Goal: Task Accomplishment & Management: Complete application form

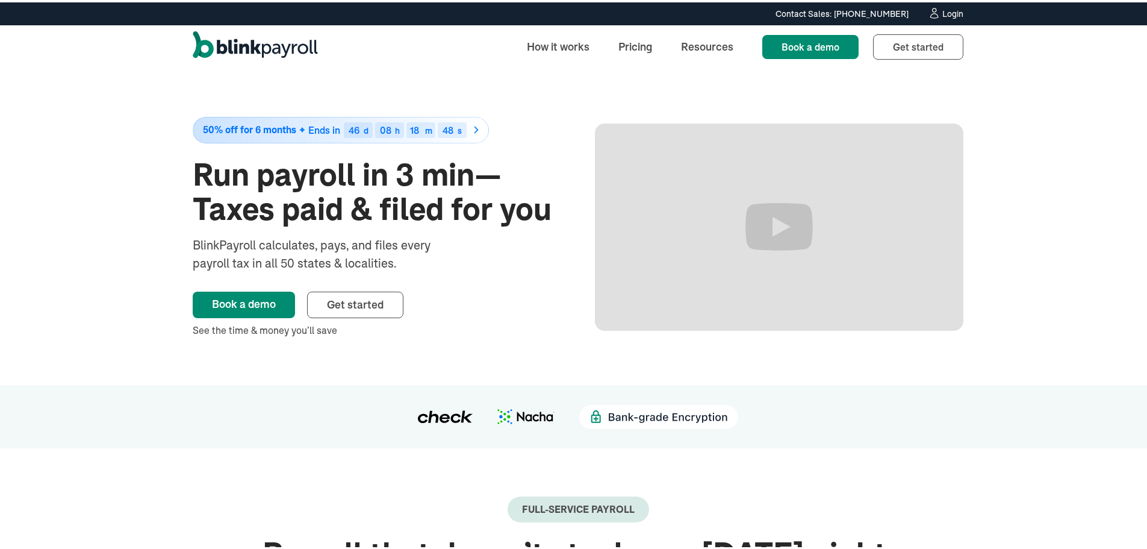
click at [949, 12] on div "Login" at bounding box center [953, 11] width 21 height 8
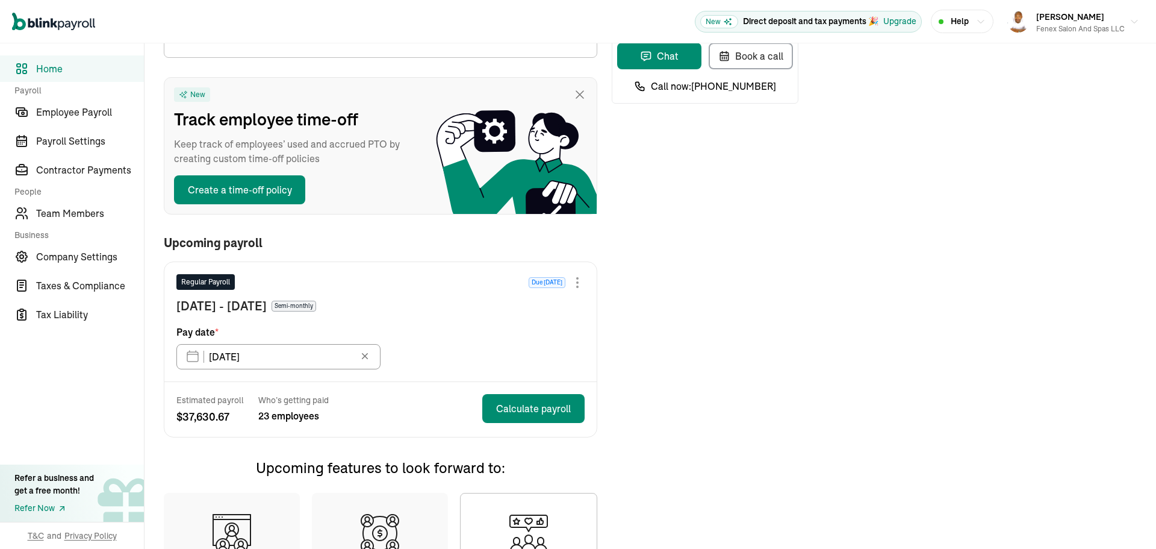
scroll to position [60, 0]
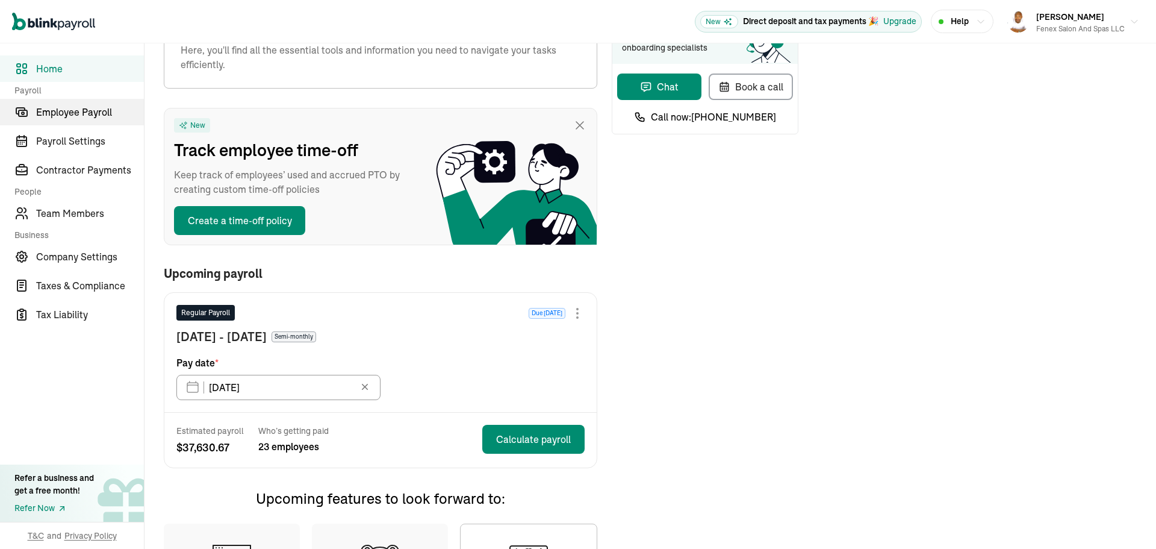
click at [83, 119] on link "Employee Payroll" at bounding box center [72, 112] width 144 height 26
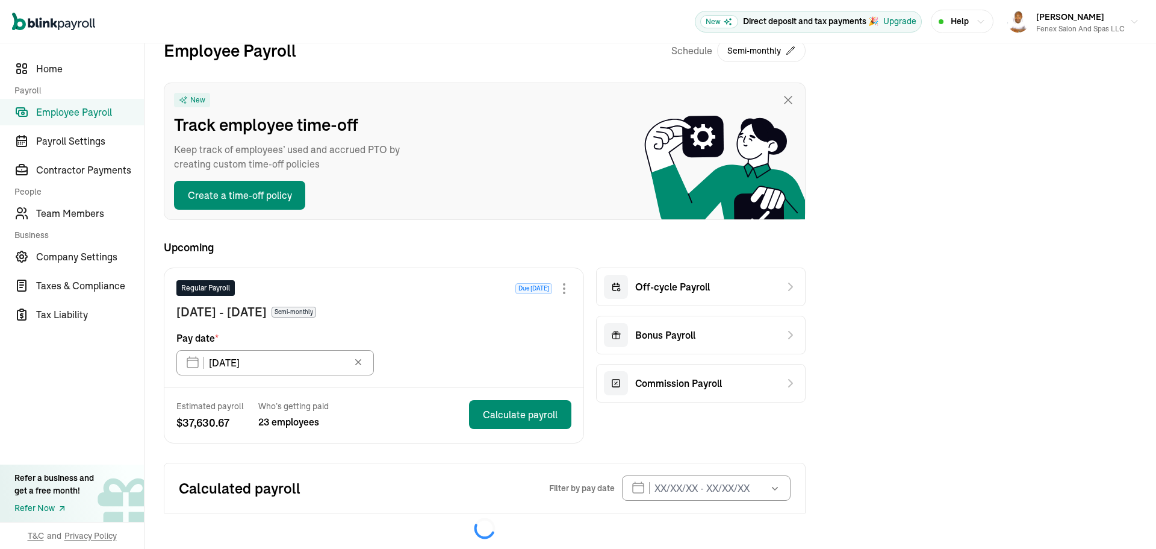
scroll to position [39, 0]
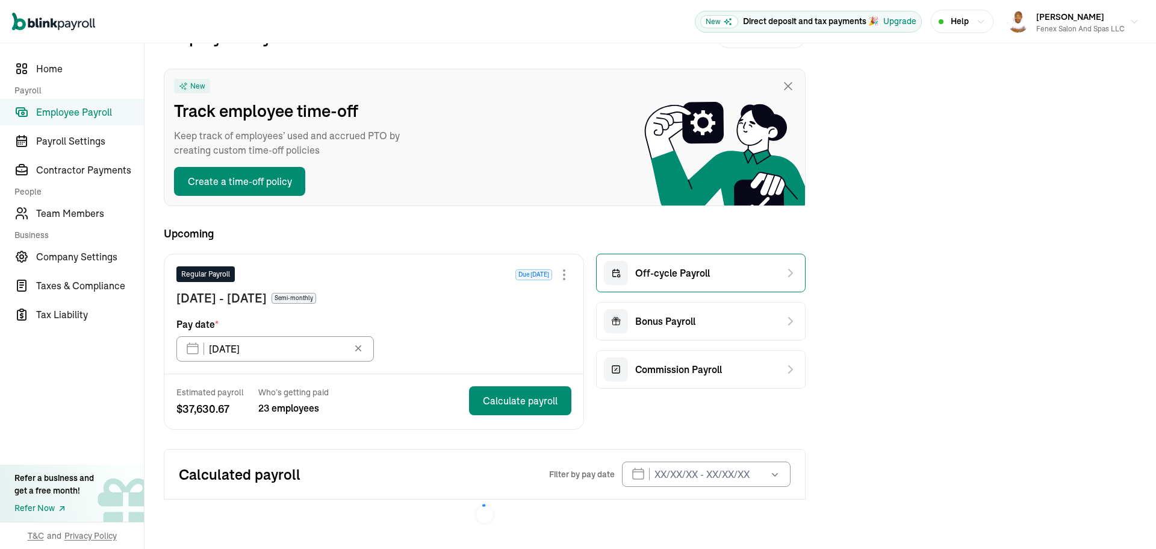
click at [722, 270] on div "Off-cycle Payroll" at bounding box center [701, 273] width 210 height 39
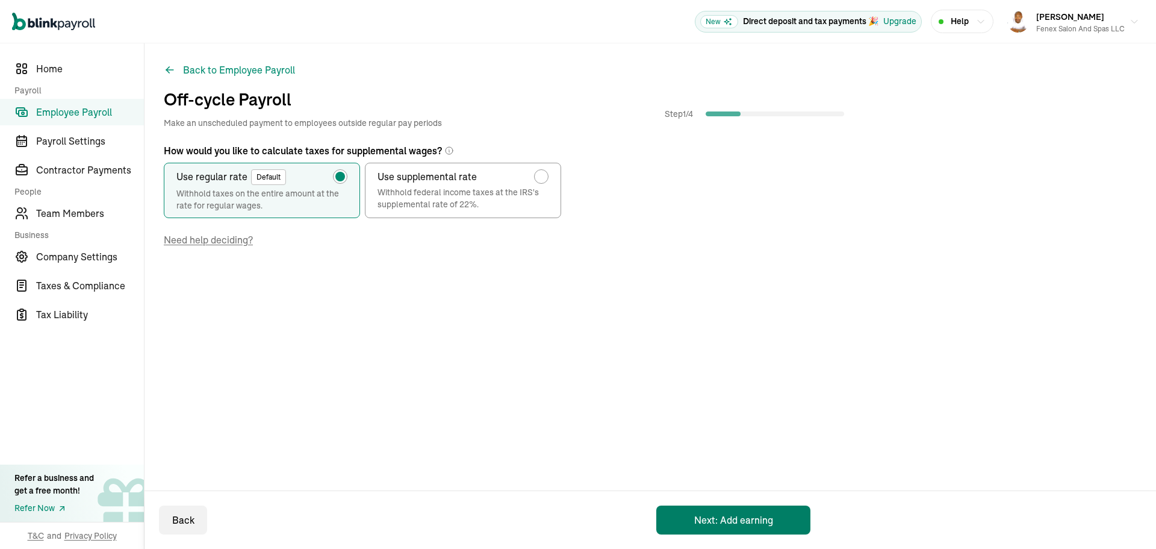
click at [741, 525] on button "Next: Add earning" at bounding box center [733, 519] width 154 height 29
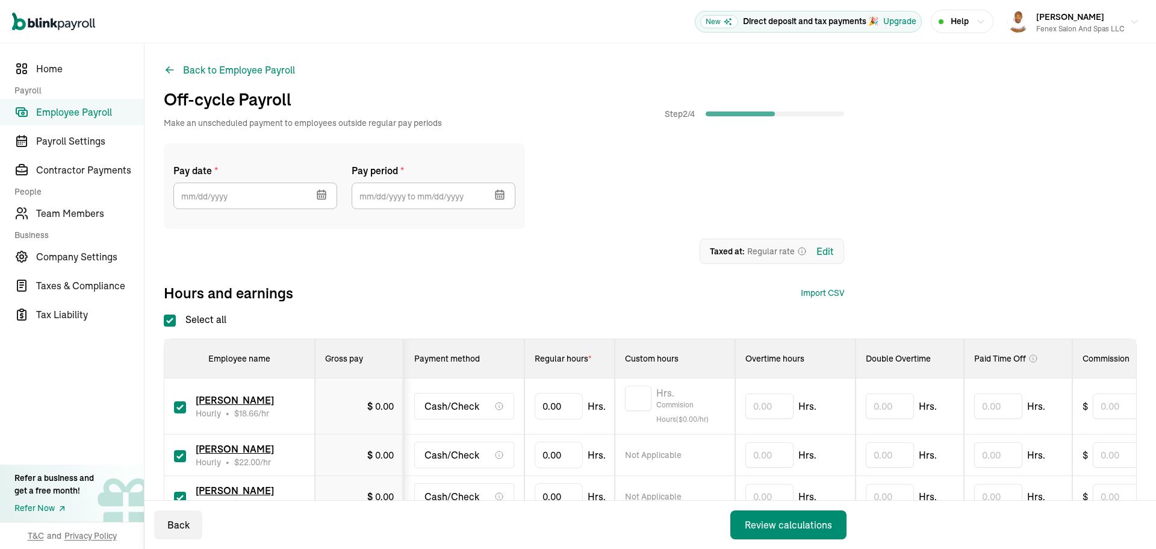
click at [322, 196] on icon "button" at bounding box center [322, 195] width 12 height 12
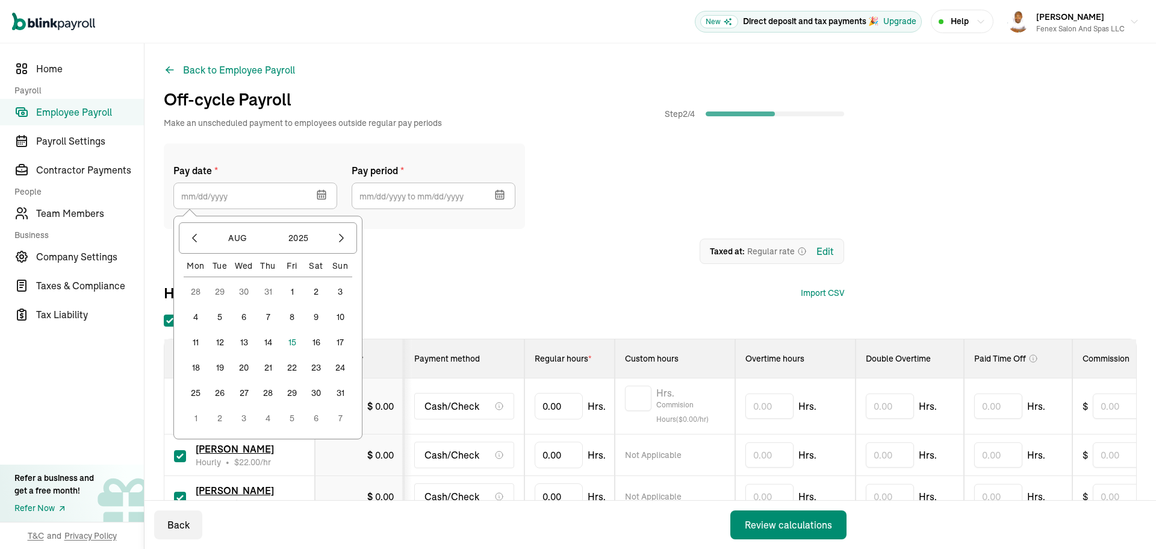
click at [288, 340] on button "15" at bounding box center [292, 342] width 24 height 24
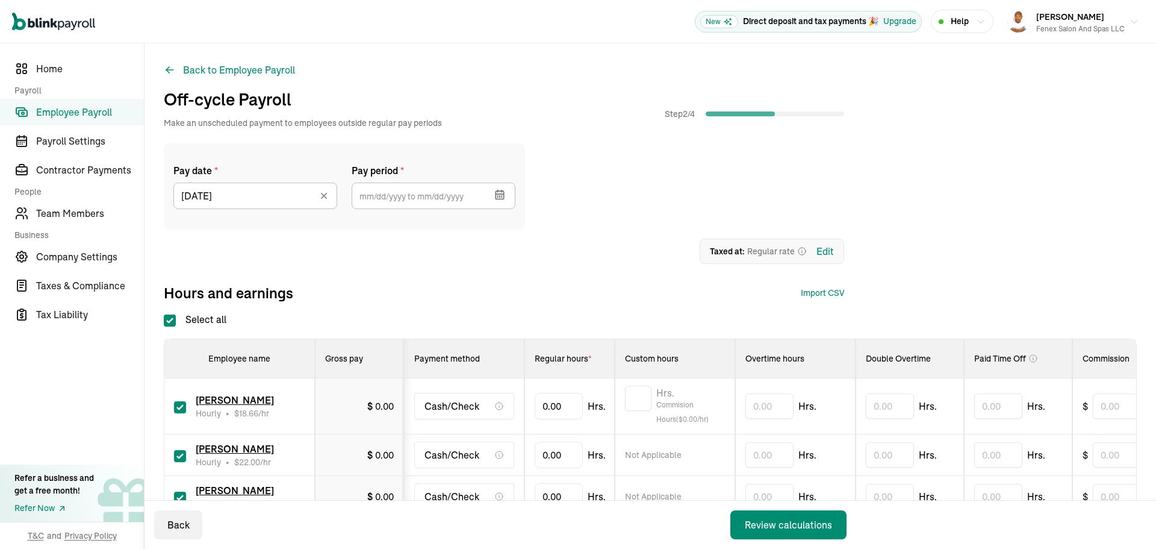
click at [506, 198] on button "button" at bounding box center [499, 193] width 34 height 31
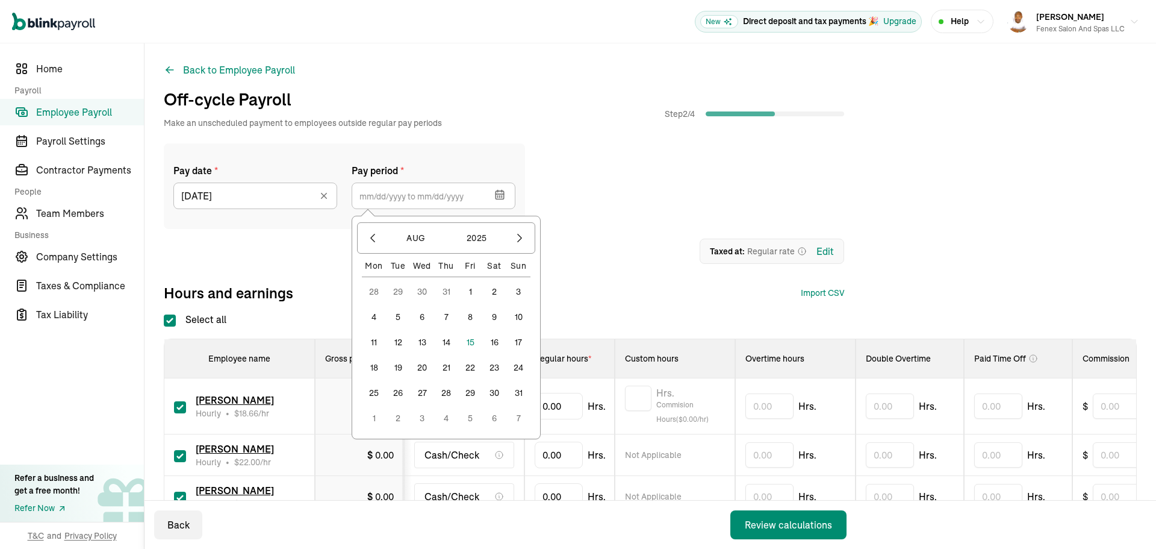
click at [399, 287] on button "29" at bounding box center [398, 291] width 24 height 24
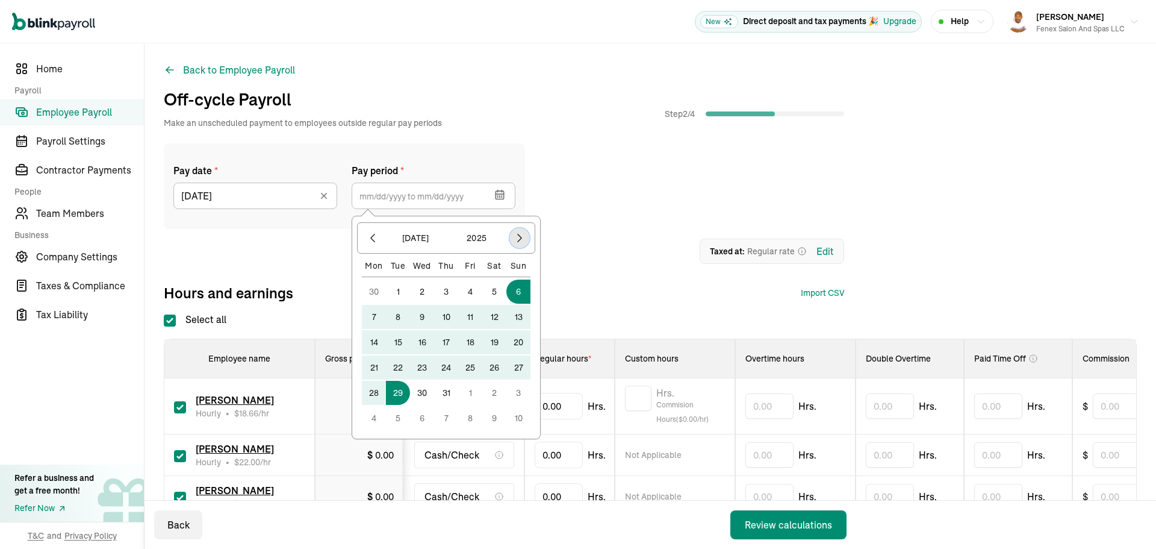
click at [517, 241] on icon "button" at bounding box center [520, 238] width 12 height 12
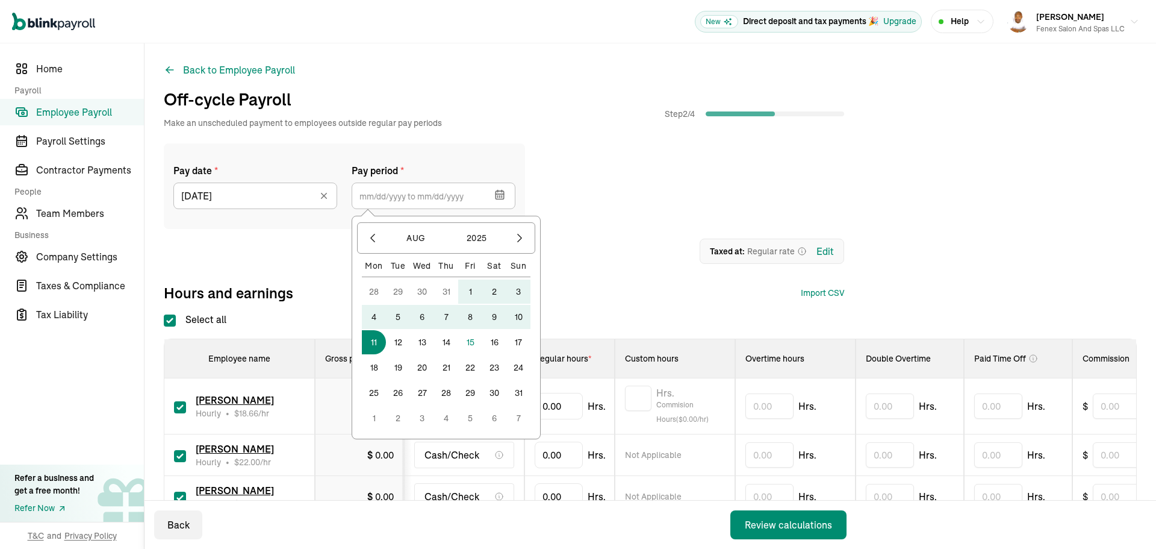
click at [379, 340] on button "11" at bounding box center [374, 342] width 24 height 24
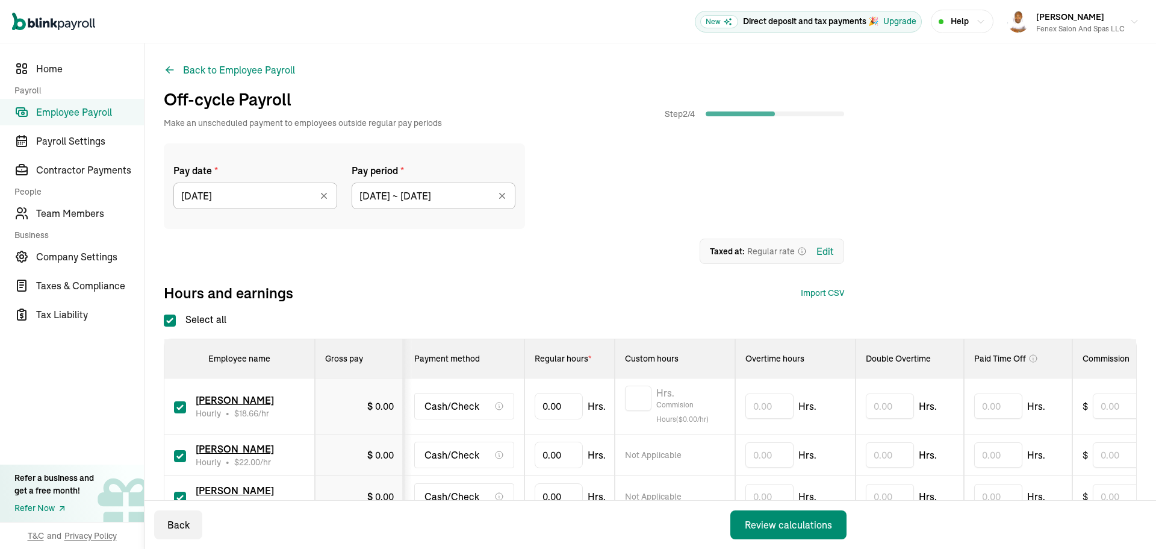
type input "[DATE] ~ [DATE]"
click at [813, 531] on div "Review calculations" at bounding box center [788, 524] width 87 height 14
click at [582, 217] on div "Pay date * [DATE] [DATE] Mon Tue Wed Thu Fri Sat Sun 28 29 30 31 1 2 3 4 5 6 7 …" at bounding box center [504, 186] width 681 height 86
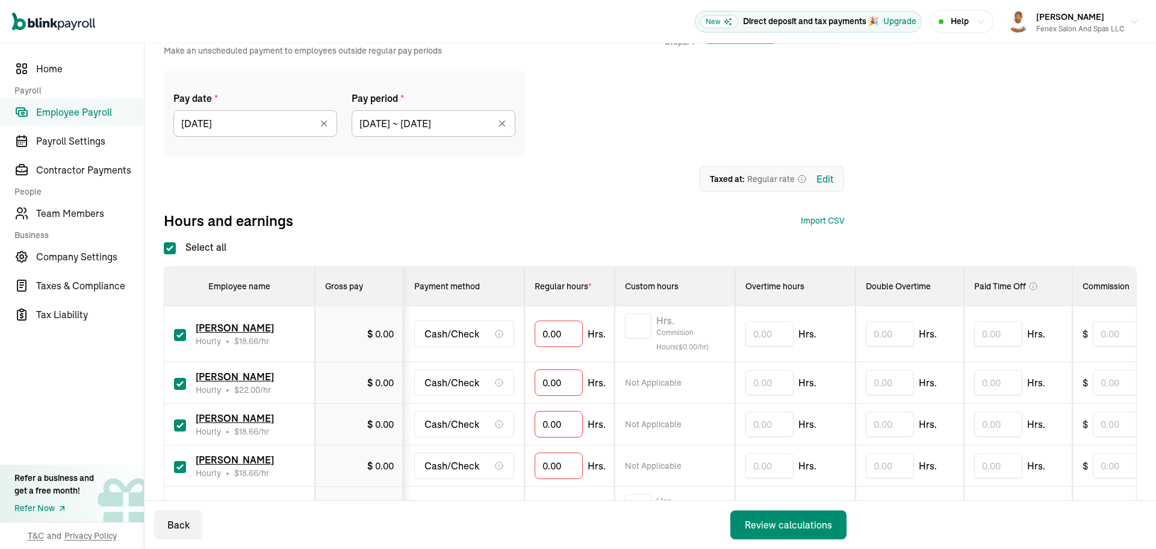
scroll to position [181, 0]
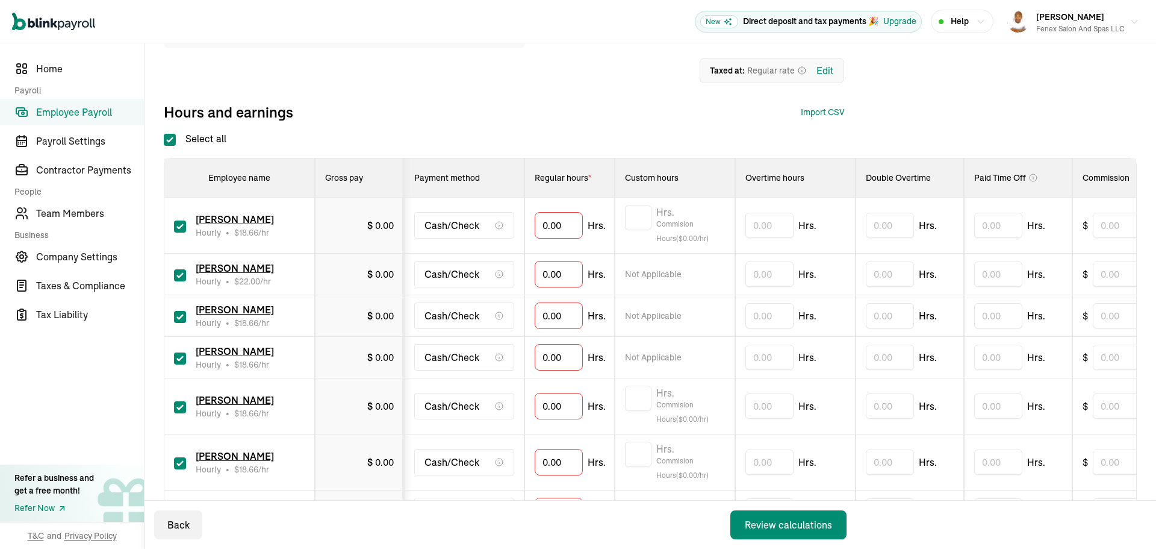
click at [173, 139] on input "Select all" at bounding box center [170, 140] width 12 height 12
checkbox input "false"
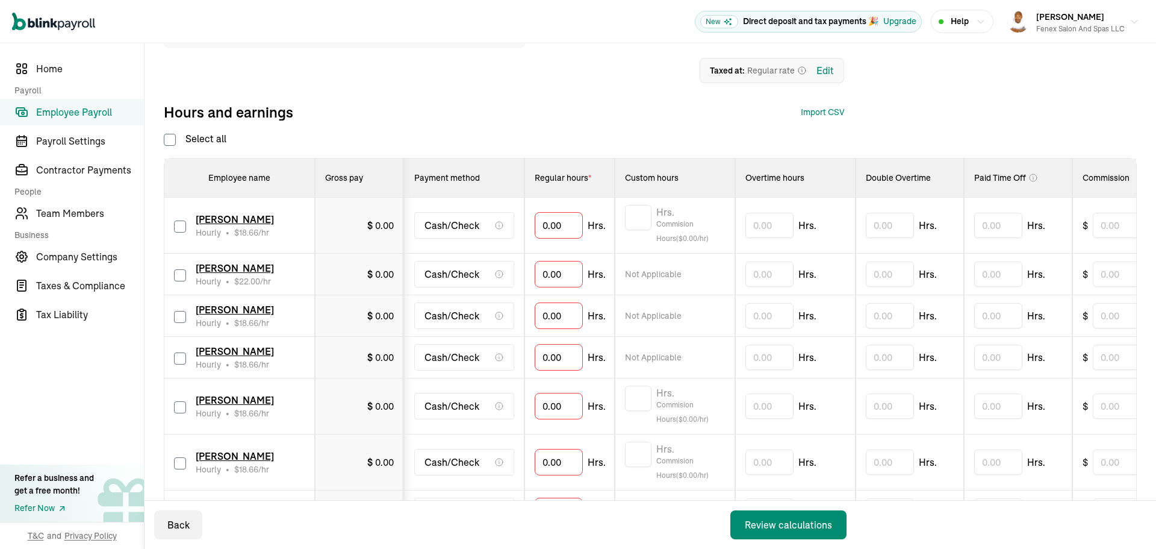
checkbox input "false"
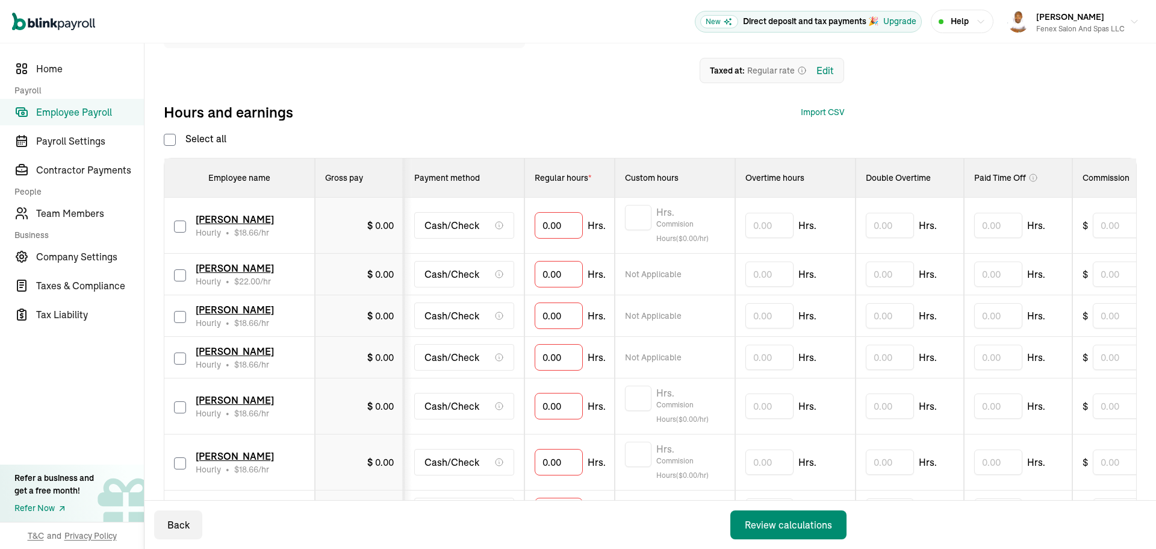
checkbox input "false"
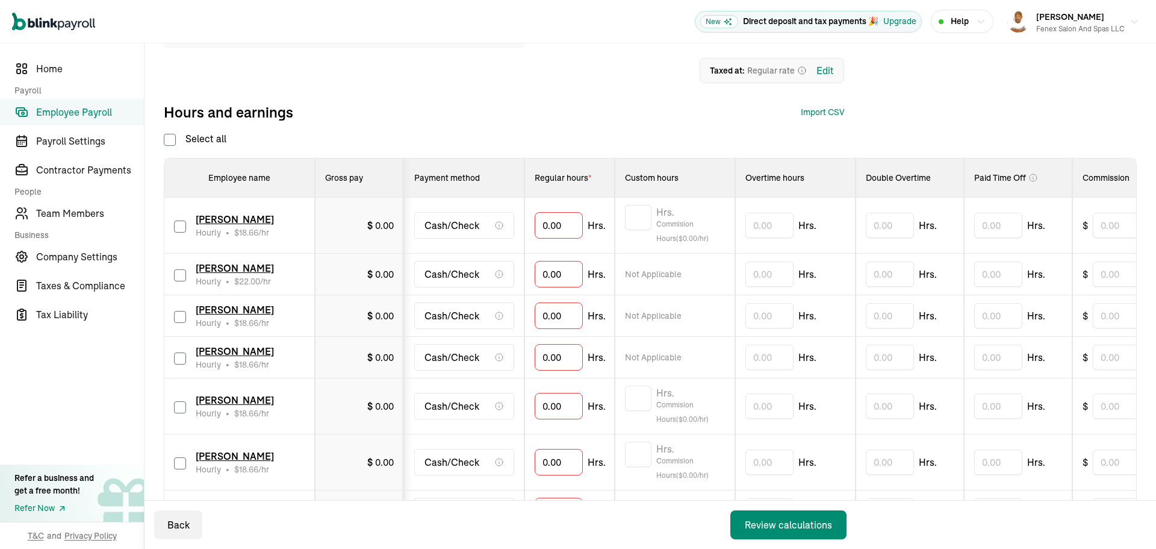
checkbox input "false"
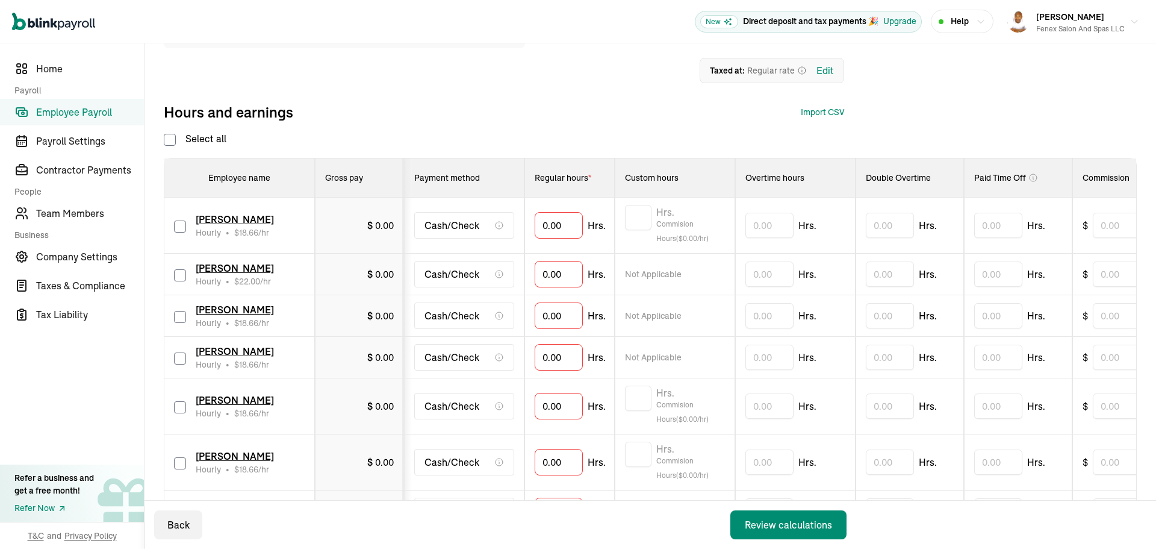
checkbox input "false"
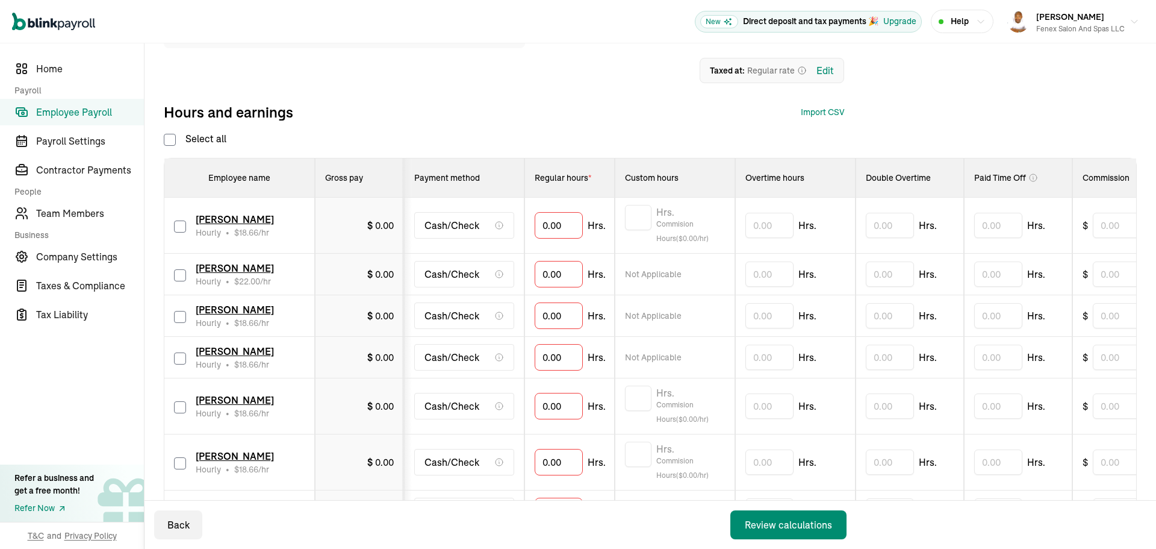
checkbox input "false"
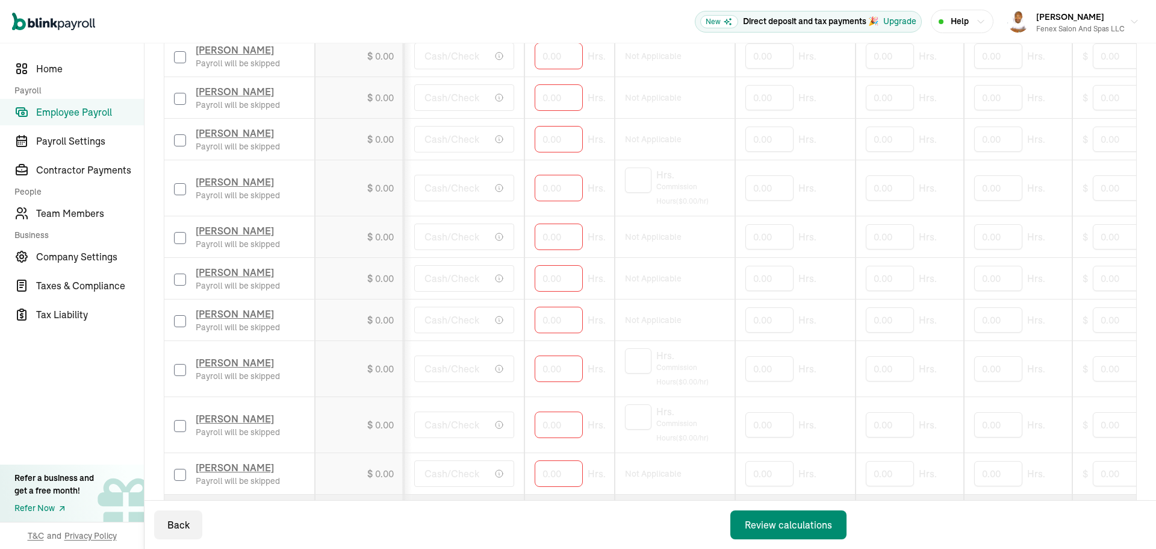
scroll to position [1026, 0]
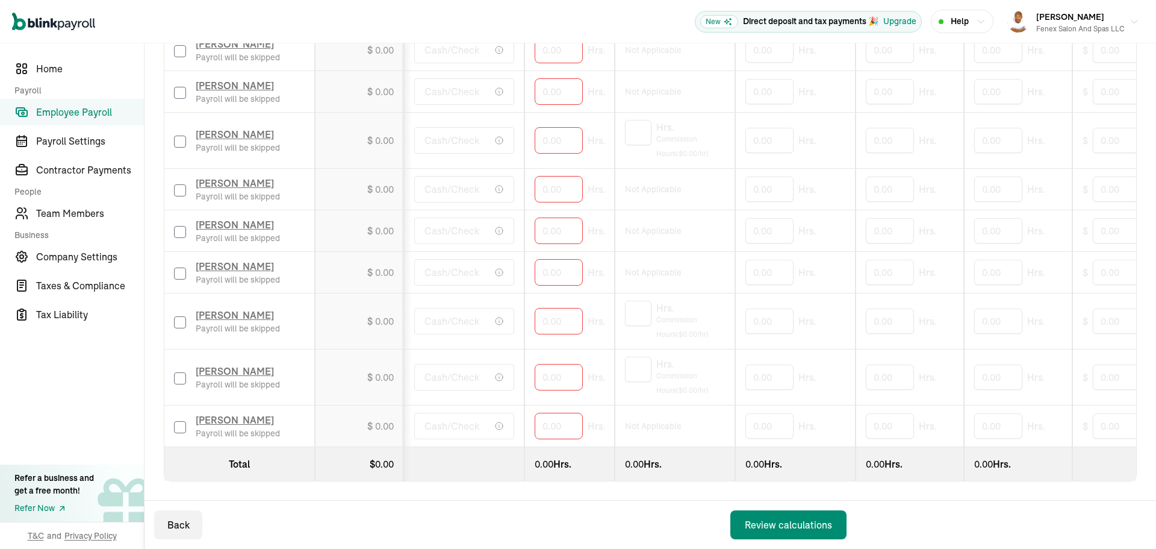
click at [178, 184] on input "checkbox" at bounding box center [180, 190] width 12 height 12
checkbox input "true"
click at [569, 180] on input "0" at bounding box center [559, 188] width 48 height 25
type input "7"
click at [184, 421] on input "checkbox" at bounding box center [180, 427] width 12 height 12
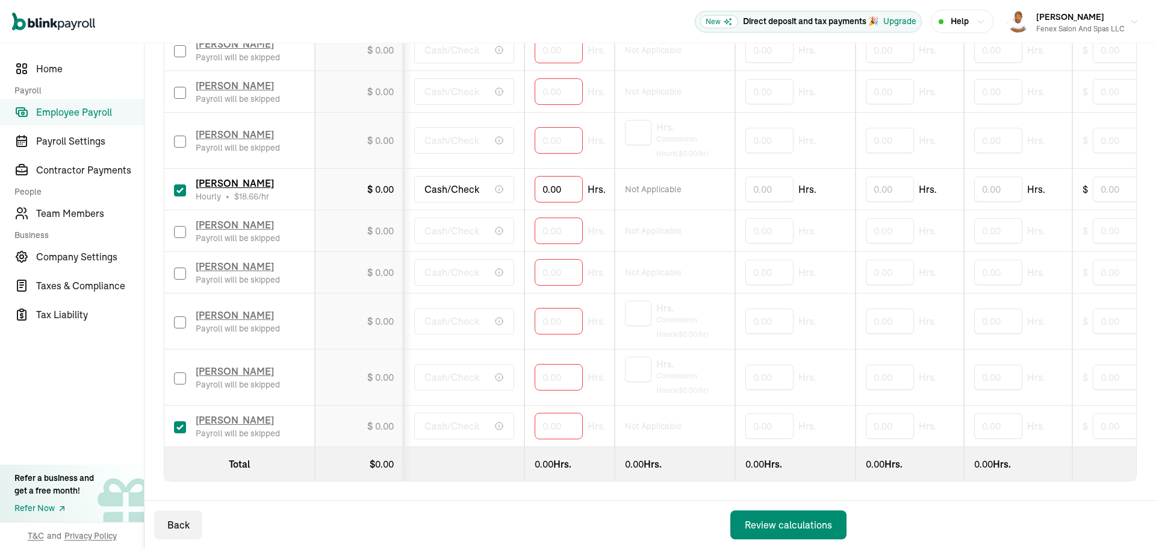
checkbox input "true"
click at [567, 421] on input "0" at bounding box center [559, 425] width 48 height 25
click at [545, 420] on input "0" at bounding box center [559, 425] width 48 height 25
type input "23.30"
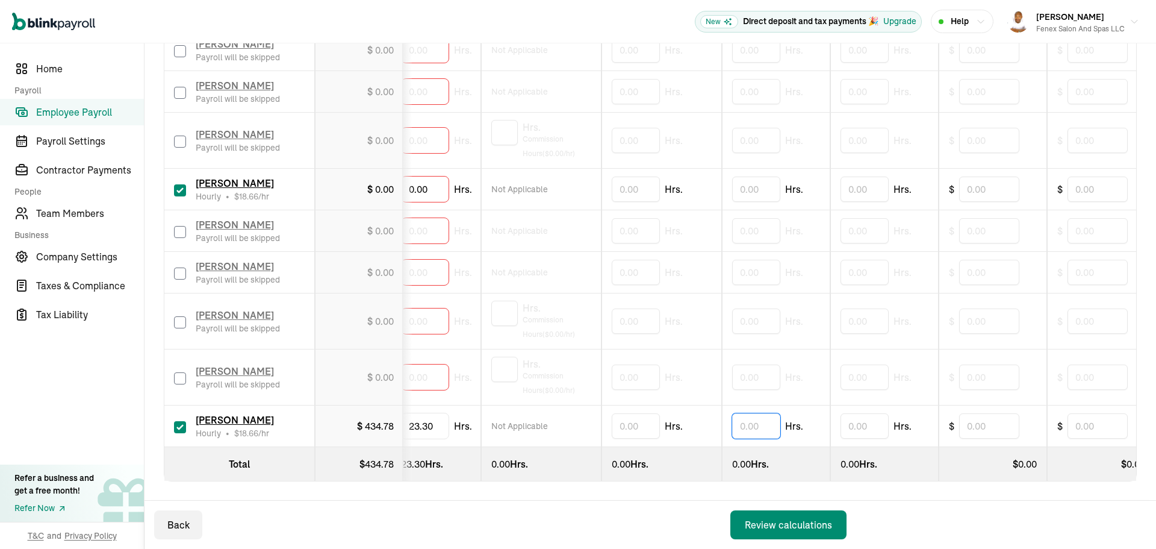
scroll to position [0, 302]
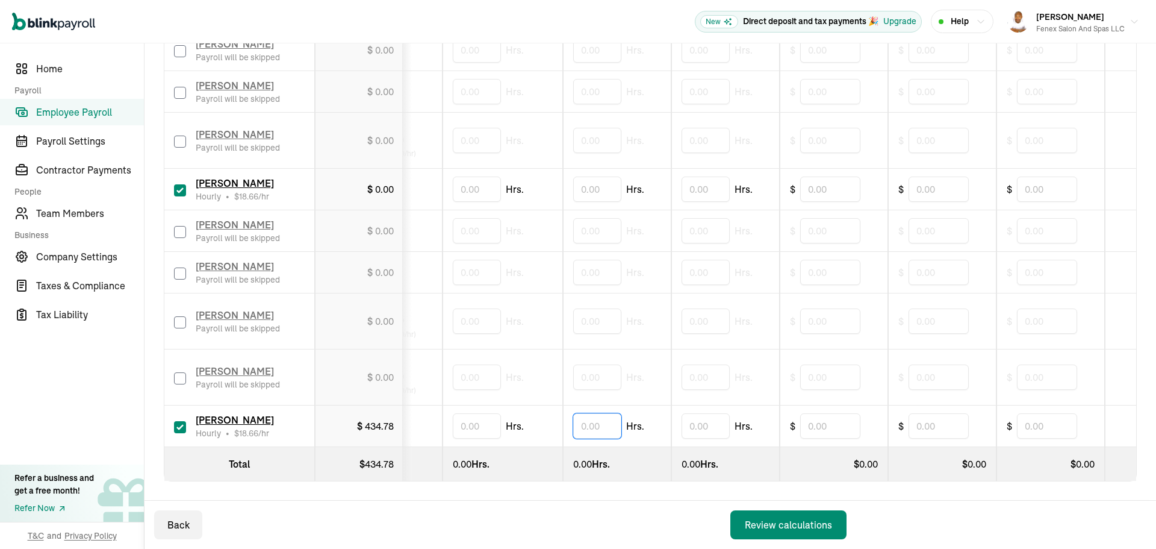
drag, startPoint x: 873, startPoint y: 417, endPoint x: 941, endPoint y: 393, distance: 71.6
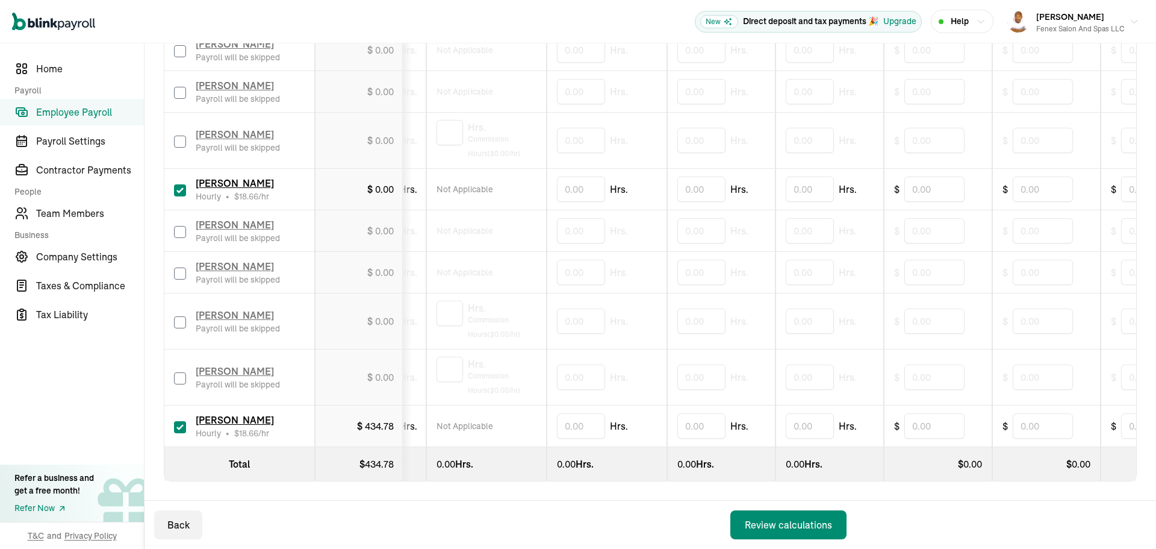
scroll to position [0, 0]
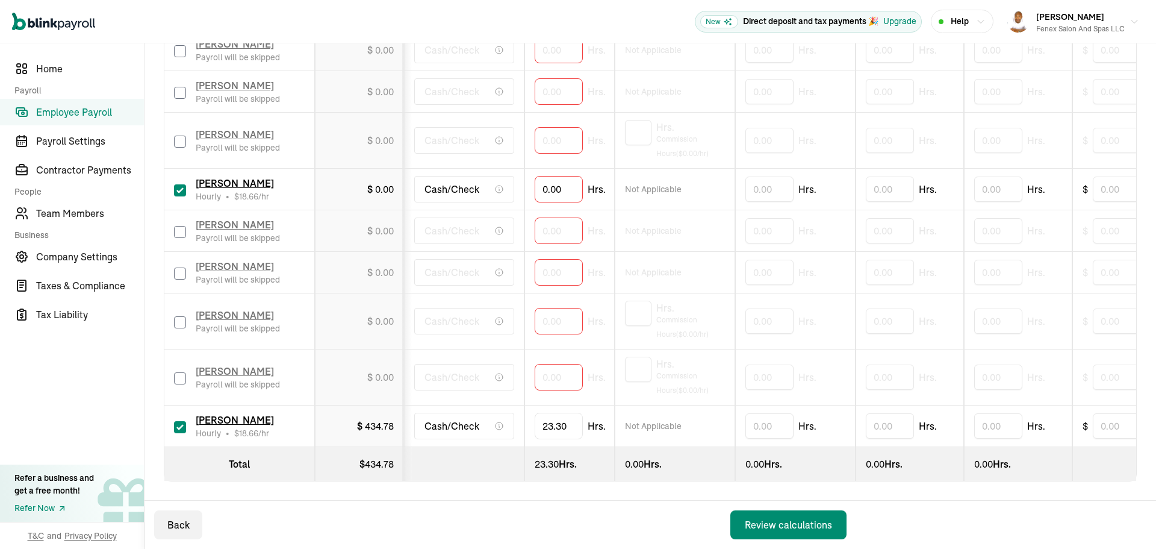
drag, startPoint x: 1053, startPoint y: 373, endPoint x: 923, endPoint y: 375, distance: 130.1
drag, startPoint x: 693, startPoint y: 354, endPoint x: 467, endPoint y: 360, distance: 225.9
click at [574, 176] on input "text" at bounding box center [559, 188] width 48 height 25
type input "38.77"
click at [177, 226] on input "checkbox" at bounding box center [180, 232] width 12 height 12
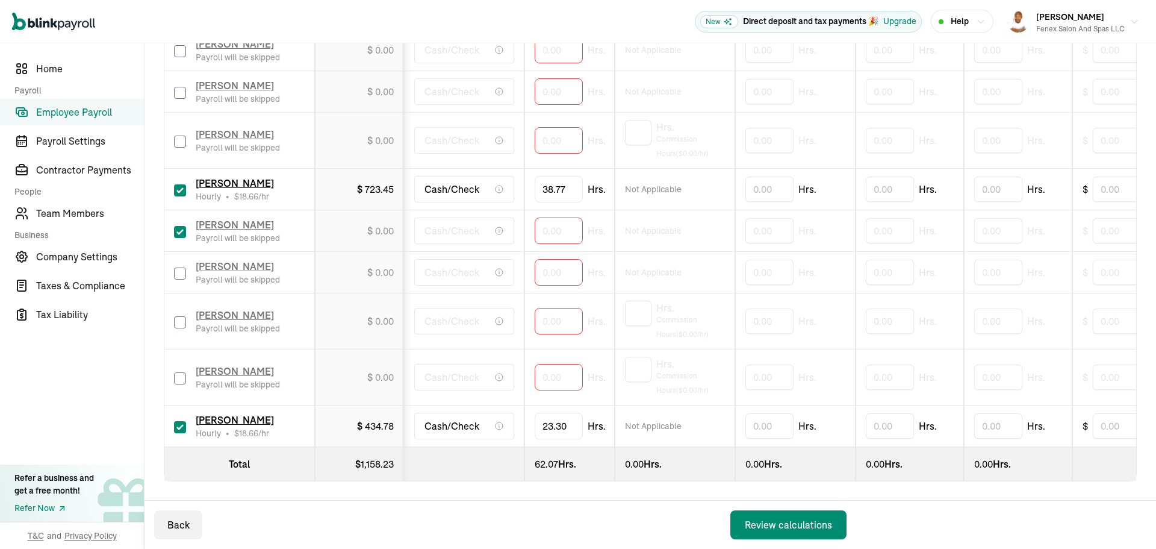
checkbox input "true"
click at [552, 219] on input "0" at bounding box center [559, 230] width 48 height 25
type input "53.81"
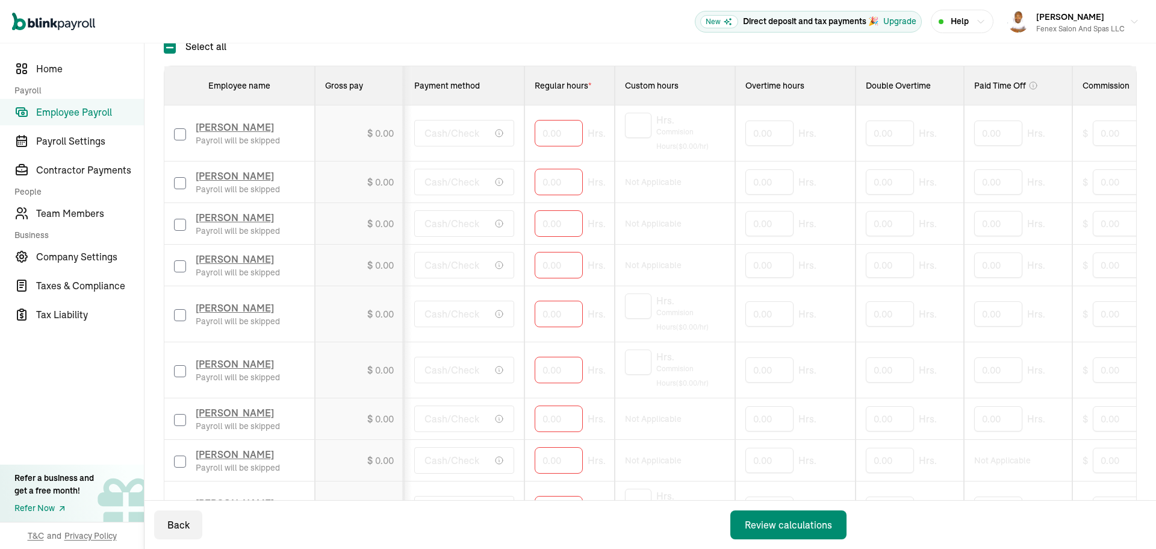
scroll to position [243, 0]
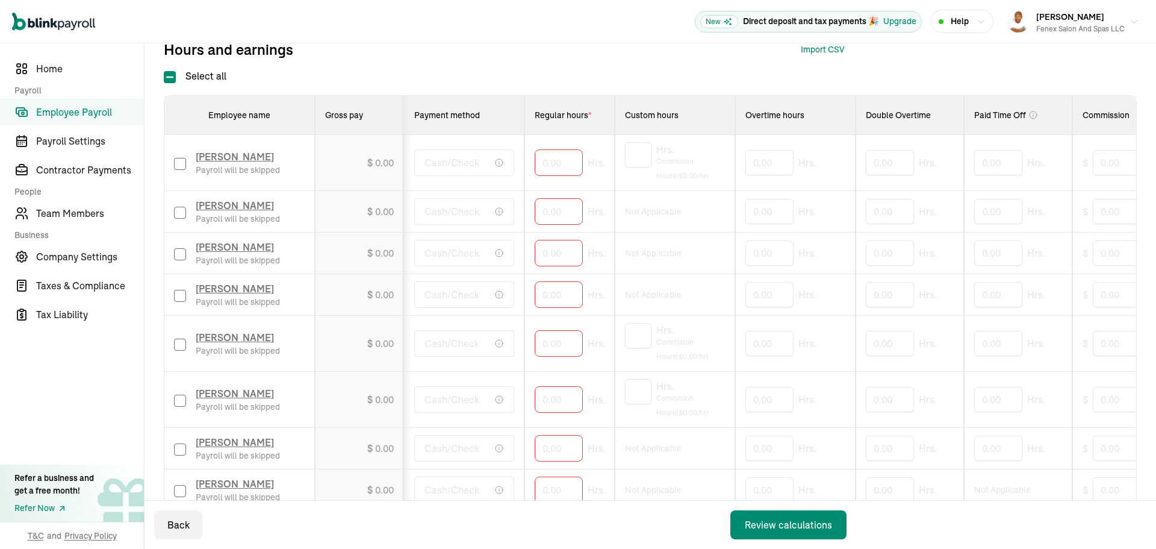
click at [176, 210] on input "checkbox" at bounding box center [180, 213] width 12 height 12
checkbox input "true"
click at [541, 212] on input "0" at bounding box center [559, 211] width 48 height 25
type input "44.38"
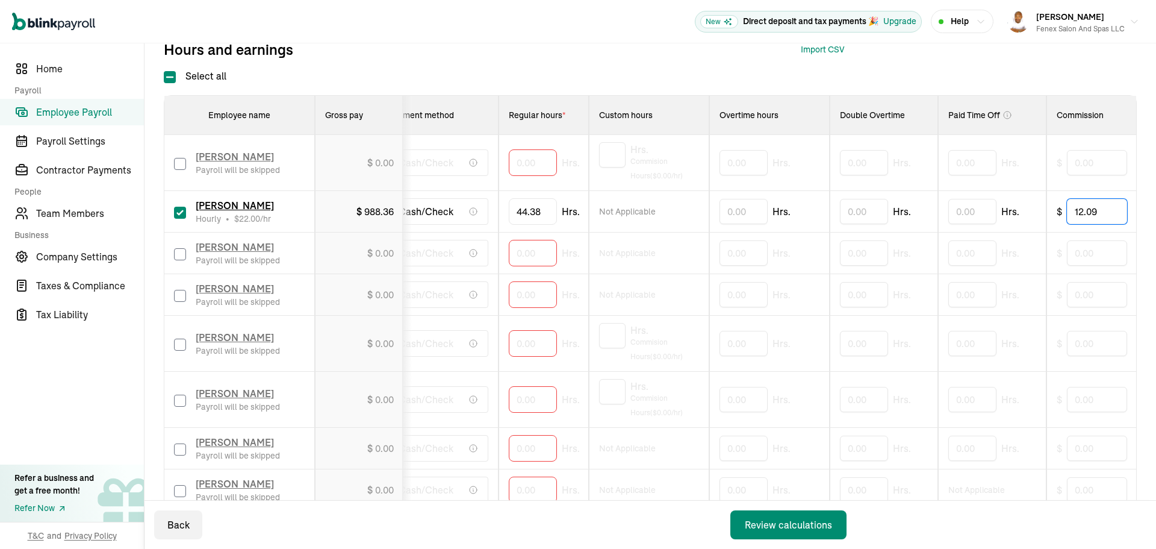
type input "12.09"
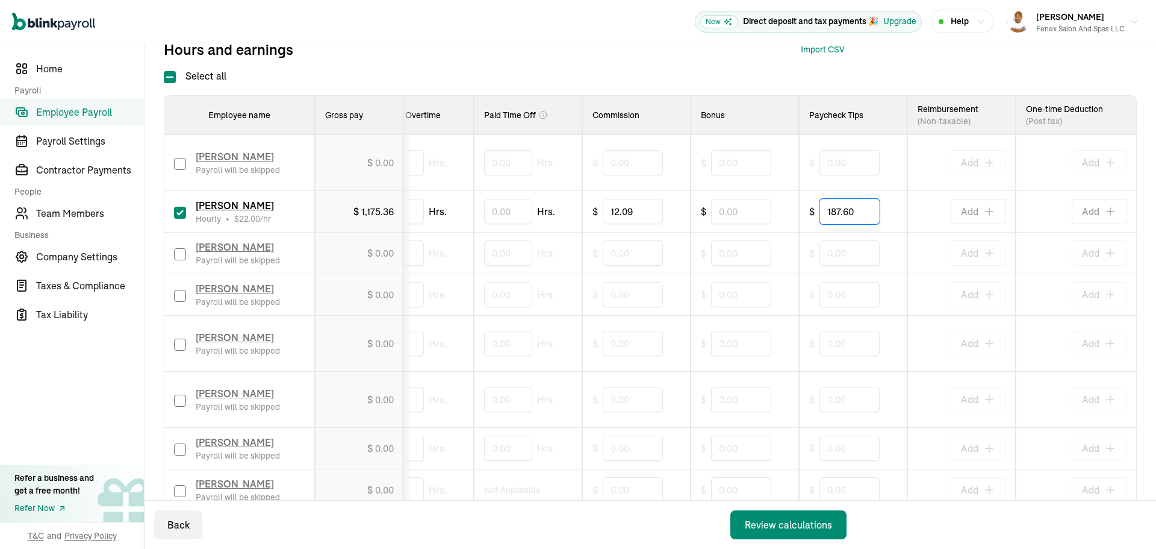
type input "187.60"
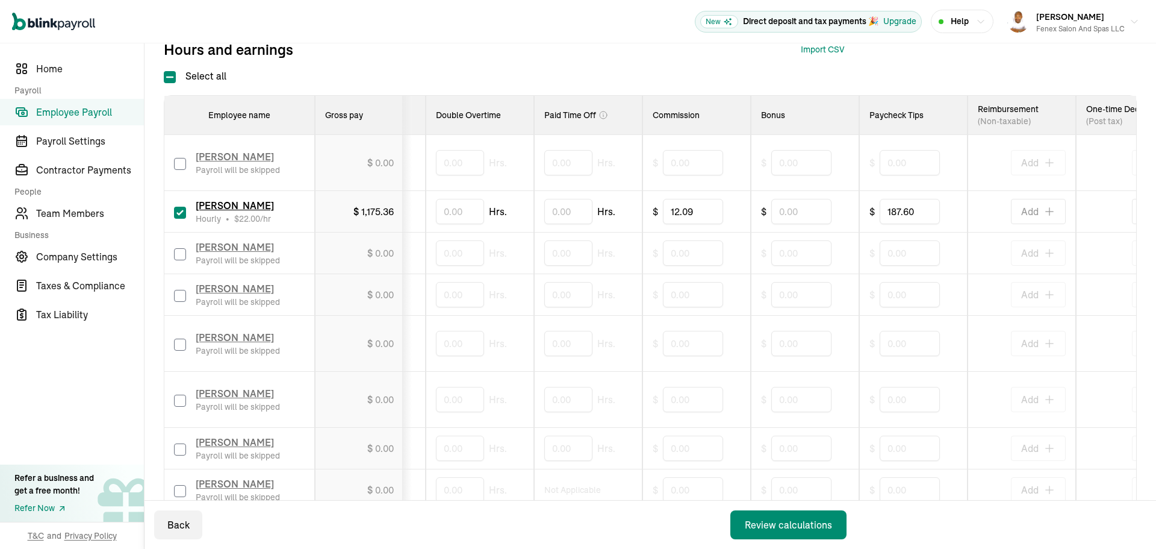
scroll to position [0, 0]
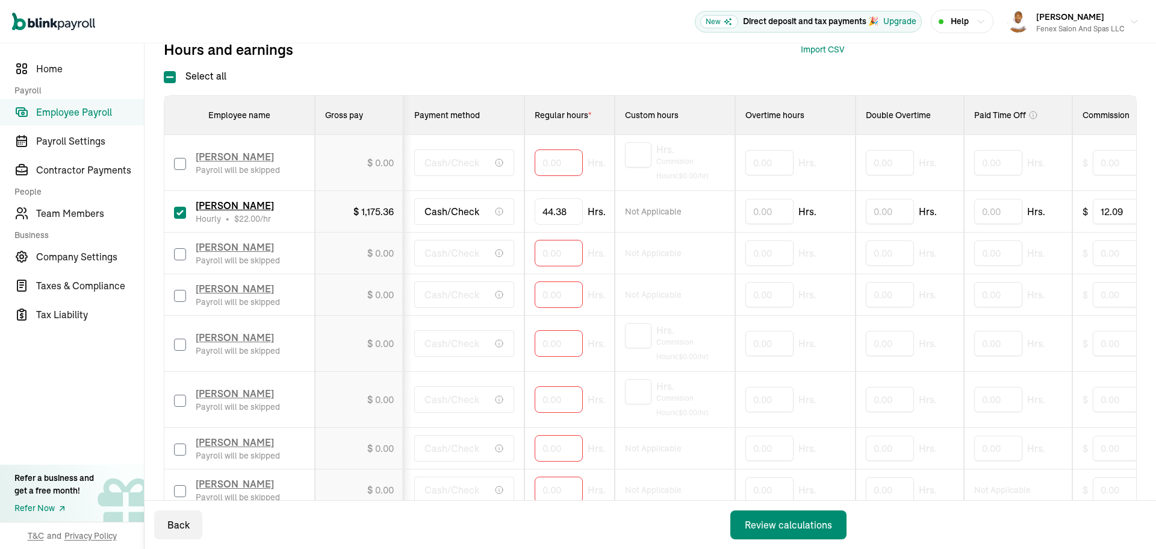
drag, startPoint x: 699, startPoint y: 297, endPoint x: 432, endPoint y: 297, distance: 266.8
click at [178, 298] on input "checkbox" at bounding box center [180, 296] width 12 height 12
checkbox input "true"
click at [568, 219] on input "44.38" at bounding box center [559, 211] width 49 height 25
type input "45.13"
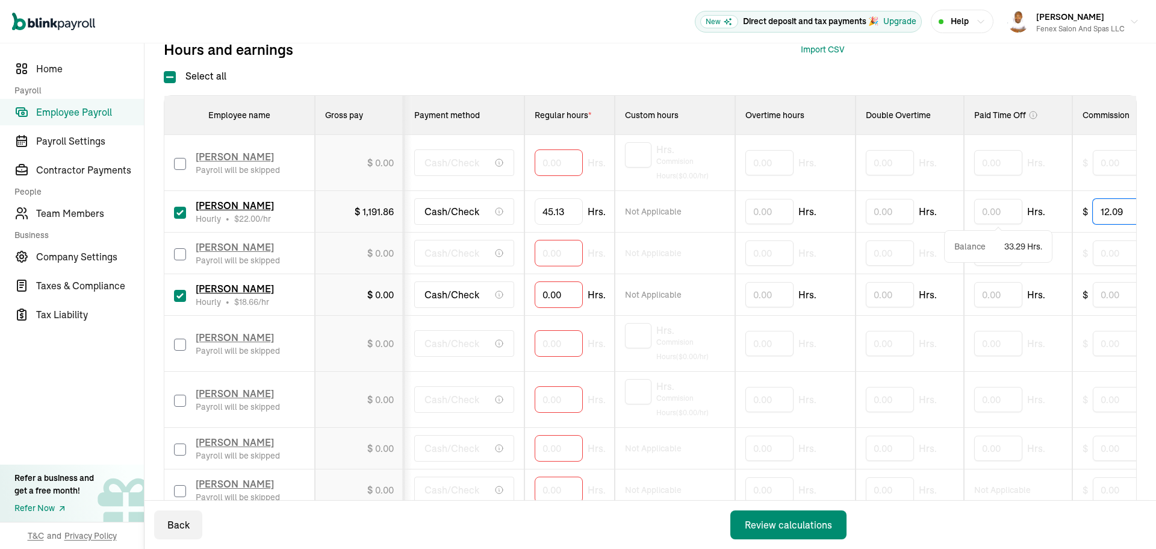
scroll to position [0, 26]
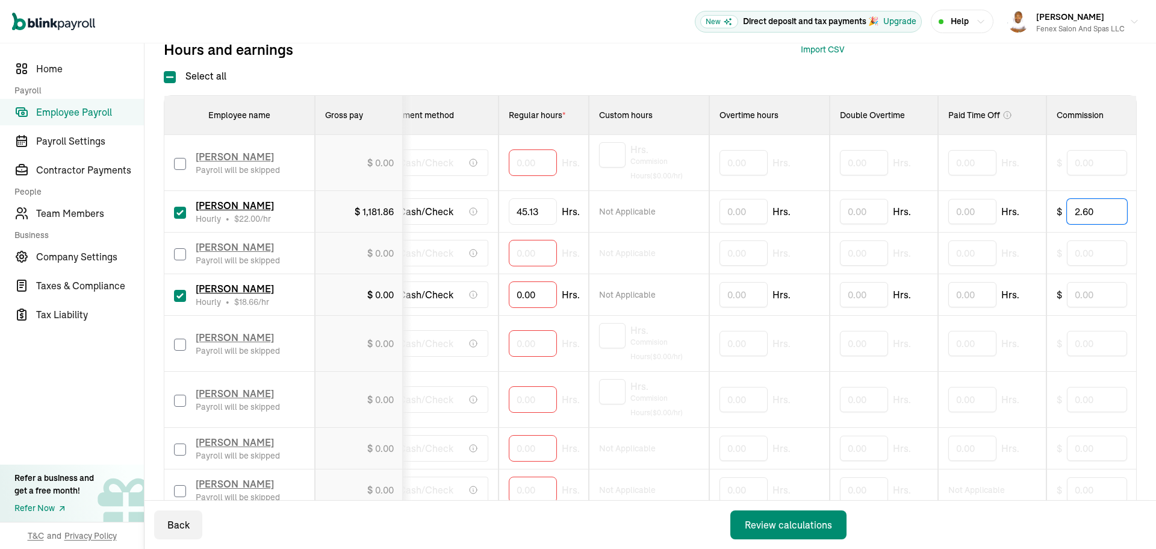
type input "2.60"
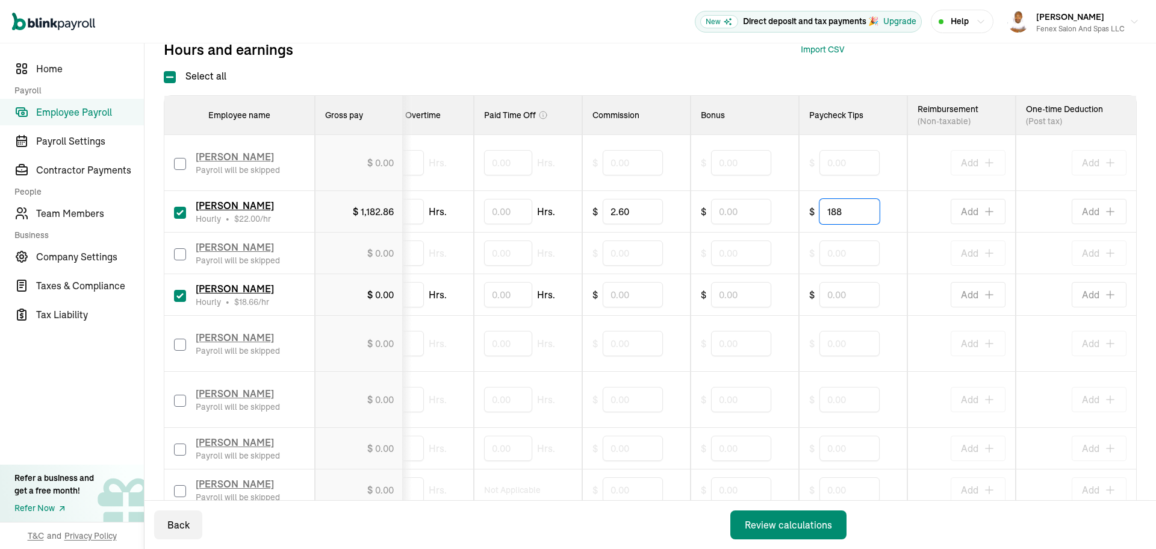
type input "188"
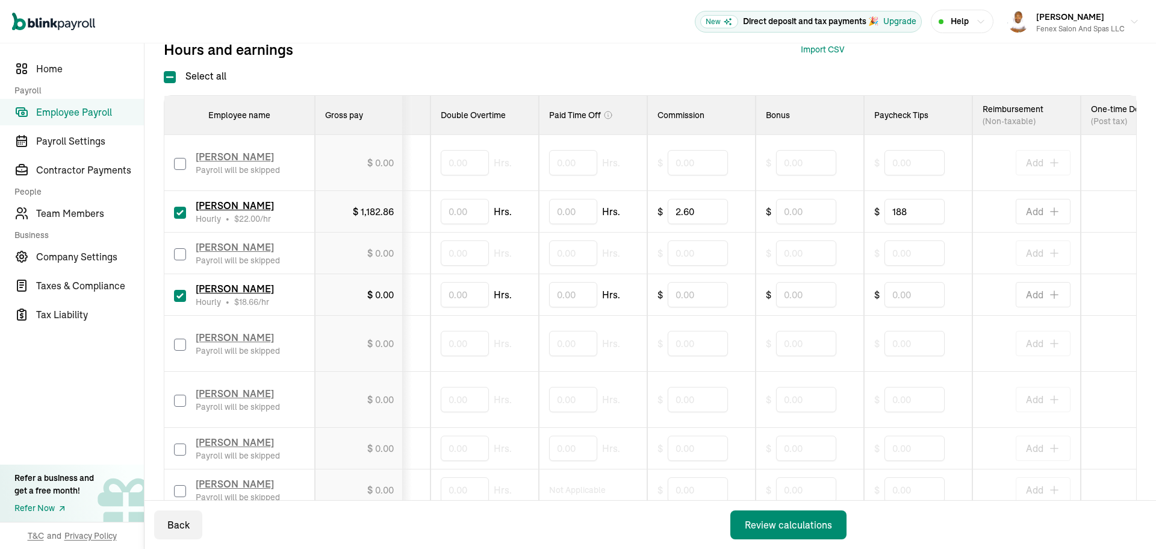
scroll to position [0, 0]
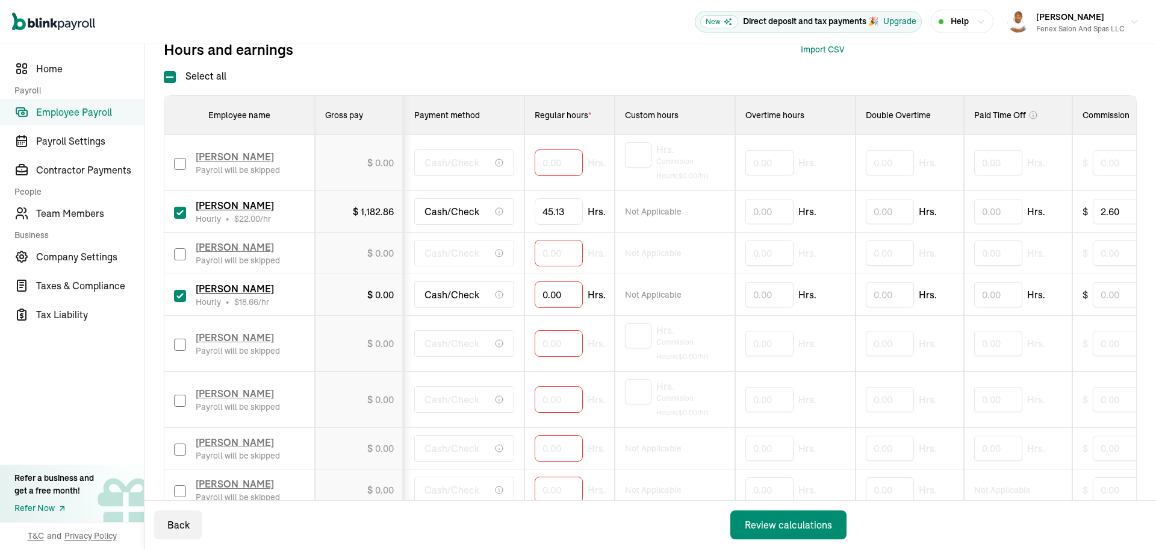
drag, startPoint x: 467, startPoint y: 231, endPoint x: 257, endPoint y: 223, distance: 209.7
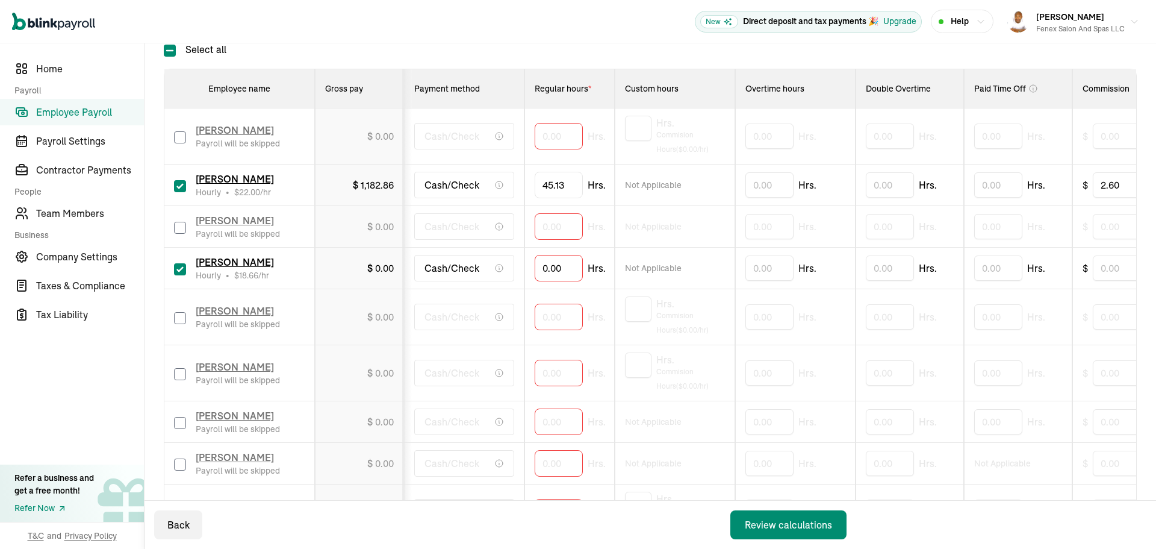
scroll to position [304, 0]
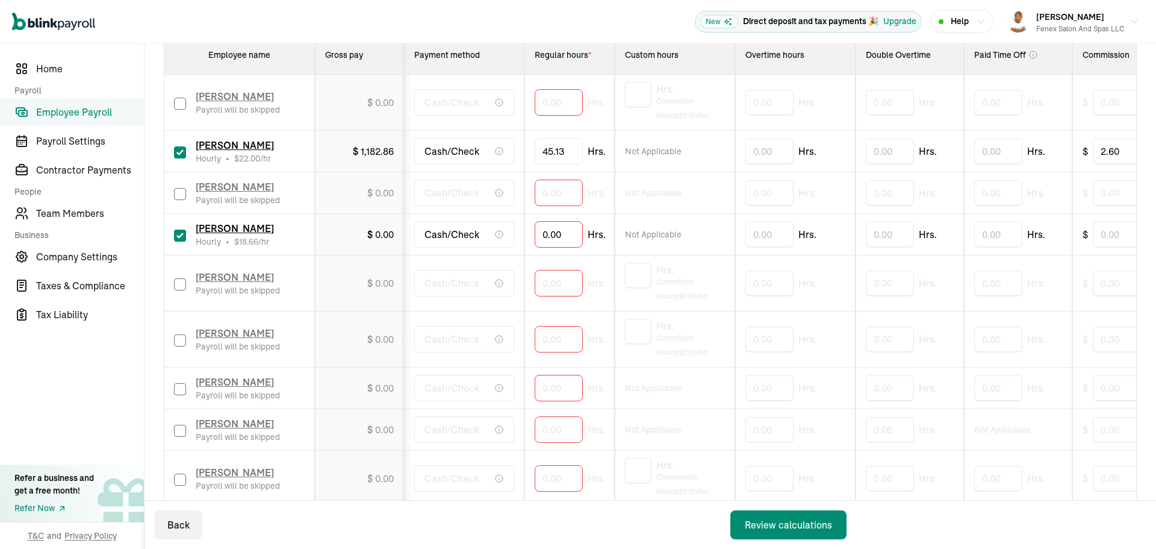
click at [182, 390] on input "checkbox" at bounding box center [180, 389] width 12 height 12
checkbox input "true"
type input "44.38"
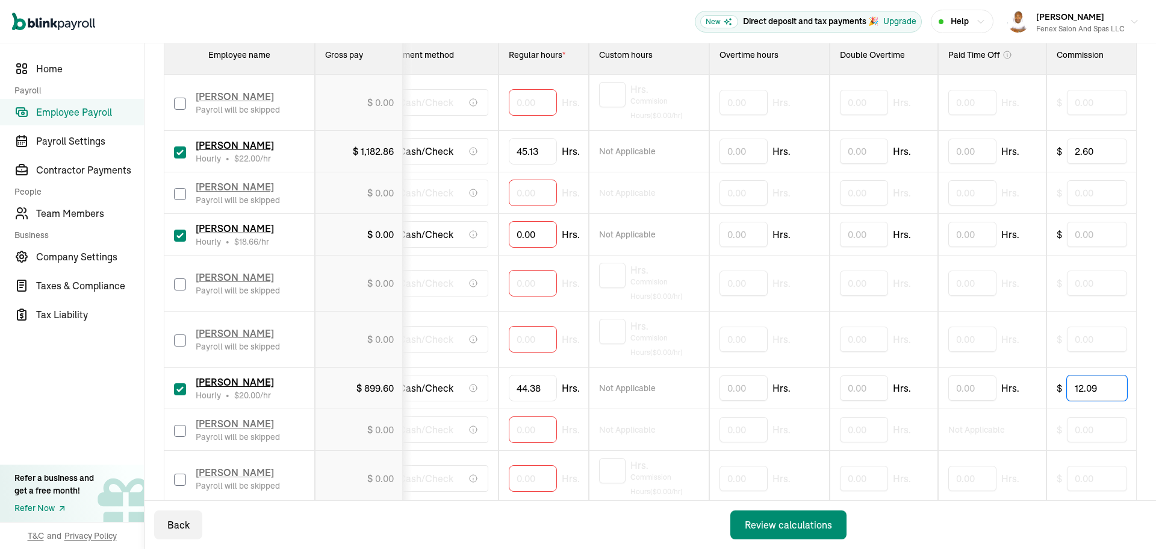
type input "12.09"
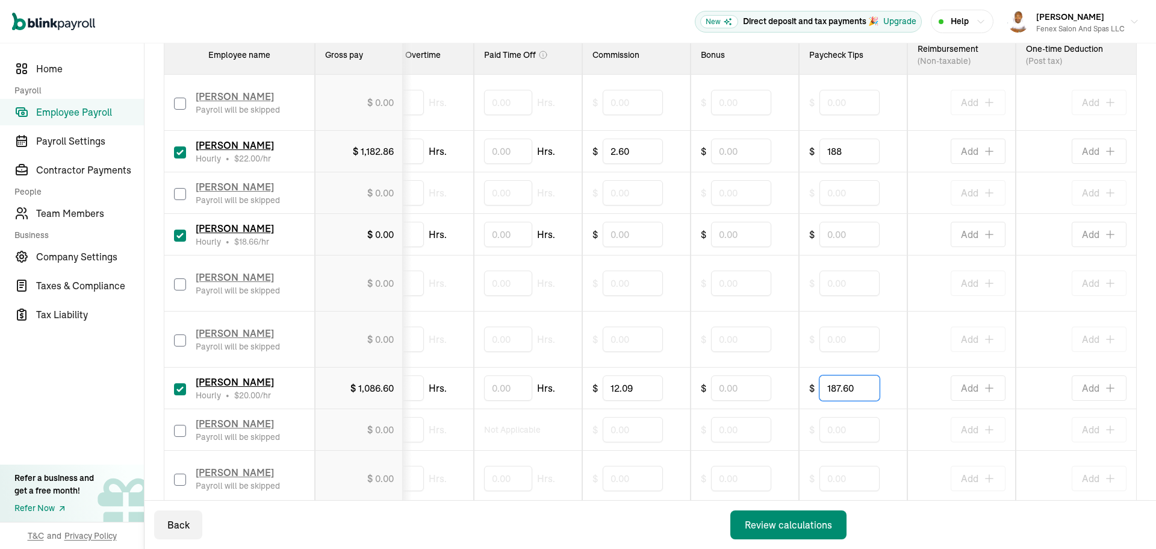
type input "187.60"
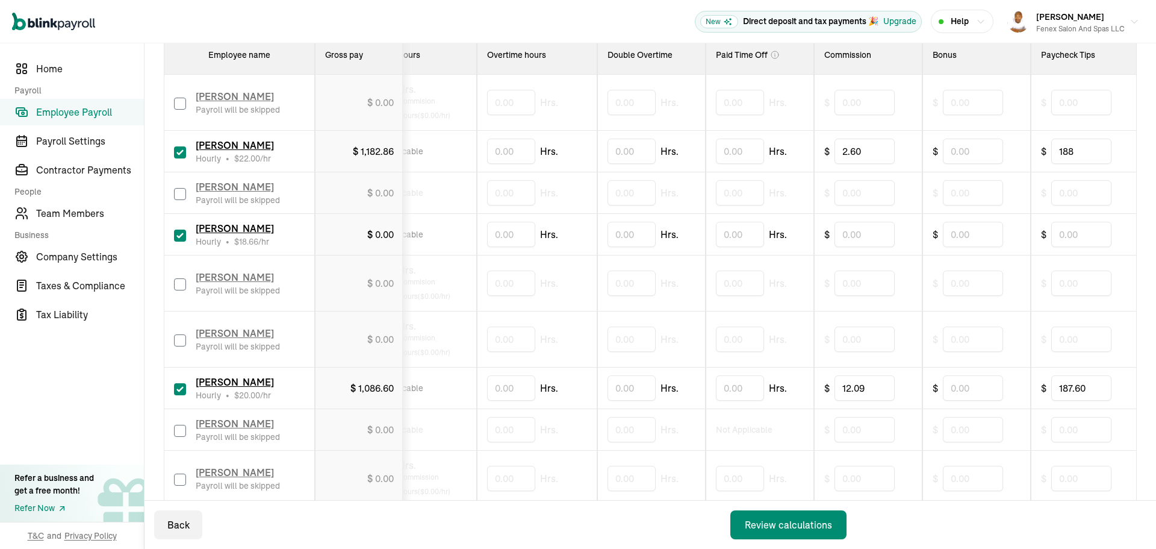
scroll to position [0, 0]
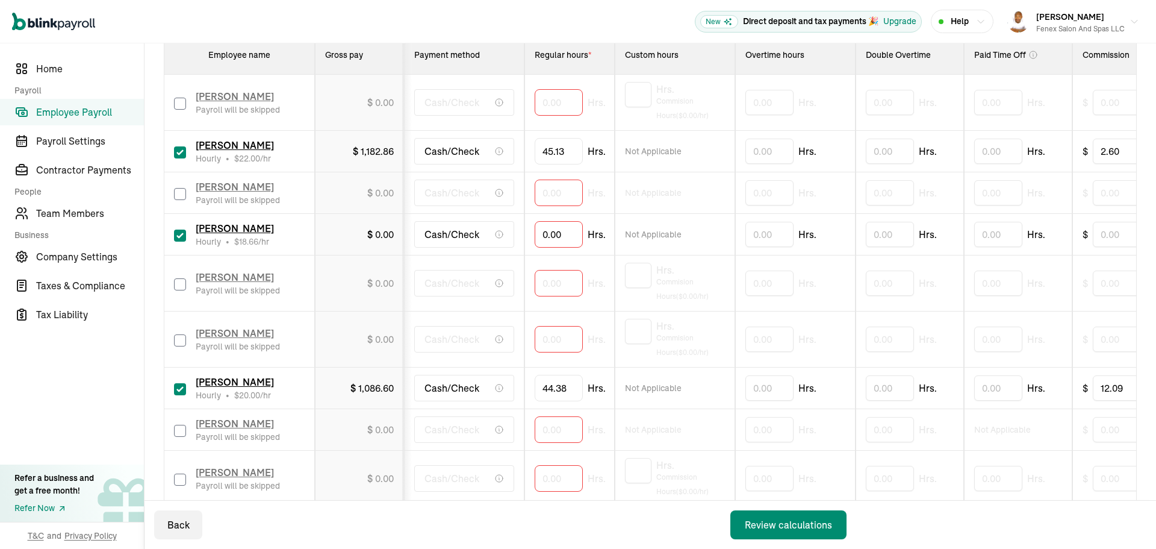
drag, startPoint x: 539, startPoint y: 304, endPoint x: 361, endPoint y: 305, distance: 178.3
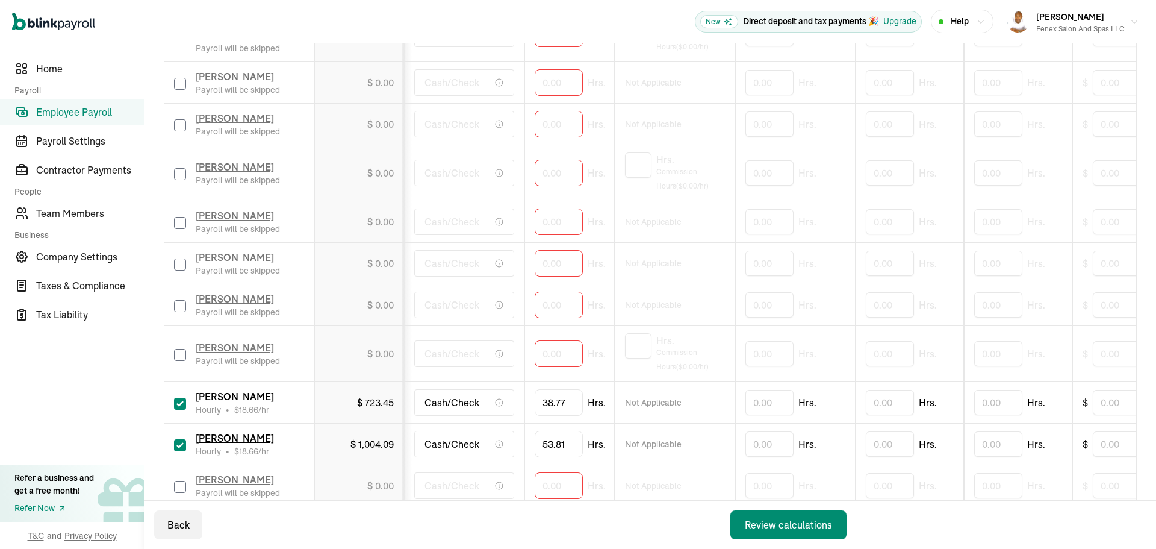
scroll to position [846, 0]
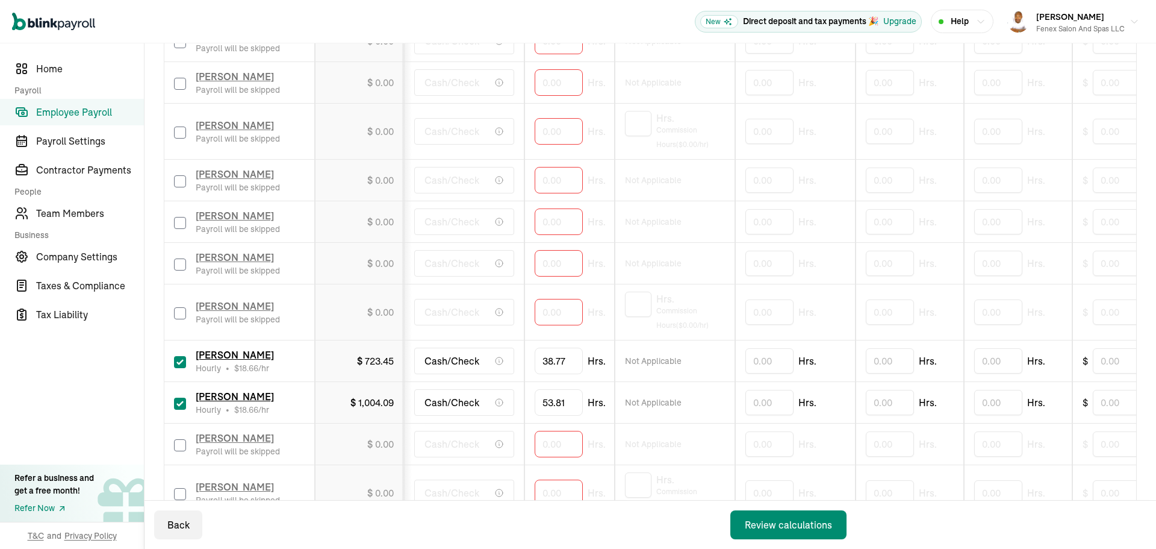
drag, startPoint x: 182, startPoint y: 267, endPoint x: 189, endPoint y: 269, distance: 7.4
click at [182, 267] on input "checkbox" at bounding box center [180, 264] width 12 height 12
checkbox input "true"
click at [553, 268] on input "0" at bounding box center [559, 263] width 48 height 25
type input "38"
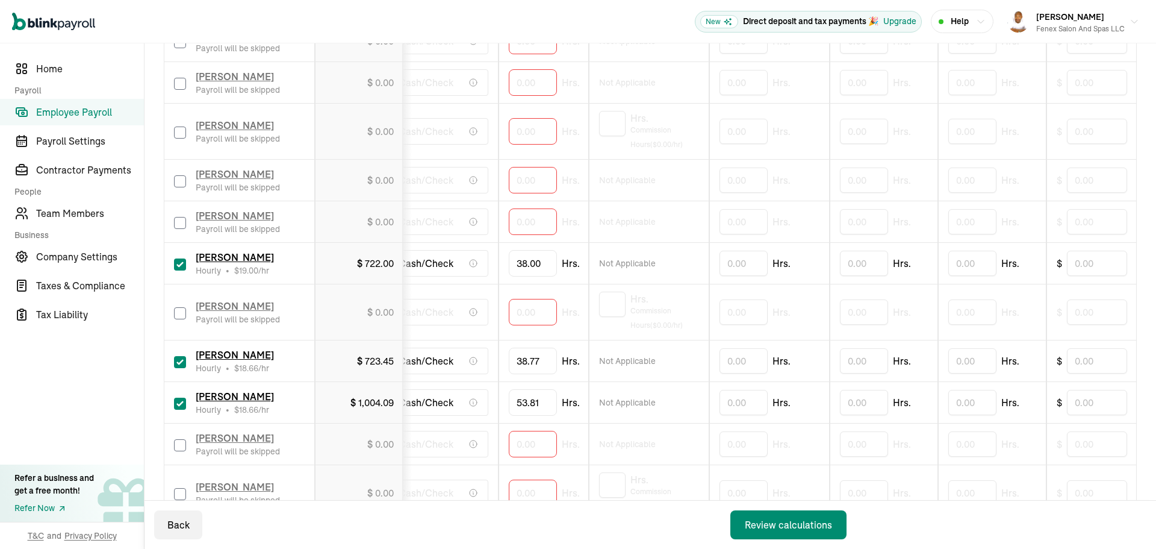
scroll to position [0, 499]
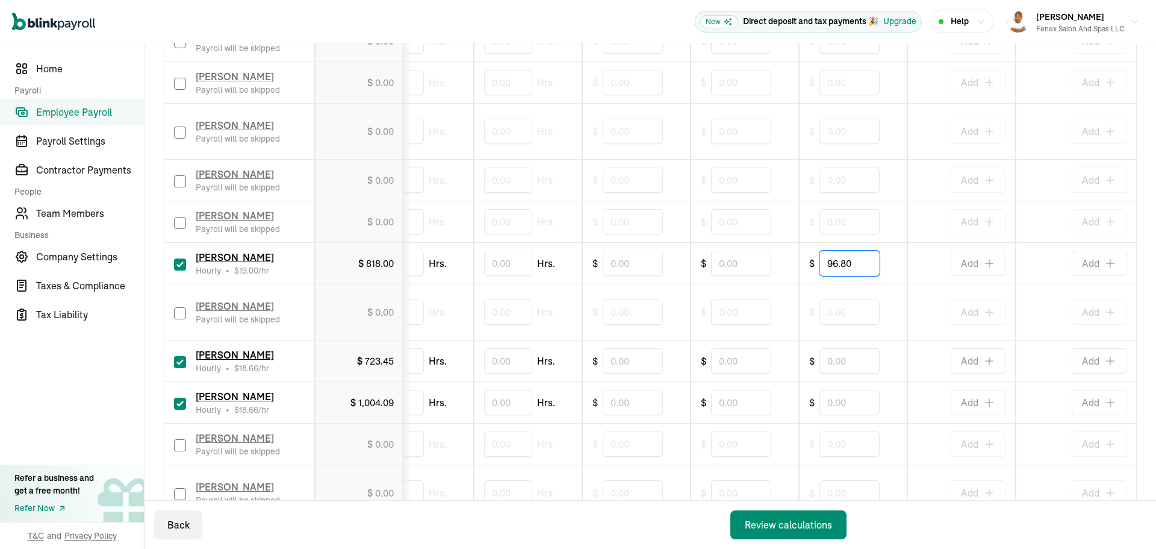
type input "96.80"
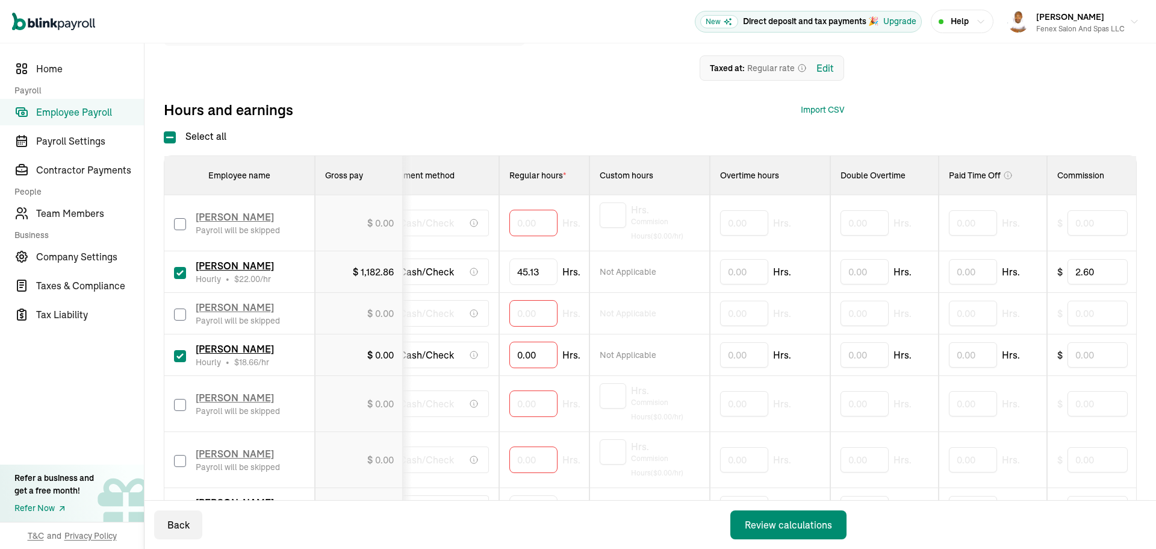
scroll to position [0, 0]
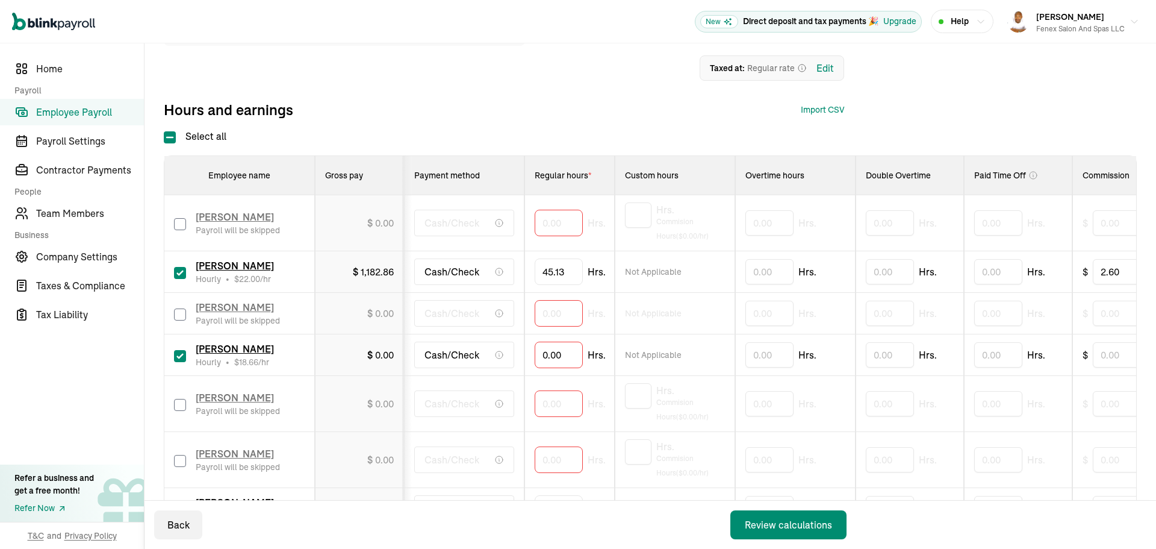
drag, startPoint x: 463, startPoint y: 357, endPoint x: 375, endPoint y: 366, distance: 87.8
click at [550, 355] on input "0" at bounding box center [559, 354] width 48 height 25
type input "39.15"
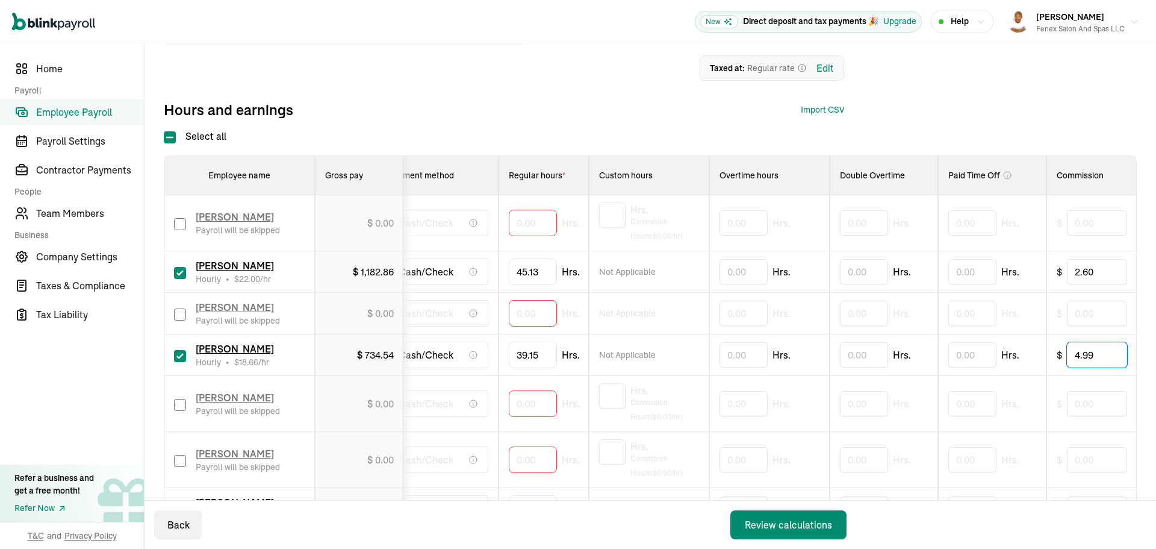
type input "4.99"
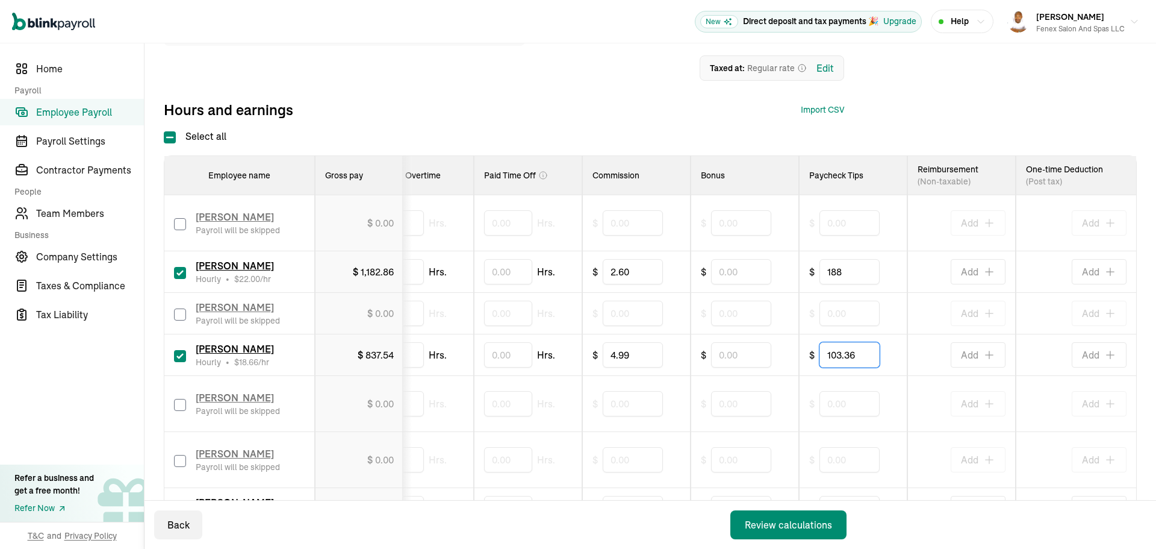
type input "103.36"
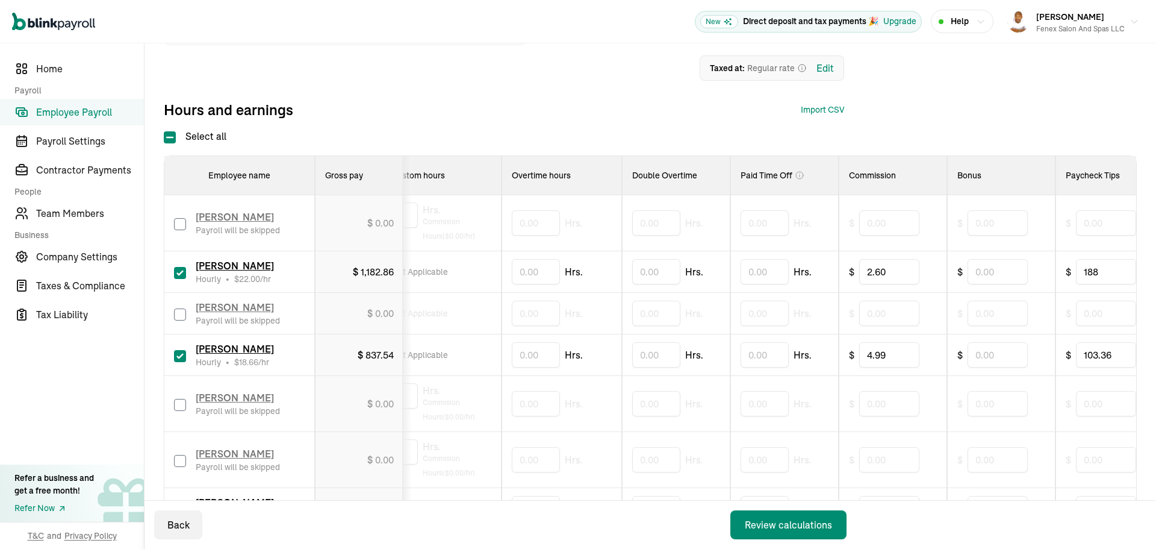
scroll to position [0, 0]
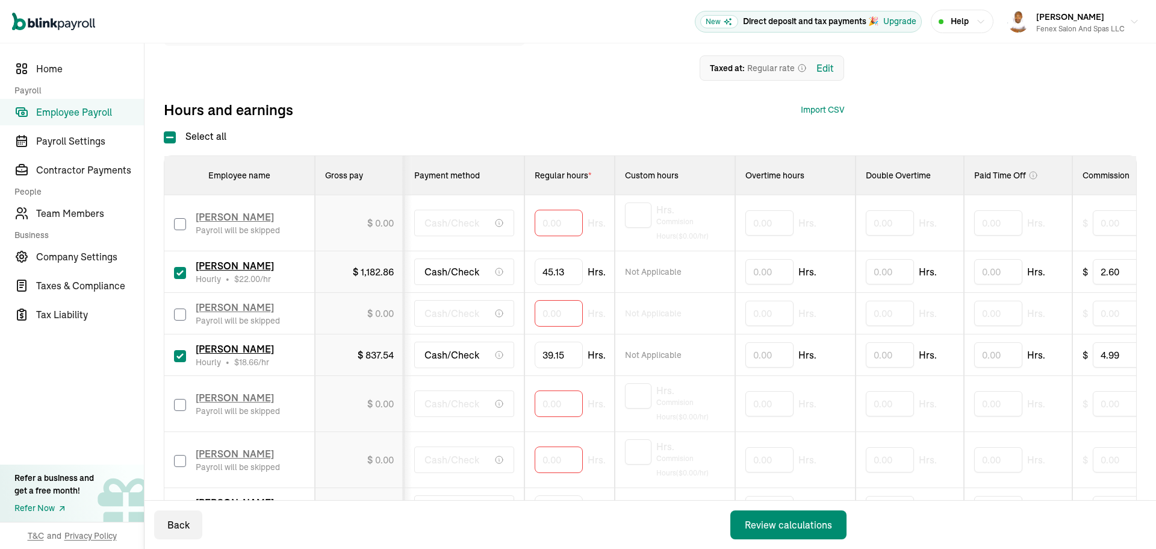
drag, startPoint x: 603, startPoint y: 385, endPoint x: 481, endPoint y: 378, distance: 122.4
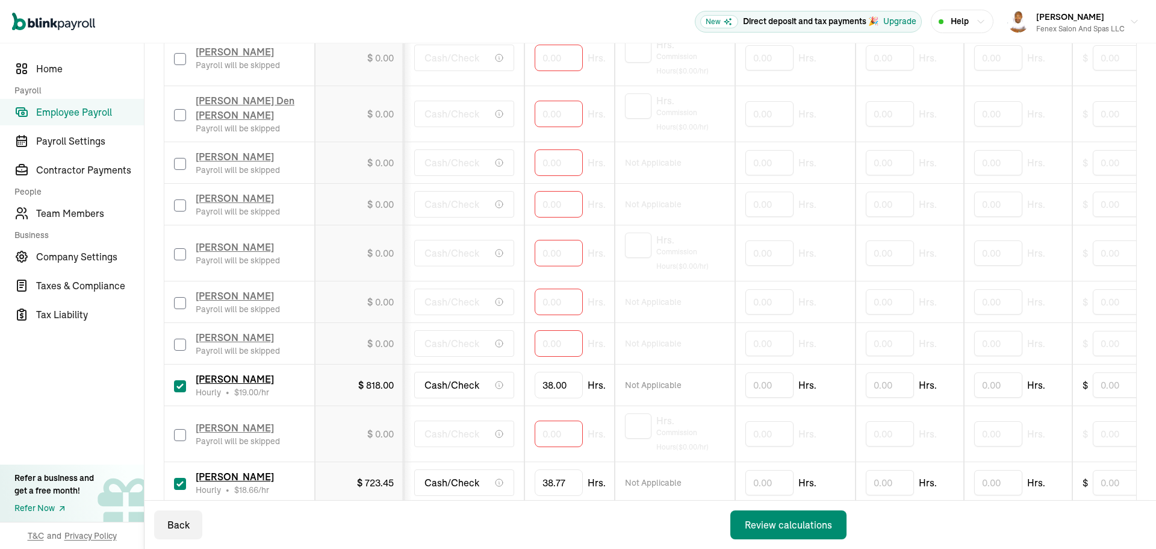
scroll to position [725, 0]
click at [182, 252] on input "checkbox" at bounding box center [180, 253] width 12 height 12
checkbox input "true"
click at [562, 253] on input "0" at bounding box center [559, 251] width 48 height 25
type input "18.93"
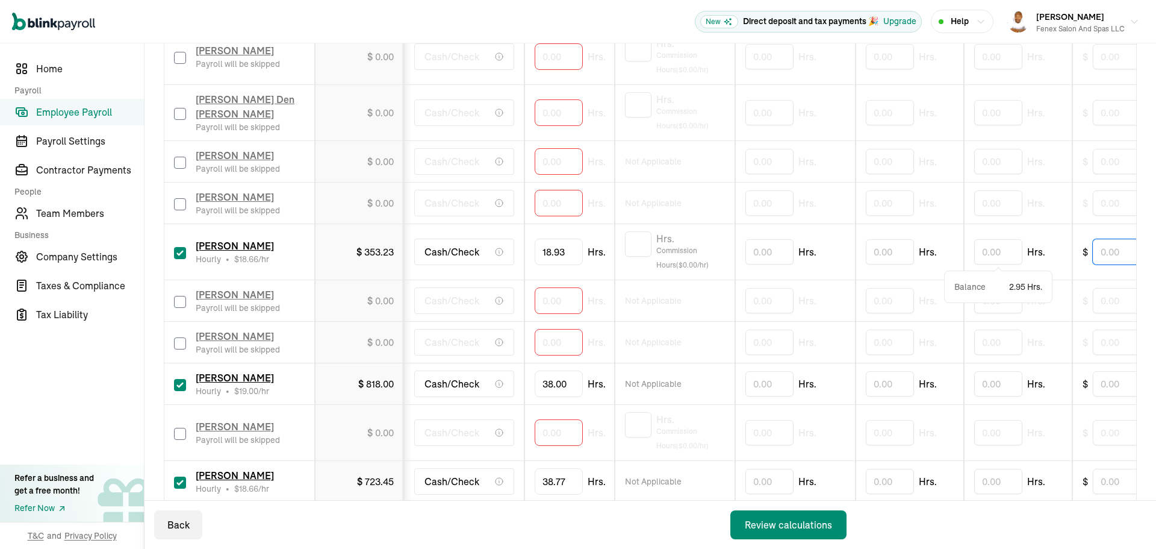
scroll to position [0, 26]
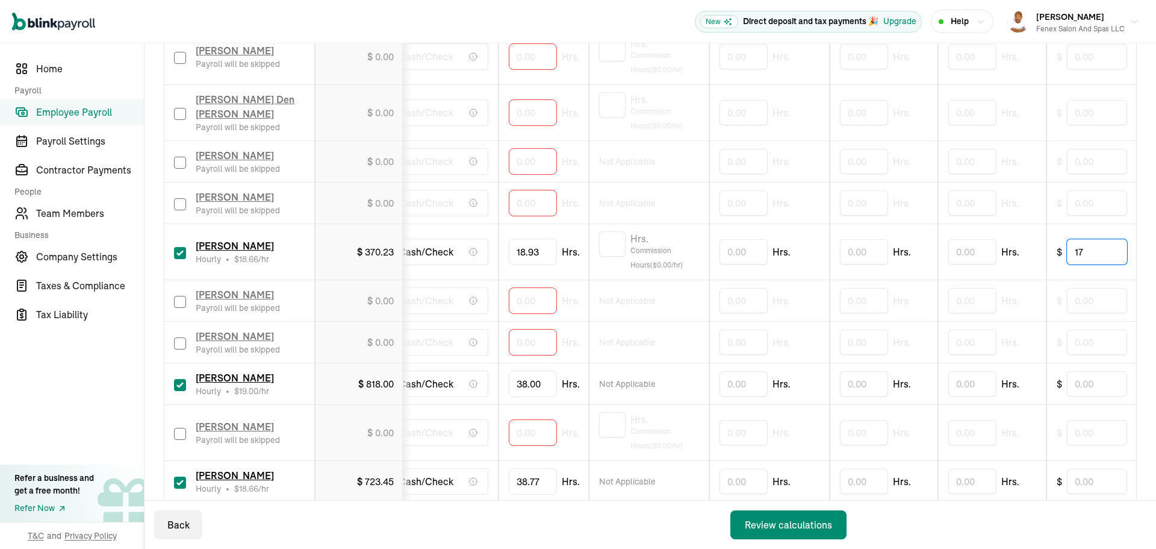
type input "17"
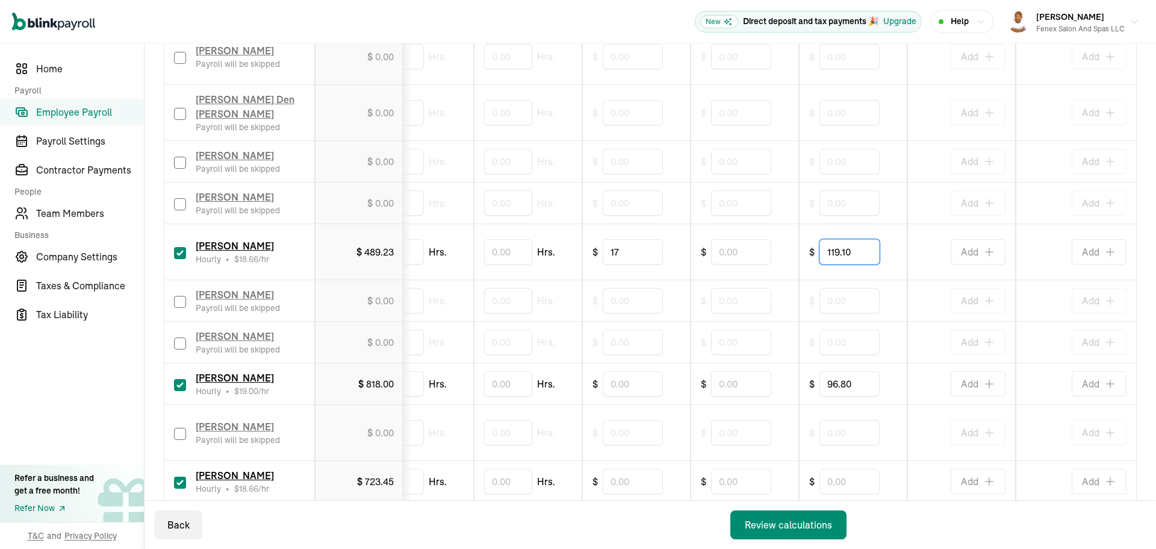
type input "119.10"
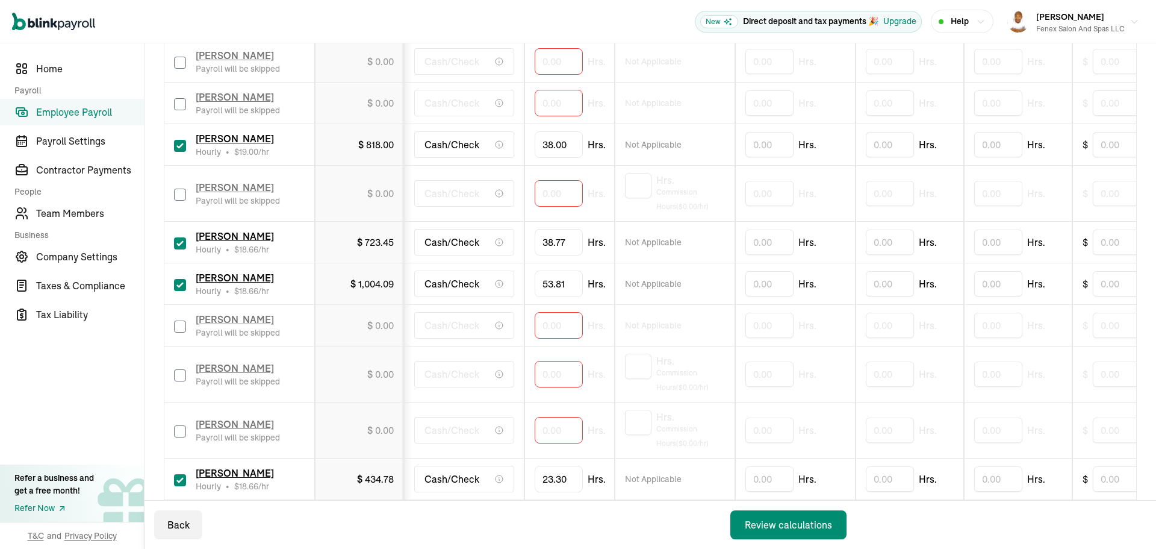
scroll to position [1026, 0]
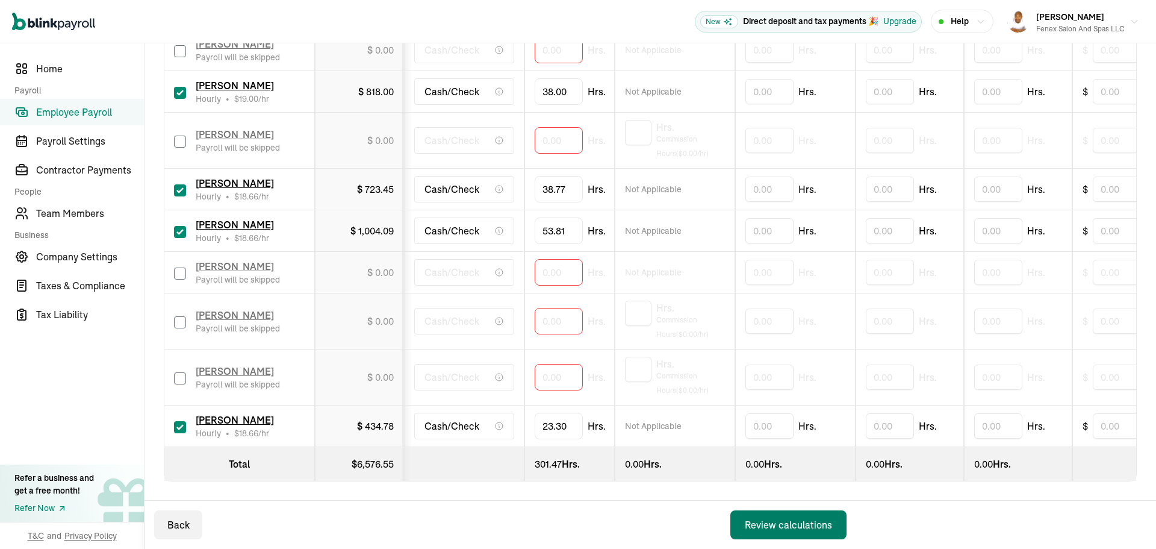
click at [833, 526] on button "Review calculations" at bounding box center [789, 524] width 116 height 29
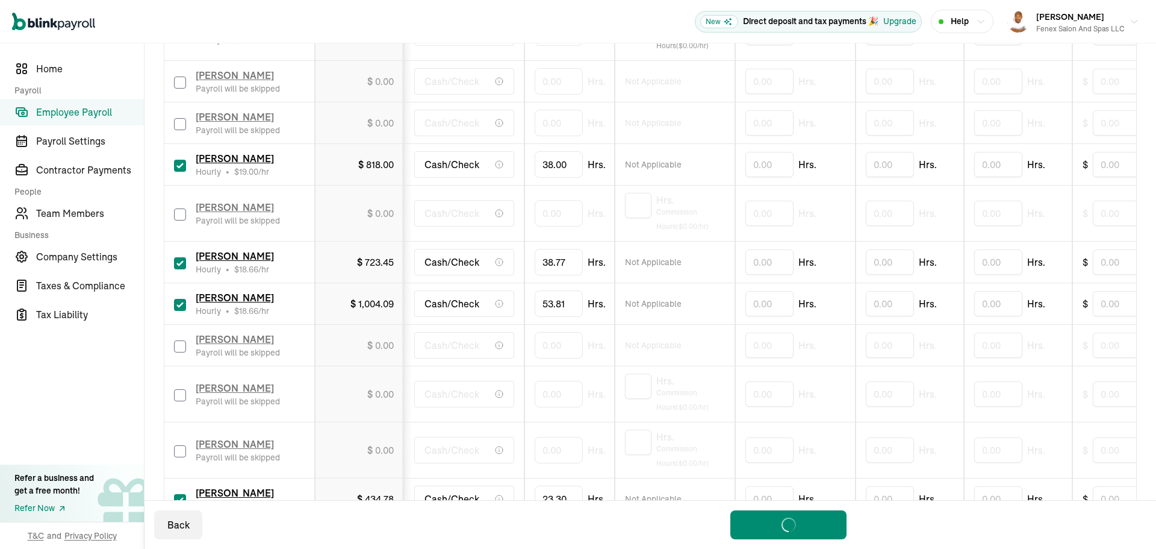
scroll to position [906, 0]
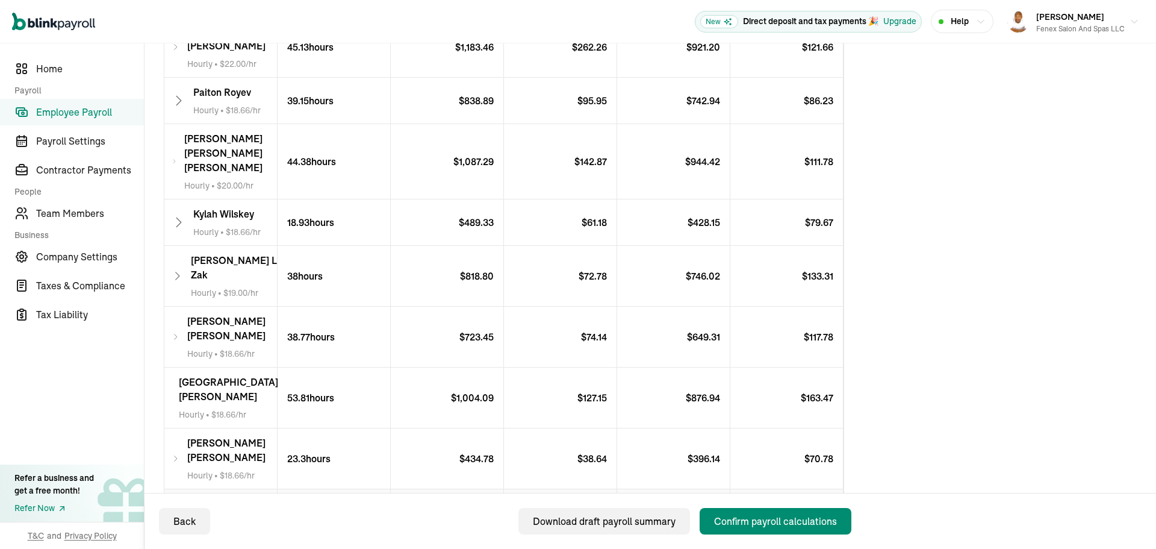
scroll to position [301, 0]
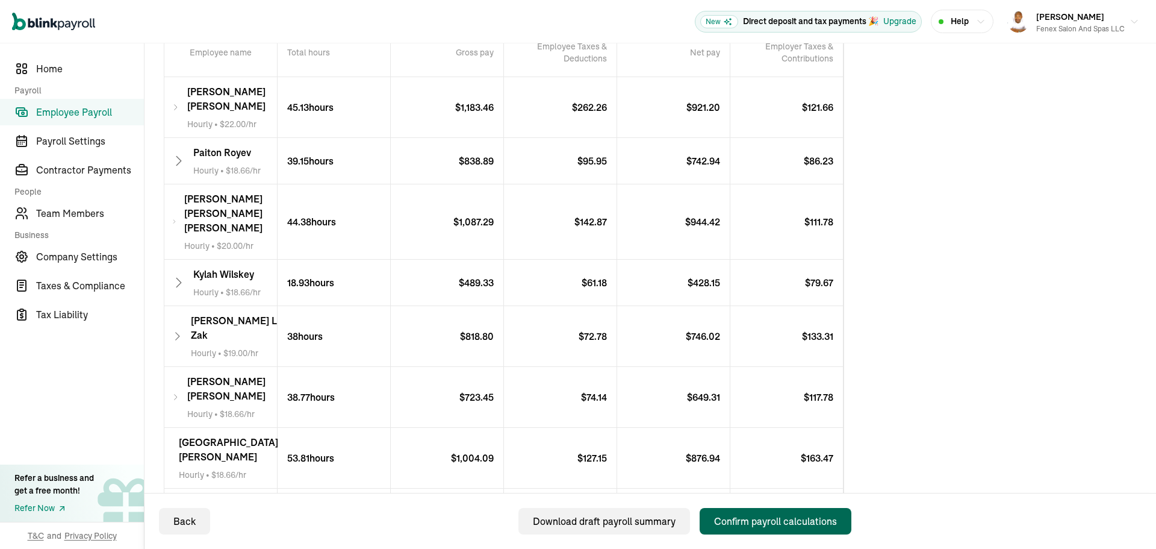
click at [808, 529] on button "Confirm payroll calculations" at bounding box center [776, 521] width 152 height 26
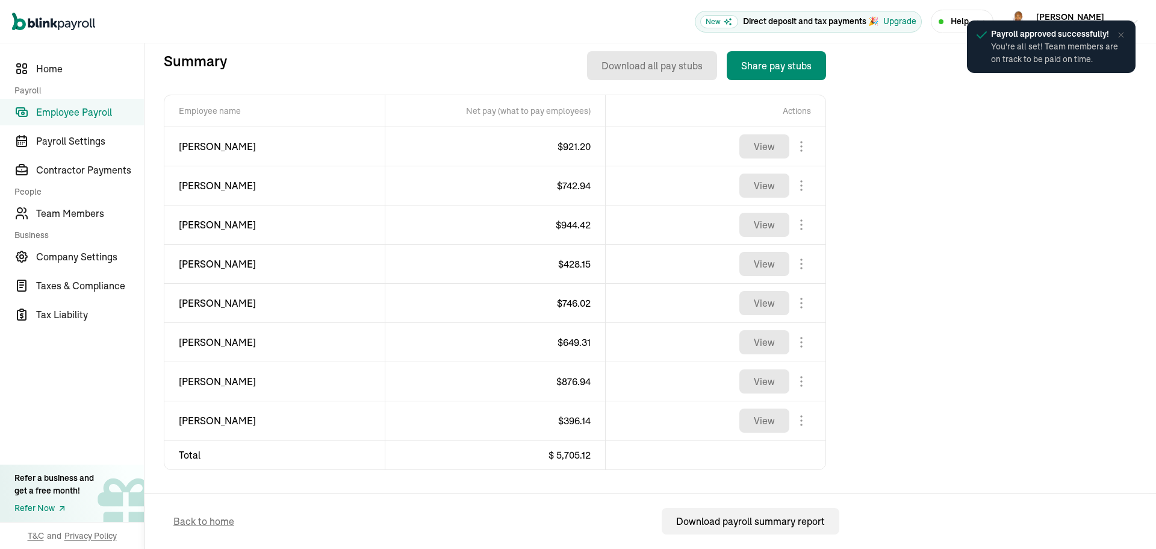
scroll to position [433, 0]
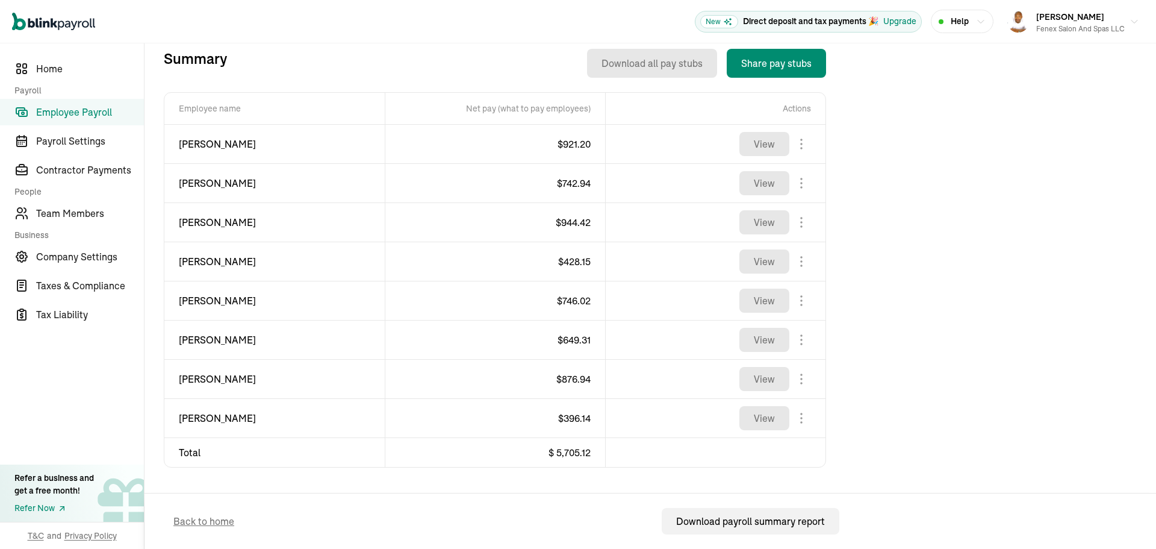
click at [574, 141] on span "$ 921.20" at bounding box center [574, 144] width 33 height 12
copy span "921.20"
click at [192, 221] on span "[PERSON_NAME]" at bounding box center [275, 222] width 192 height 14
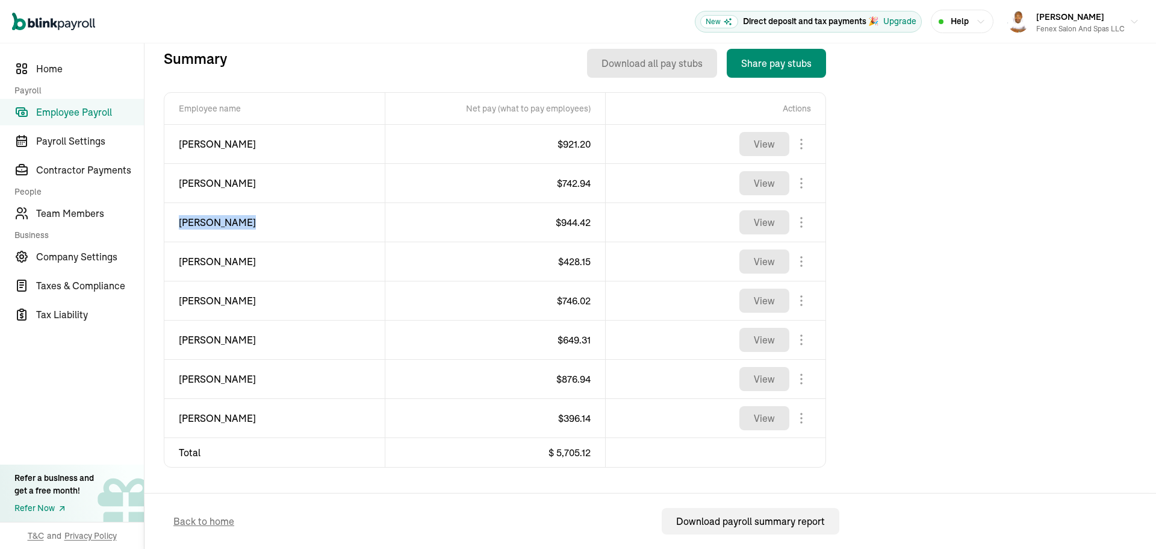
click at [192, 221] on span "[PERSON_NAME]" at bounding box center [275, 222] width 192 height 14
copy div "[PERSON_NAME]"
click at [583, 224] on span "$ 944.42" at bounding box center [573, 222] width 35 height 12
copy span "944.42"
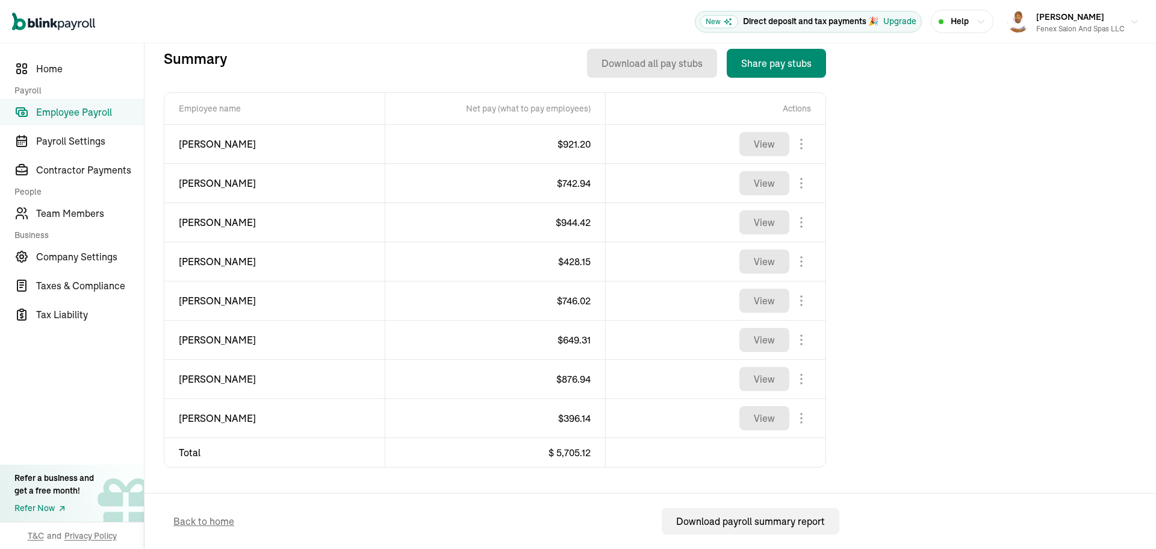
click at [191, 258] on span "[PERSON_NAME]" at bounding box center [275, 261] width 192 height 14
copy div "[PERSON_NAME]"
click at [569, 266] on span "$ 428.15" at bounding box center [574, 261] width 33 height 12
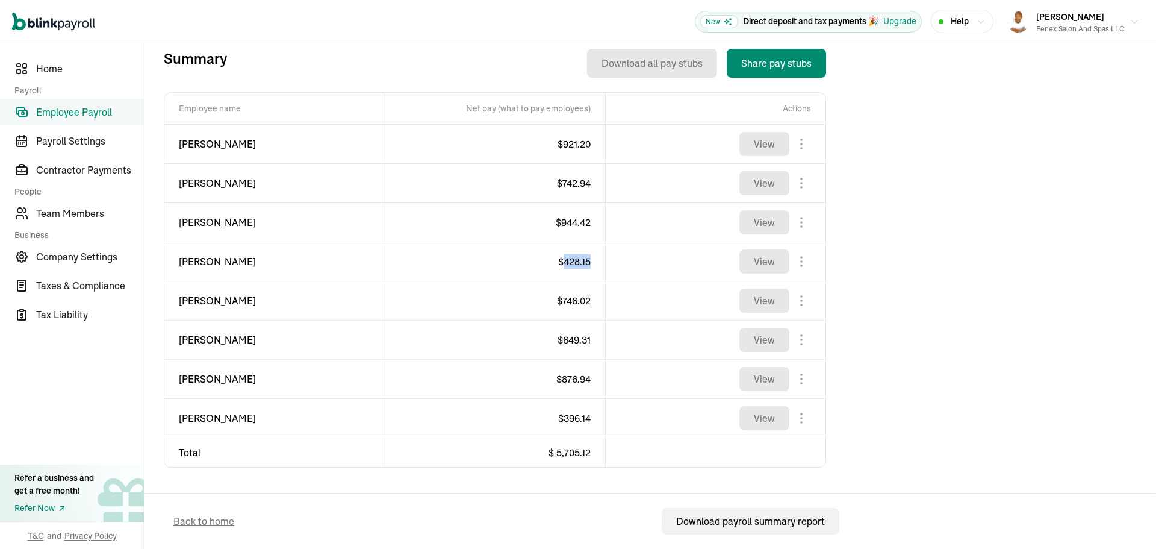
click at [569, 266] on span "$ 428.15" at bounding box center [574, 261] width 33 height 12
copy span "428.15"
click at [187, 301] on span "[PERSON_NAME]" at bounding box center [275, 300] width 192 height 14
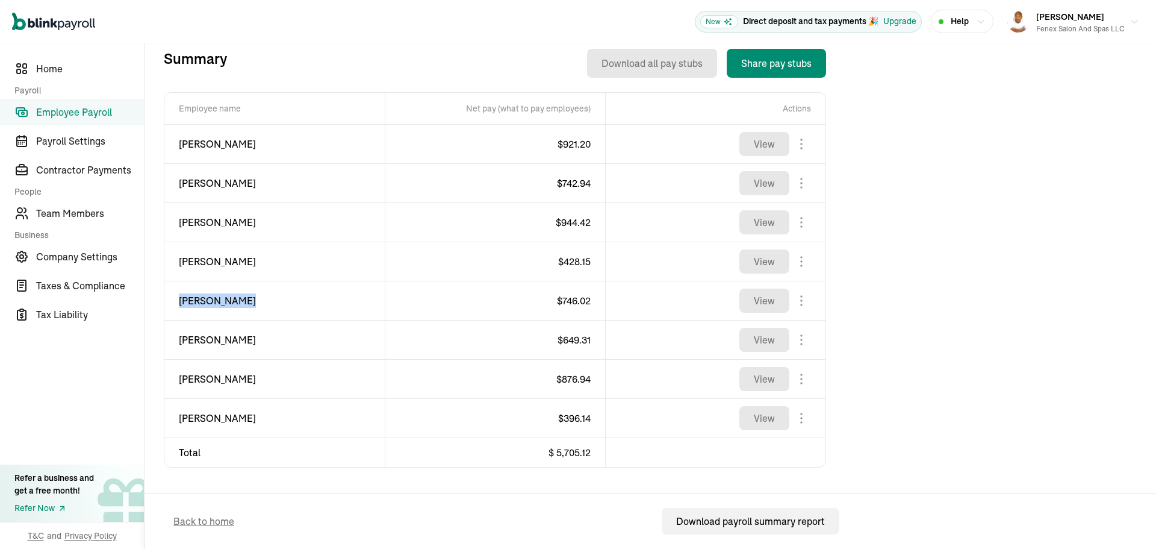
copy div "[PERSON_NAME]"
click at [577, 299] on span "$ 746.02" at bounding box center [574, 300] width 34 height 12
copy span "746.02"
click at [200, 342] on span "[PERSON_NAME]" at bounding box center [275, 339] width 192 height 14
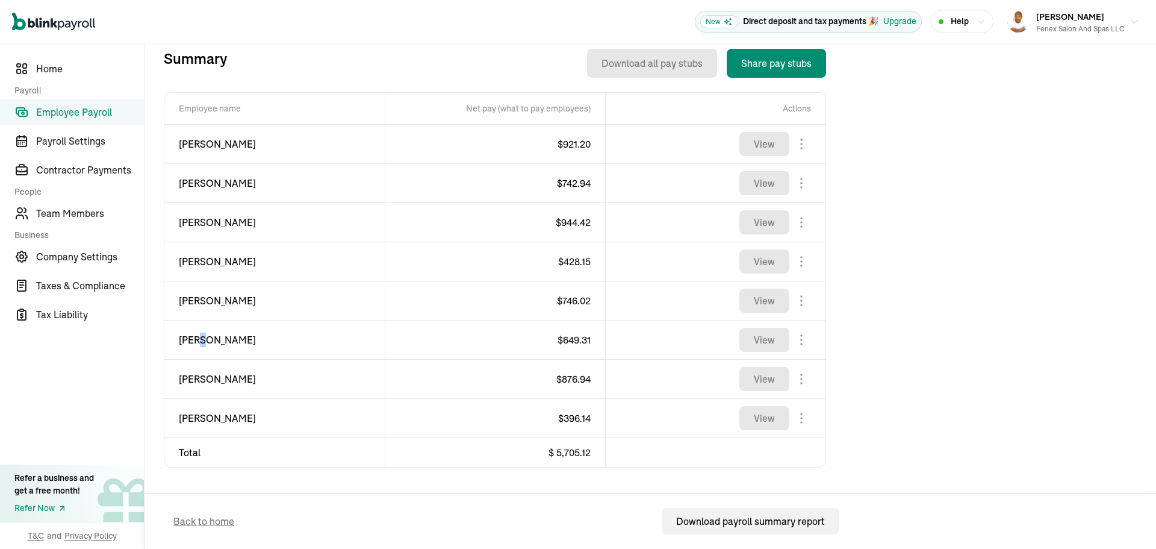
click at [200, 342] on span "[PERSON_NAME]" at bounding box center [275, 339] width 192 height 14
copy div "[PERSON_NAME]"
click at [581, 338] on span "$ 649.31" at bounding box center [574, 340] width 33 height 12
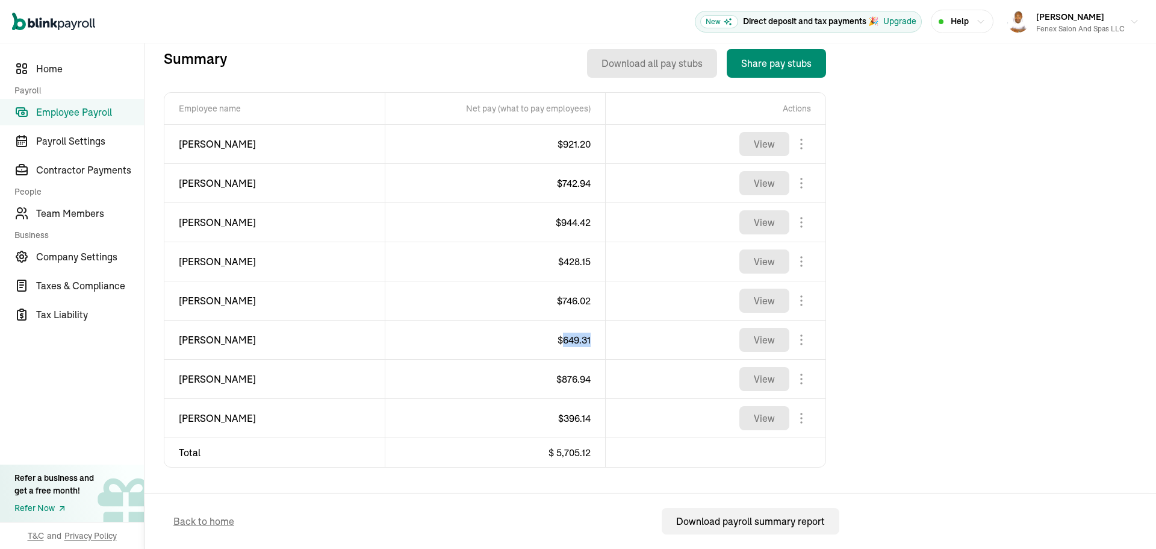
copy span "649.31"
click at [233, 378] on span "[PERSON_NAME]" at bounding box center [275, 379] width 192 height 14
copy div "[PERSON_NAME]"
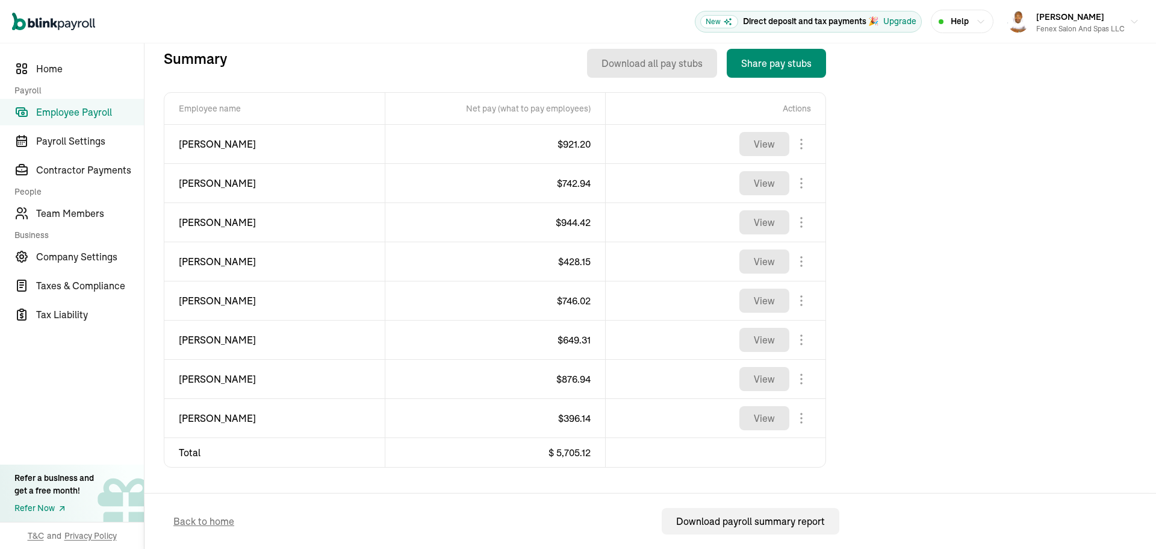
click at [579, 379] on span "$ 876.94" at bounding box center [573, 379] width 34 height 12
click at [199, 432] on td "[PERSON_NAME]" at bounding box center [274, 418] width 220 height 39
click at [201, 432] on td "[PERSON_NAME]" at bounding box center [274, 418] width 220 height 39
click at [213, 411] on span "[PERSON_NAME]" at bounding box center [275, 418] width 192 height 14
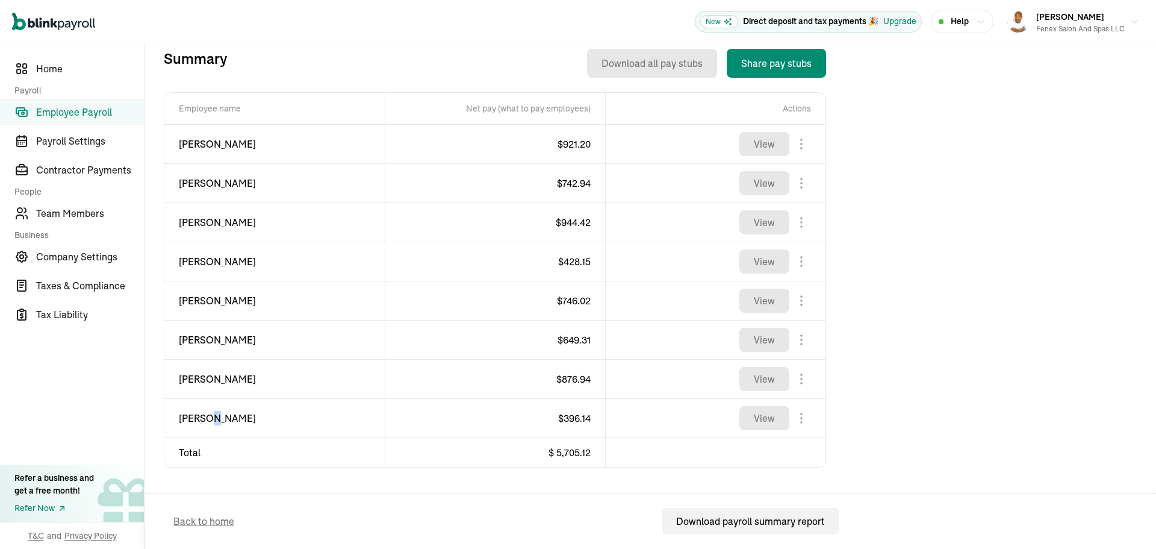
click at [213, 411] on span "[PERSON_NAME]" at bounding box center [275, 418] width 192 height 14
click at [582, 417] on span "$ 396.14" at bounding box center [574, 418] width 33 height 12
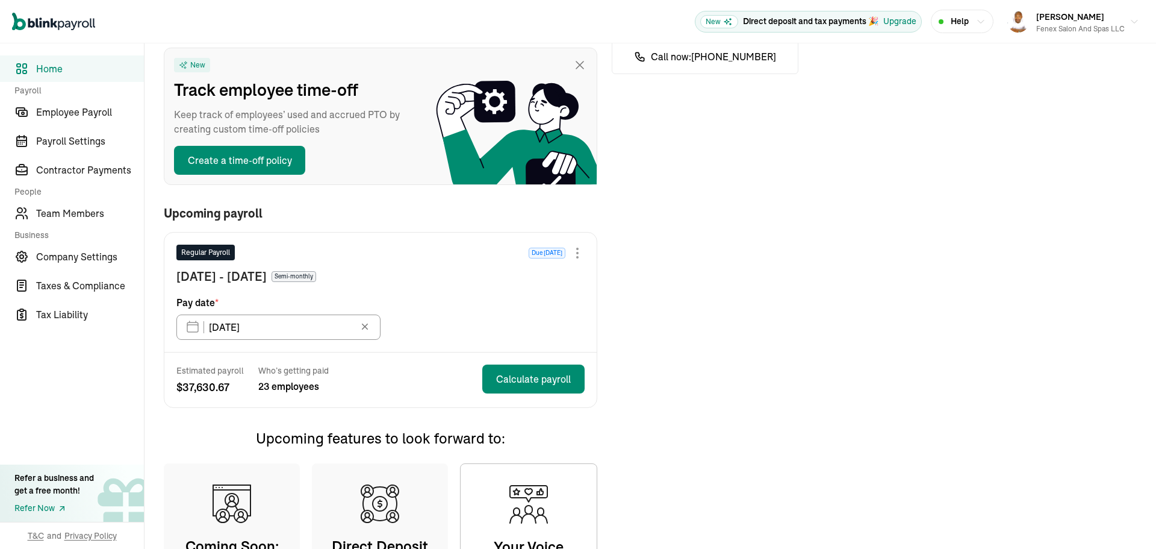
scroll to position [60, 0]
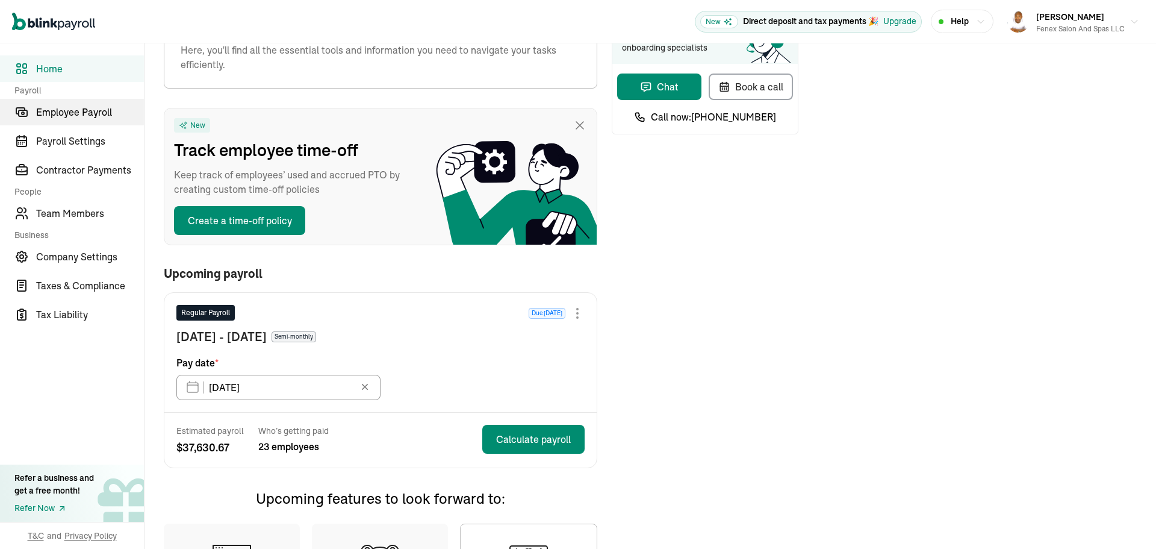
click at [83, 119] on link "Employee Payroll" at bounding box center [72, 112] width 144 height 26
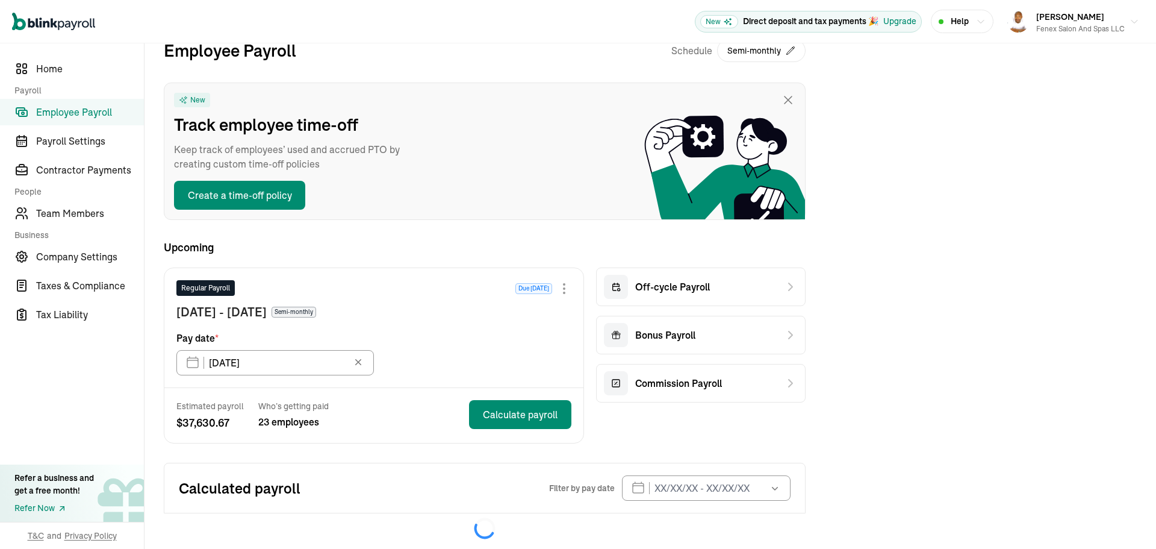
scroll to position [39, 0]
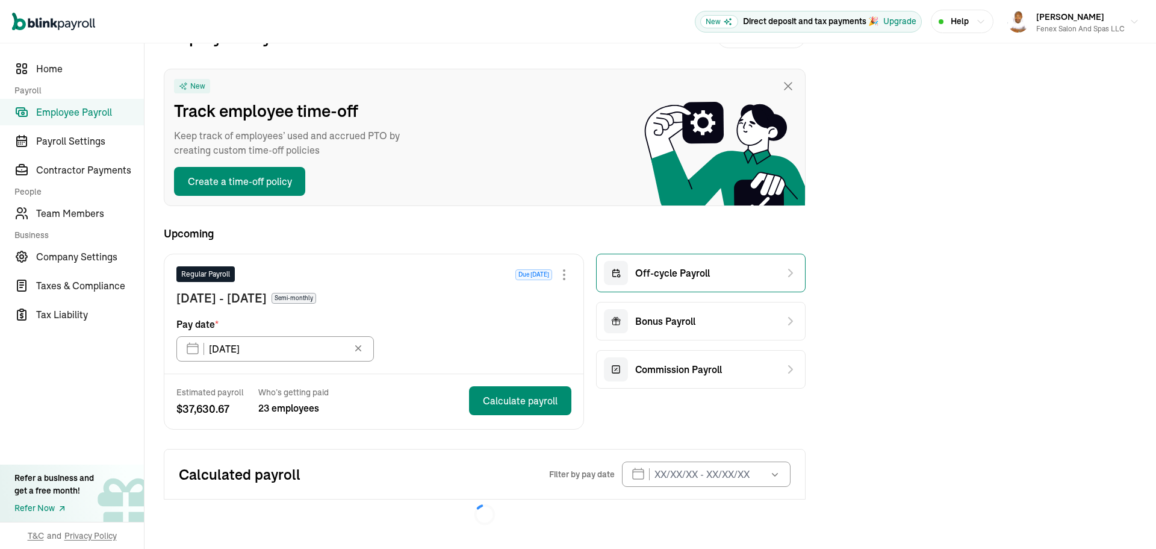
click at [722, 270] on div "Off-cycle Payroll" at bounding box center [701, 273] width 210 height 39
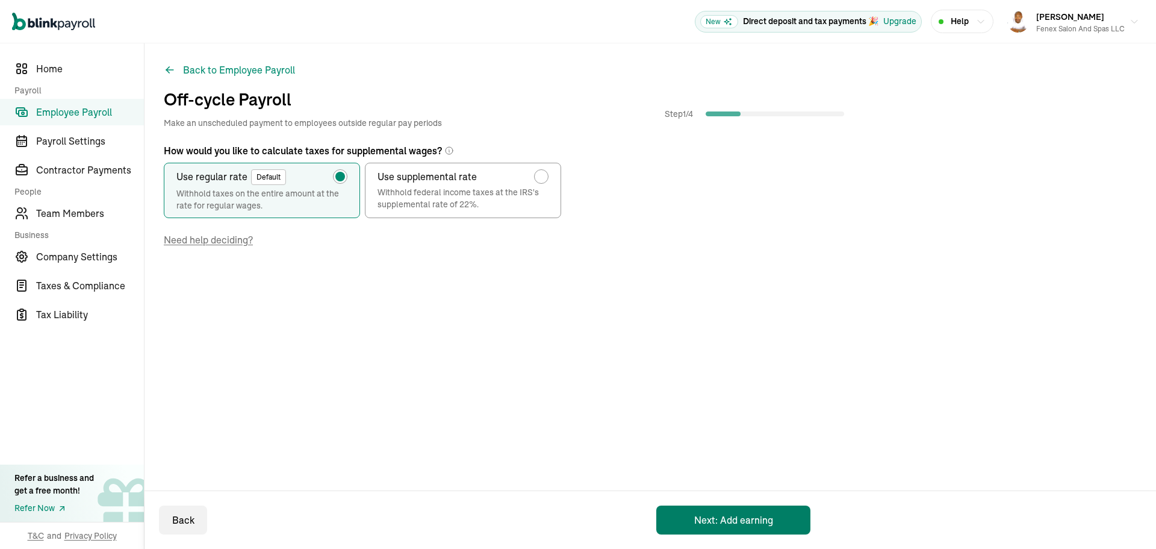
click at [741, 525] on button "Next: Add earning" at bounding box center [733, 519] width 154 height 29
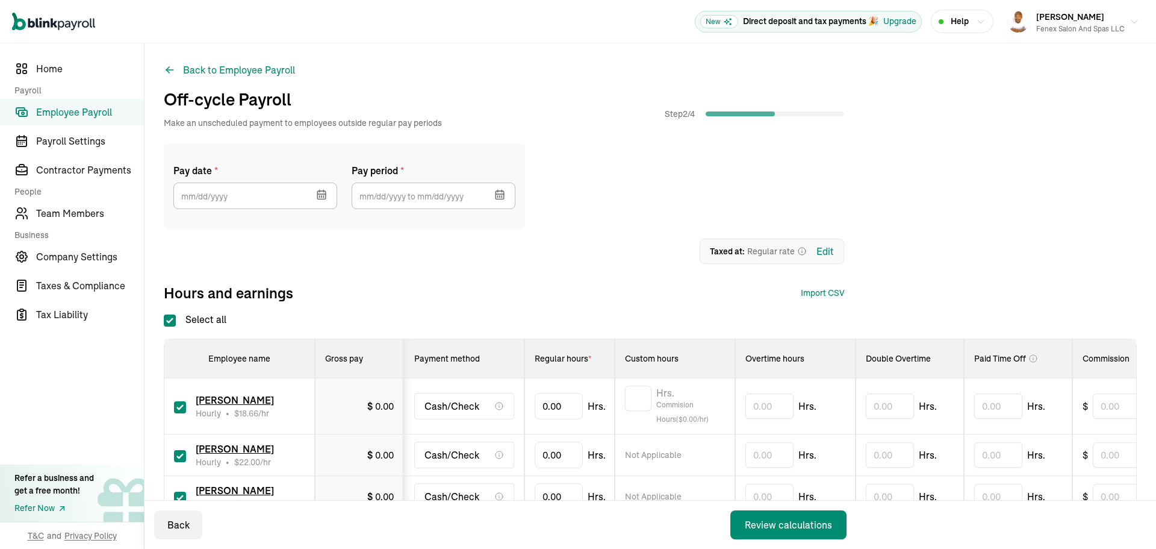
click at [322, 196] on icon "button" at bounding box center [322, 195] width 12 height 12
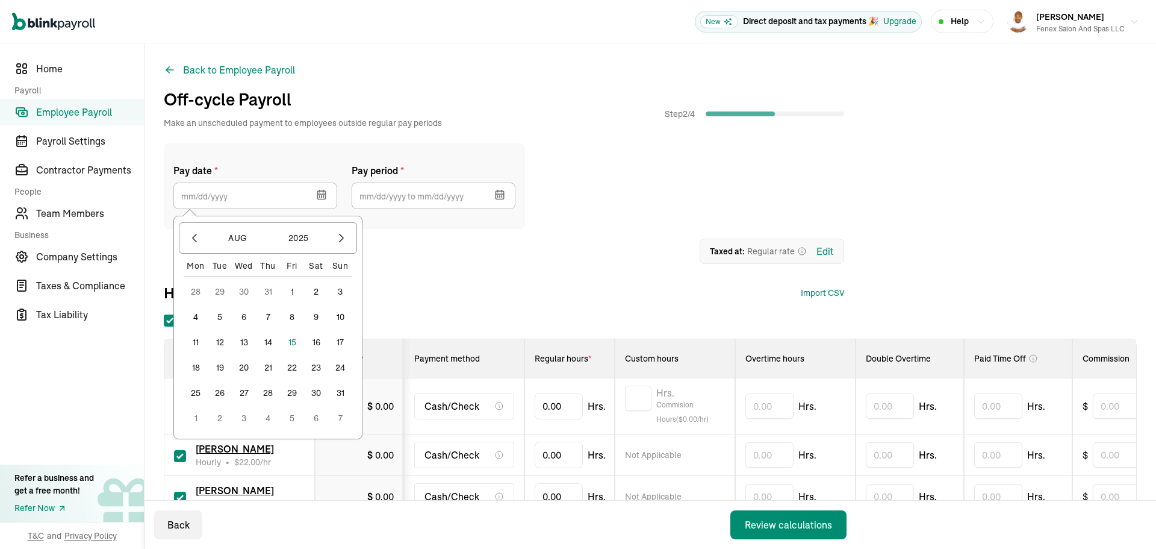
click at [288, 340] on button "15" at bounding box center [292, 342] width 24 height 24
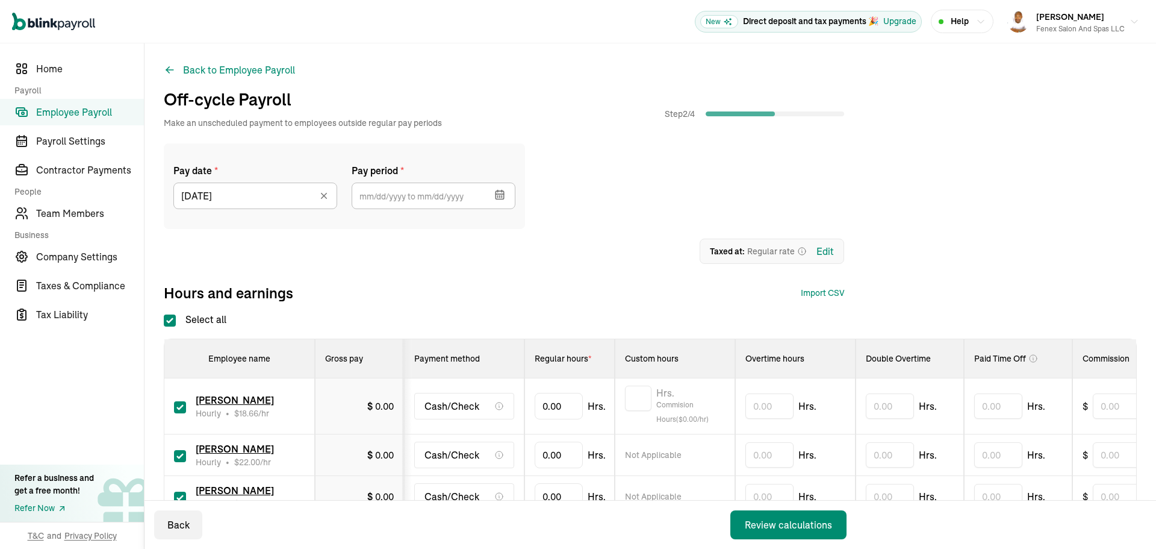
click at [506, 198] on button "button" at bounding box center [499, 193] width 34 height 31
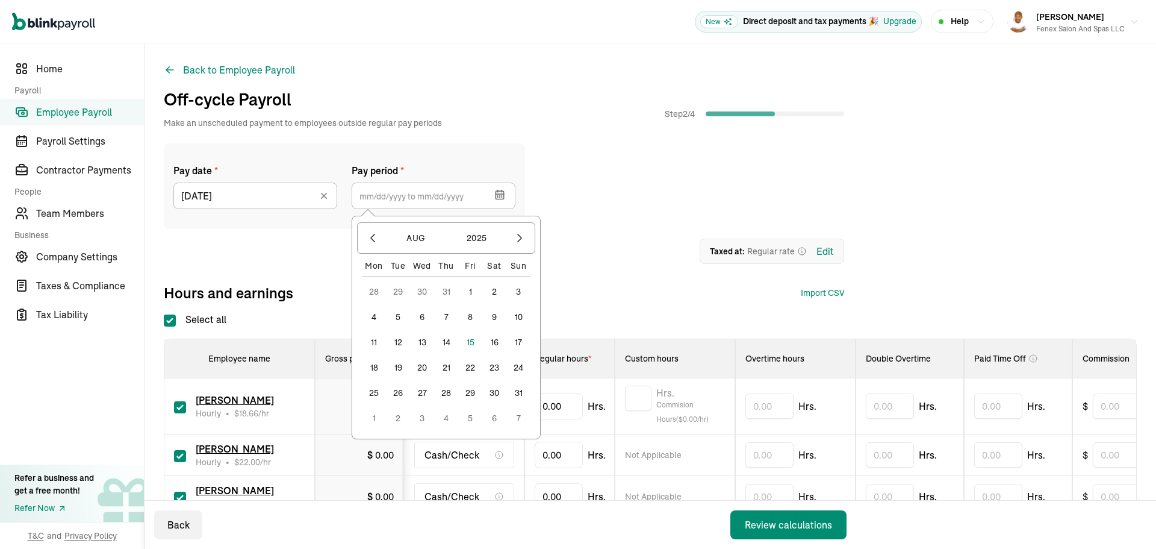
click at [399, 287] on button "29" at bounding box center [398, 291] width 24 height 24
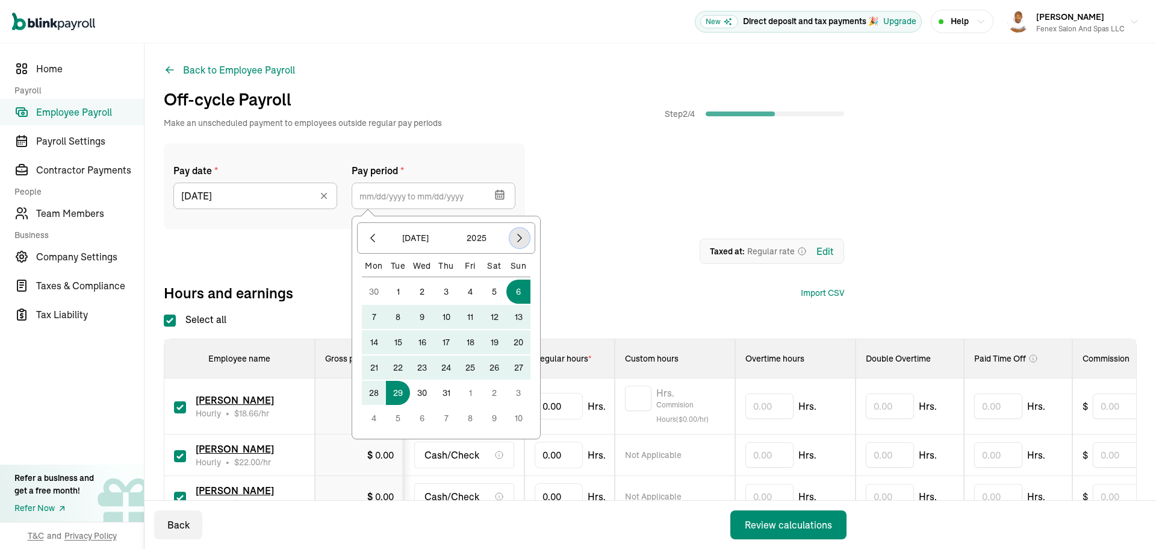
click at [517, 241] on icon "button" at bounding box center [520, 238] width 12 height 12
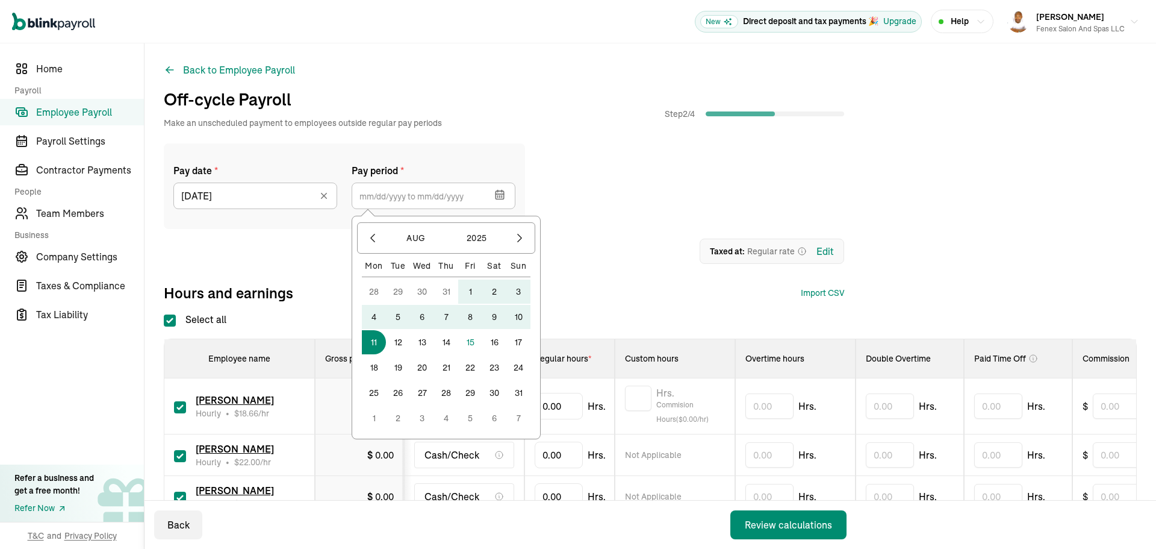
click at [379, 340] on button "11" at bounding box center [374, 342] width 24 height 24
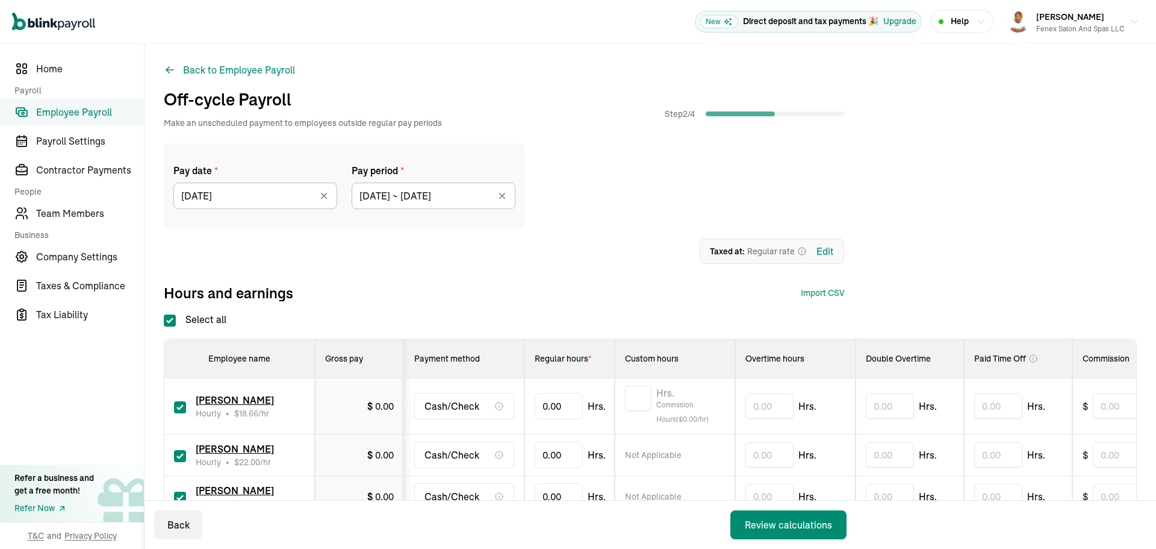
type input "[DATE] ~ [DATE]"
click at [813, 531] on div "Review calculations" at bounding box center [788, 524] width 87 height 14
click at [582, 217] on div "Pay date * [DATE] [DATE] Mon Tue Wed Thu Fri Sat Sun 28 29 30 31 1 2 3 4 5 6 7 …" at bounding box center [504, 186] width 681 height 86
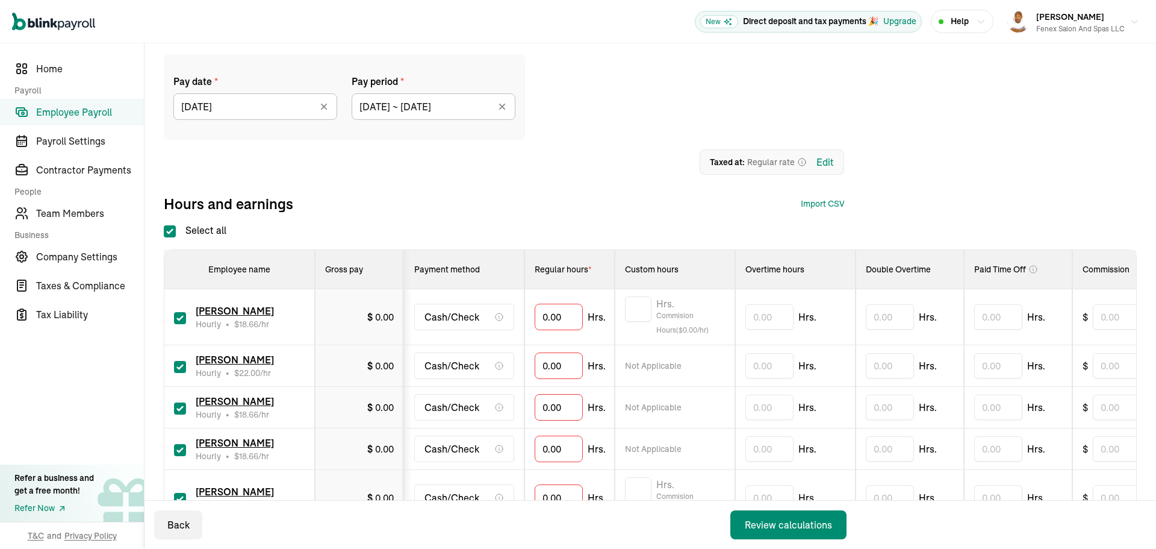
scroll to position [181, 0]
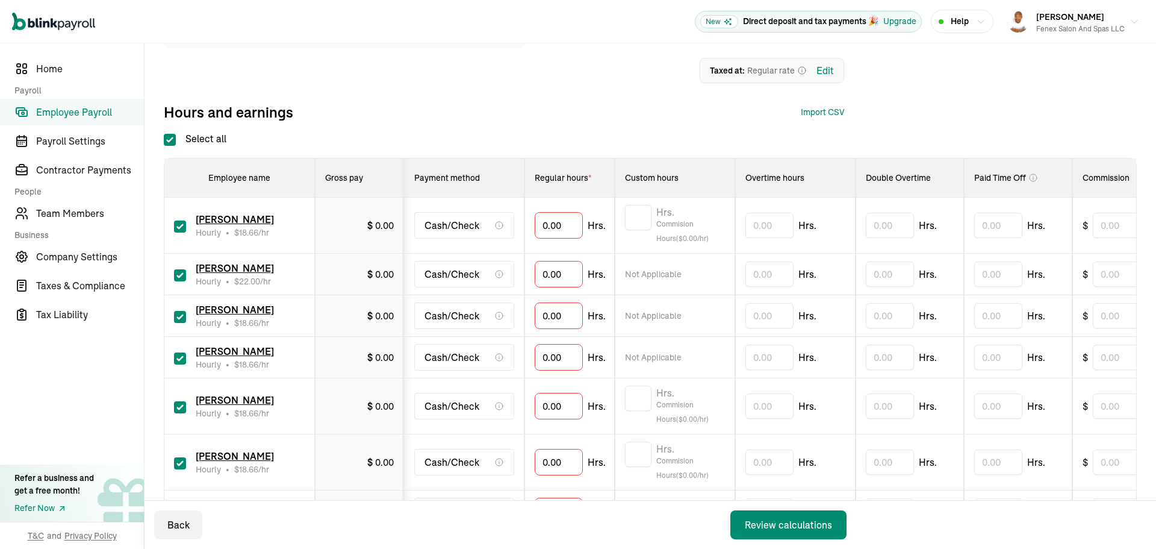
click at [173, 139] on input "Select all" at bounding box center [170, 140] width 12 height 12
checkbox input "false"
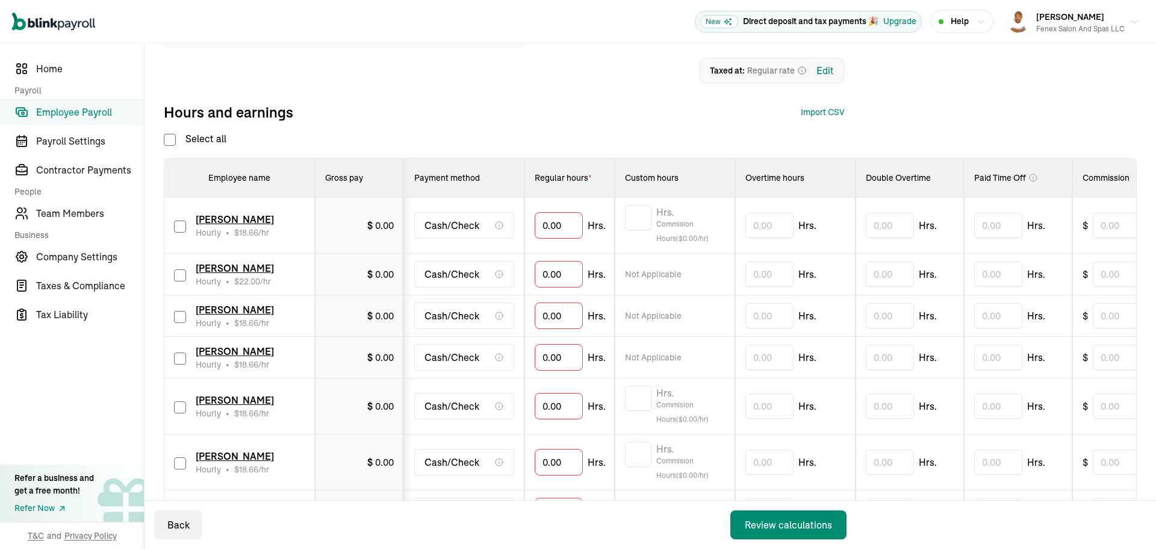
checkbox input "false"
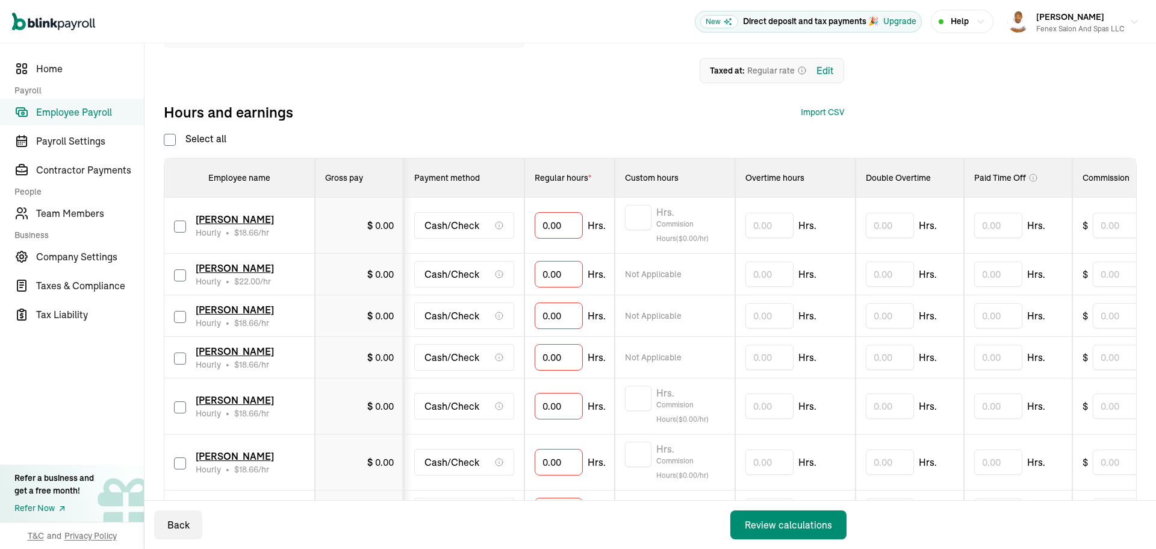
checkbox input "false"
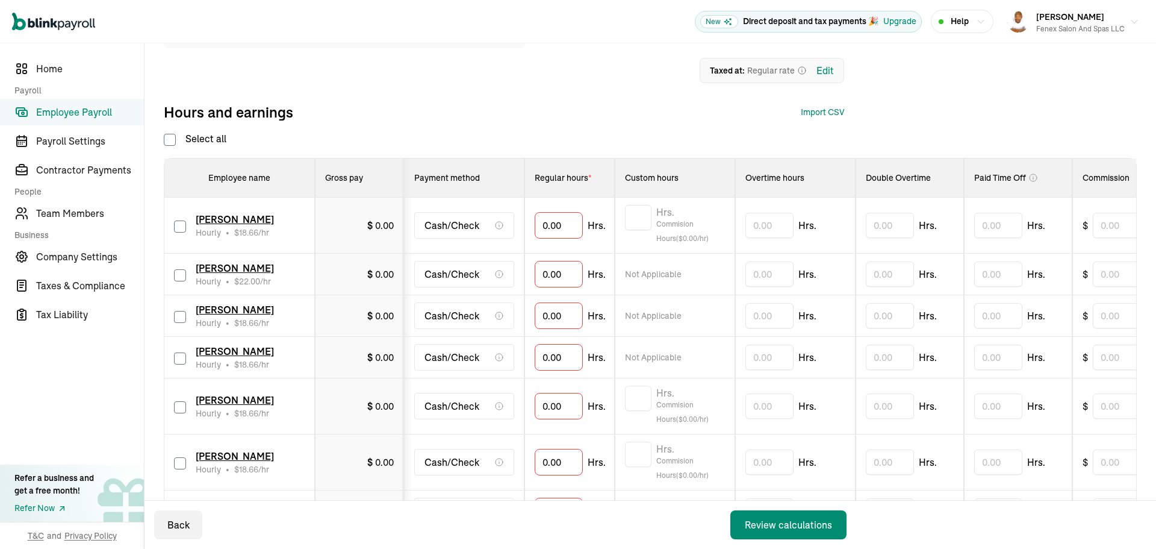
checkbox input "false"
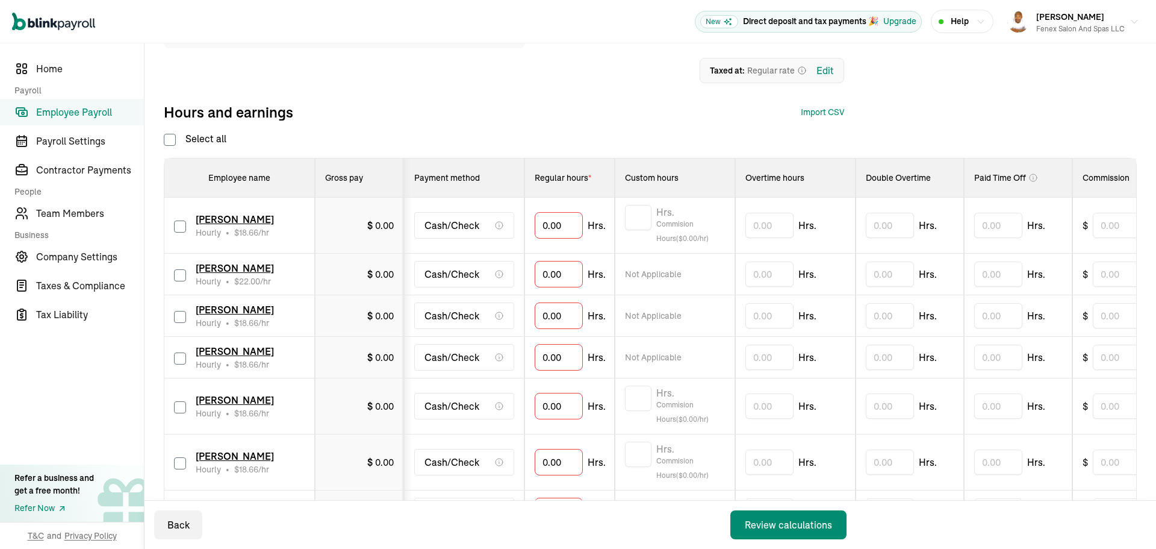
checkbox input "false"
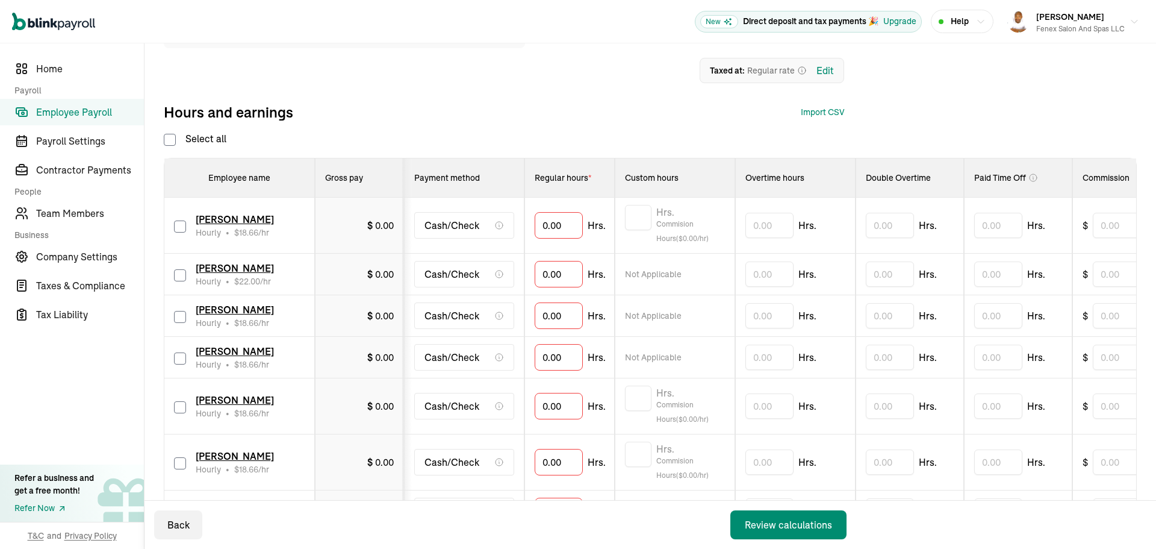
checkbox input "false"
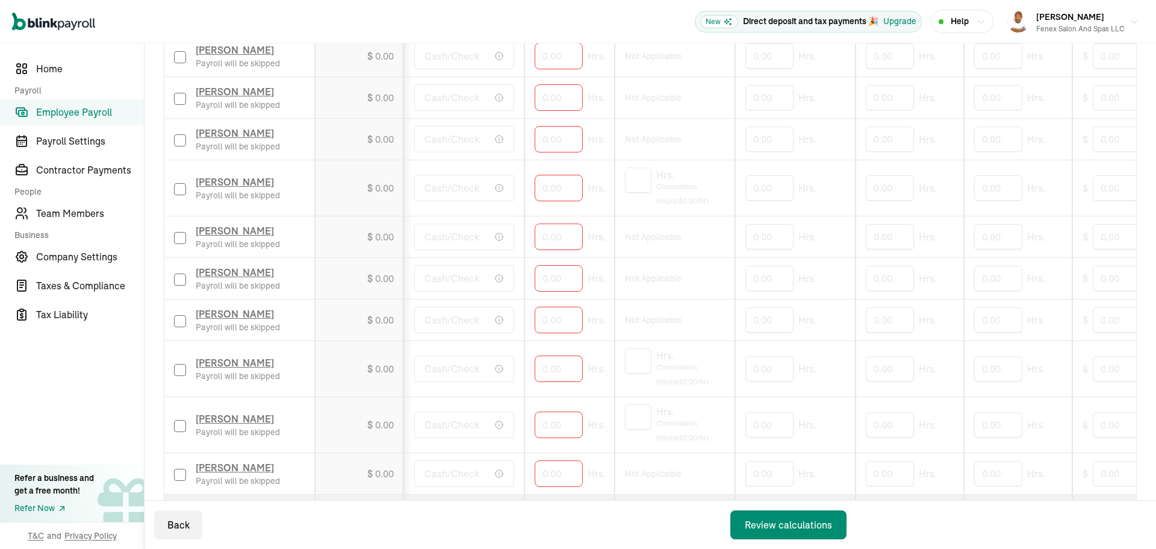
scroll to position [1026, 0]
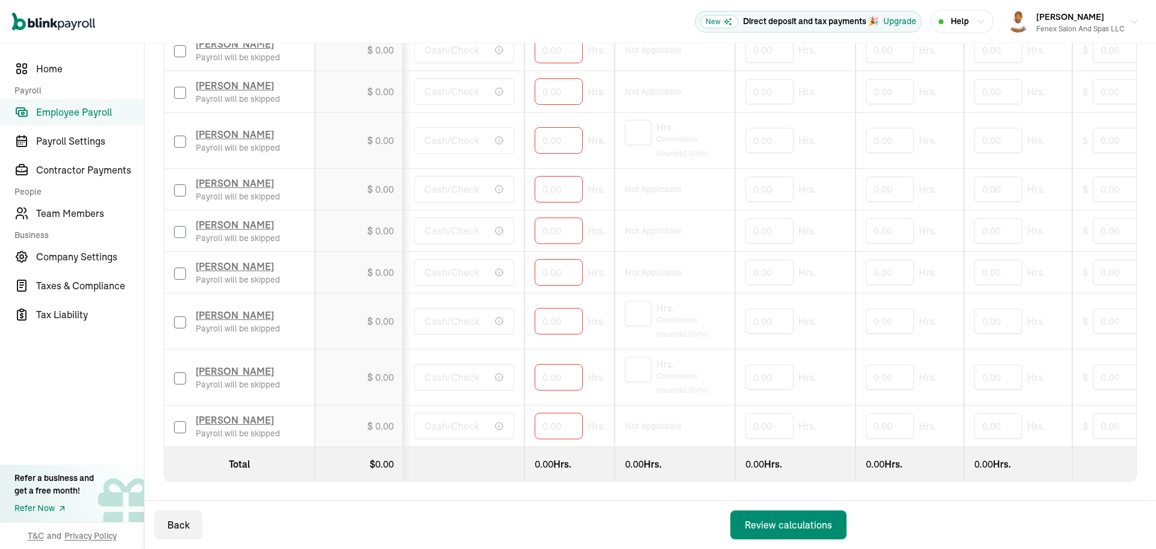
click at [178, 184] on input "checkbox" at bounding box center [180, 190] width 12 height 12
checkbox input "true"
click at [569, 180] on input "0" at bounding box center [559, 188] width 48 height 25
type input "7"
click at [184, 421] on input "checkbox" at bounding box center [180, 427] width 12 height 12
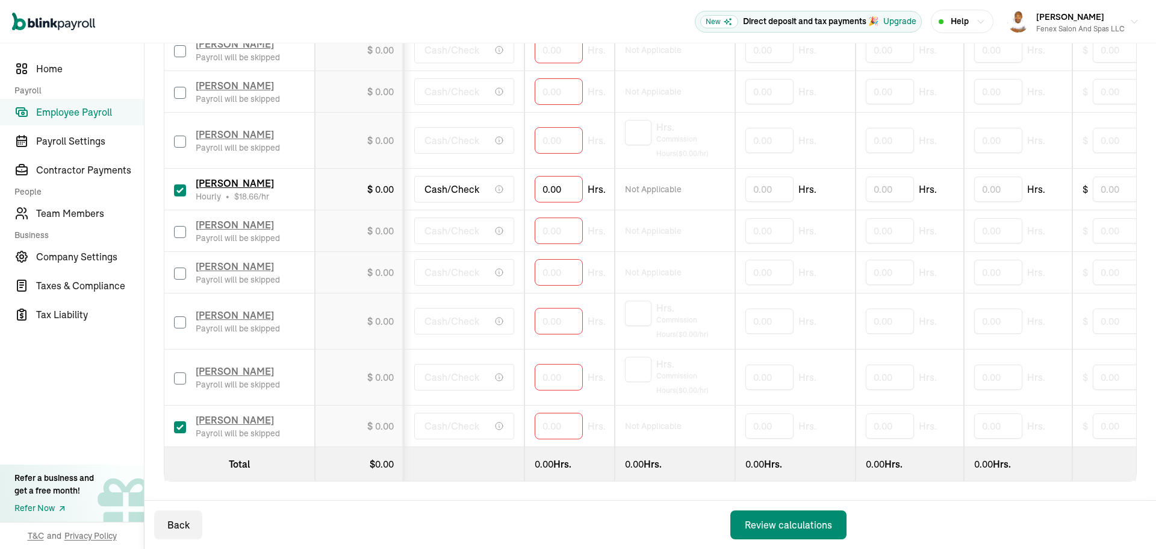
checkbox input "true"
click at [567, 421] on input "0" at bounding box center [559, 425] width 48 height 25
click at [545, 420] on input "0" at bounding box center [559, 425] width 48 height 25
type input "23.30"
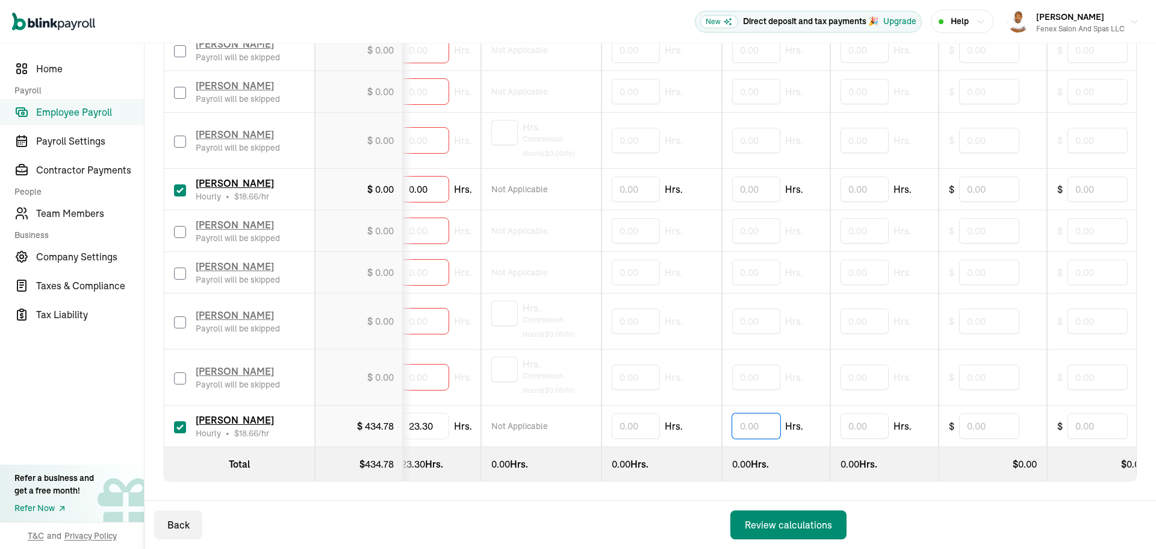
scroll to position [0, 302]
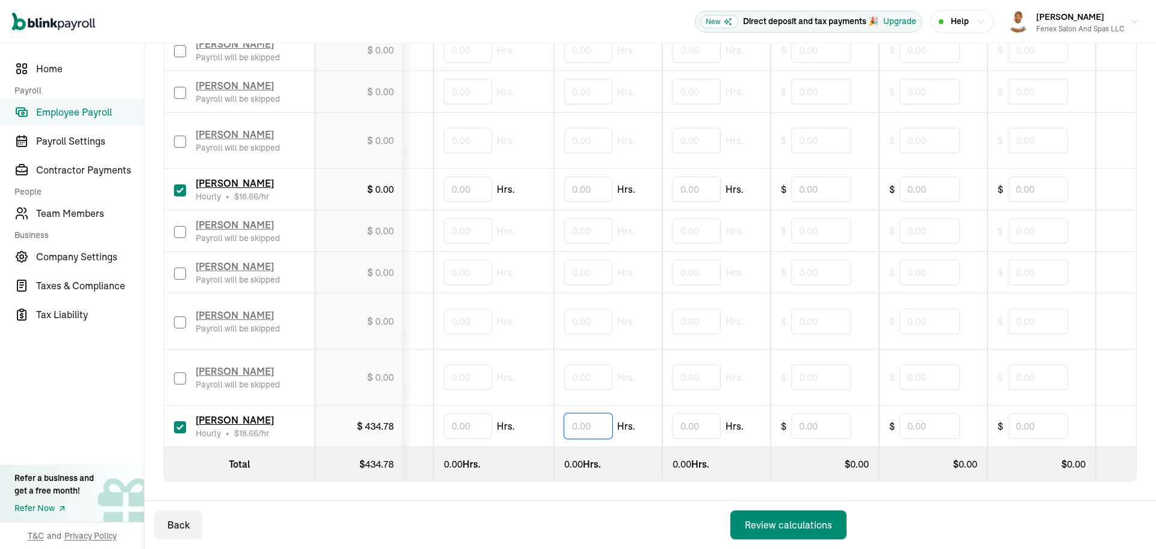
drag, startPoint x: 873, startPoint y: 417, endPoint x: 941, endPoint y: 393, distance: 71.6
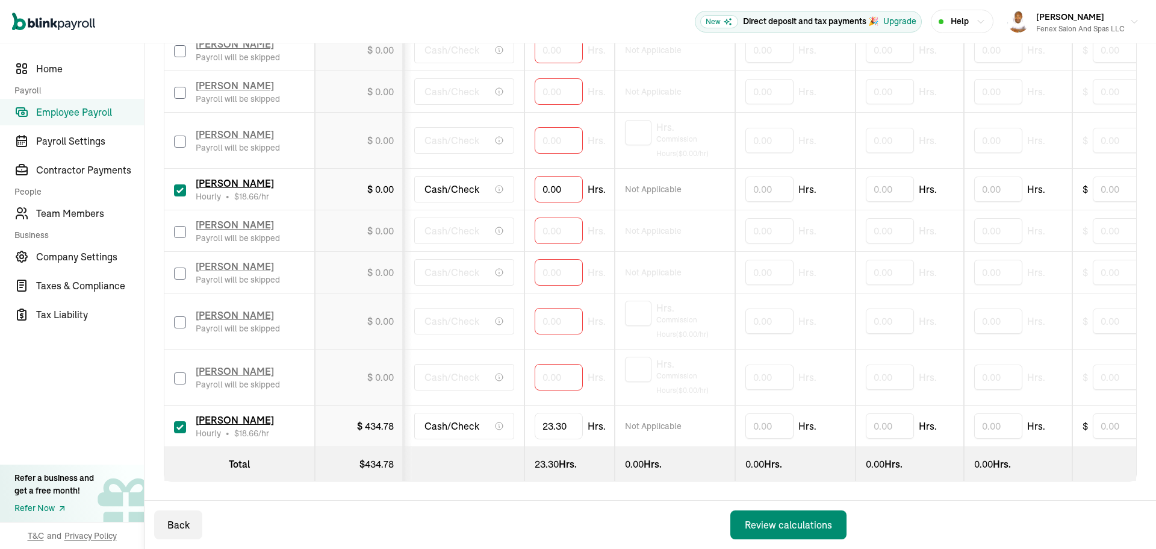
drag, startPoint x: 1053, startPoint y: 373, endPoint x: 923, endPoint y: 375, distance: 130.1
drag, startPoint x: 693, startPoint y: 354, endPoint x: 467, endPoint y: 360, distance: 225.9
click at [574, 176] on input "text" at bounding box center [559, 188] width 48 height 25
type input "38.77"
click at [177, 226] on input "checkbox" at bounding box center [180, 232] width 12 height 12
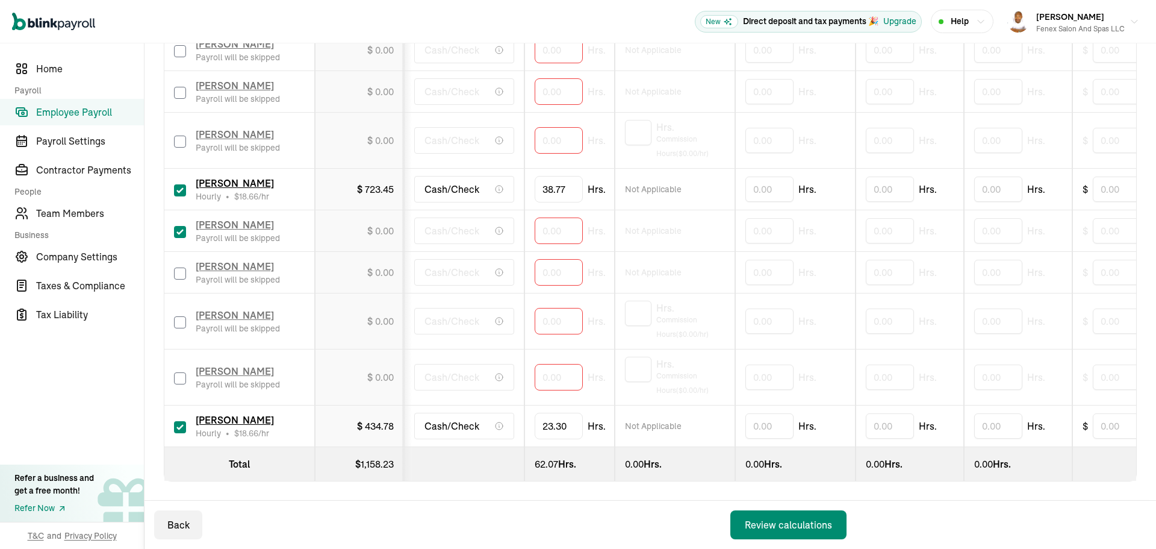
checkbox input "true"
click at [552, 219] on input "0" at bounding box center [559, 230] width 48 height 25
type input "53.81"
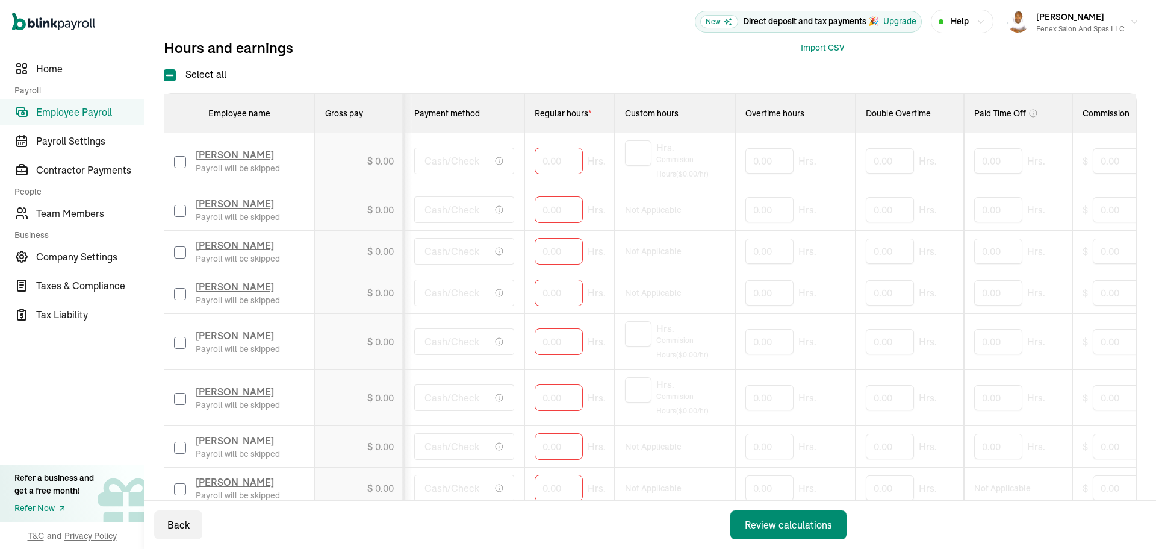
scroll to position [243, 0]
click at [176, 210] on input "checkbox" at bounding box center [180, 213] width 12 height 12
checkbox input "true"
click at [541, 212] on input "0" at bounding box center [559, 211] width 48 height 25
type input "44.38"
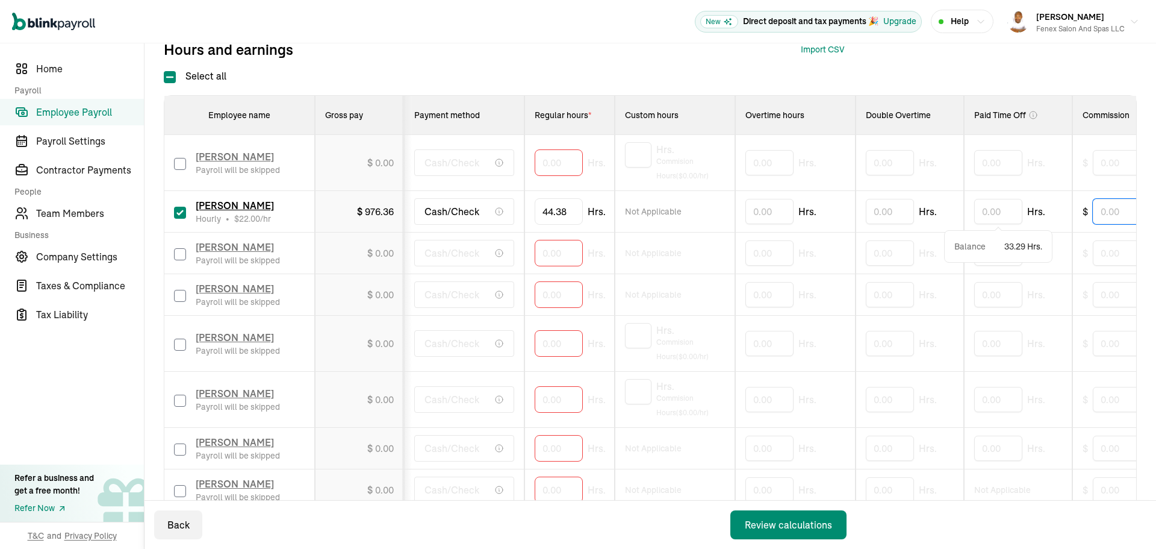
scroll to position [0, 26]
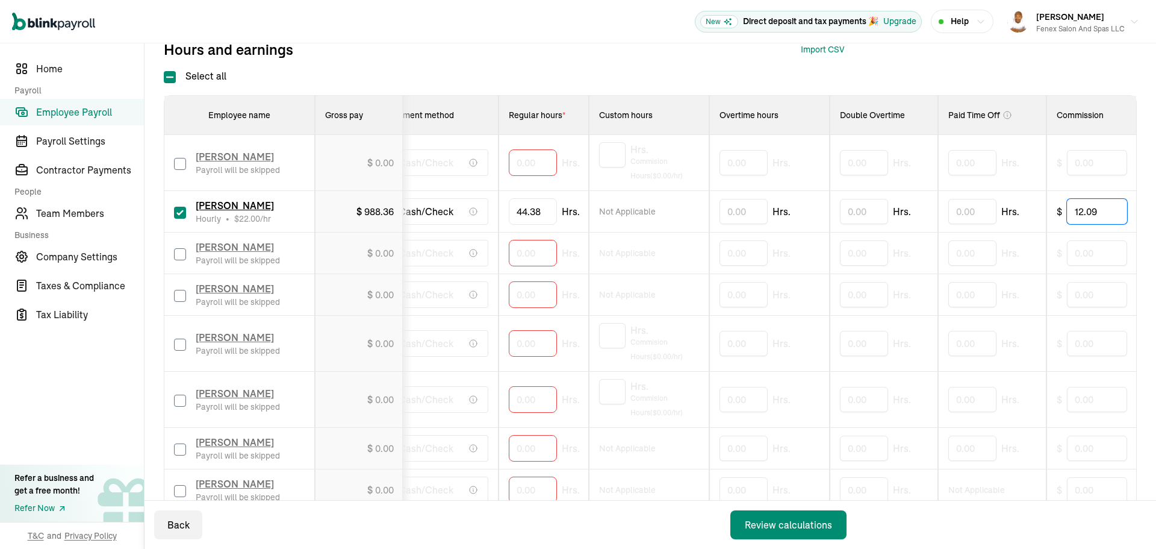
type input "12.09"
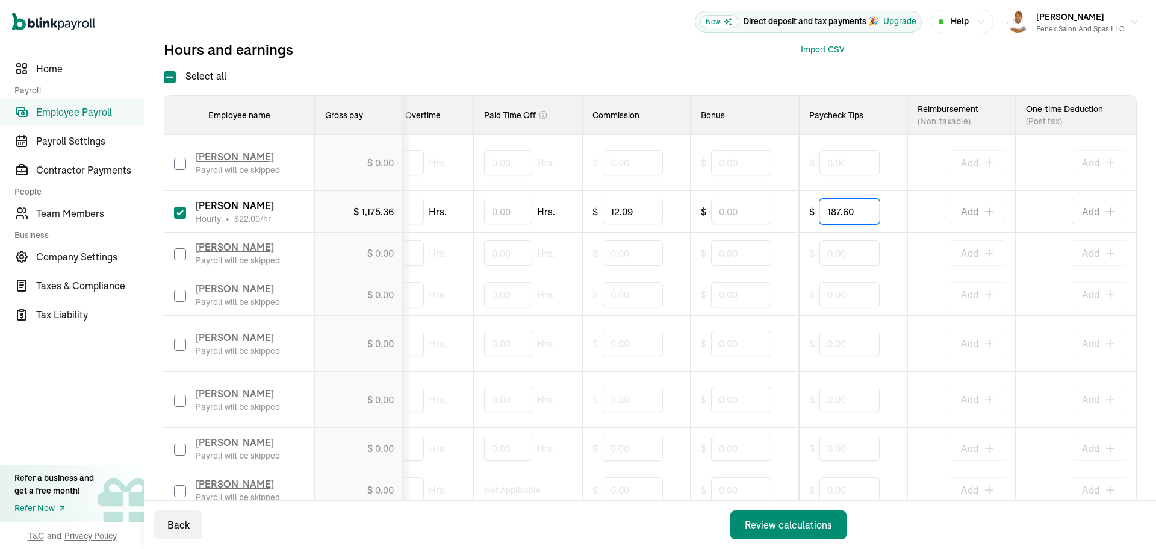
type input "187.60"
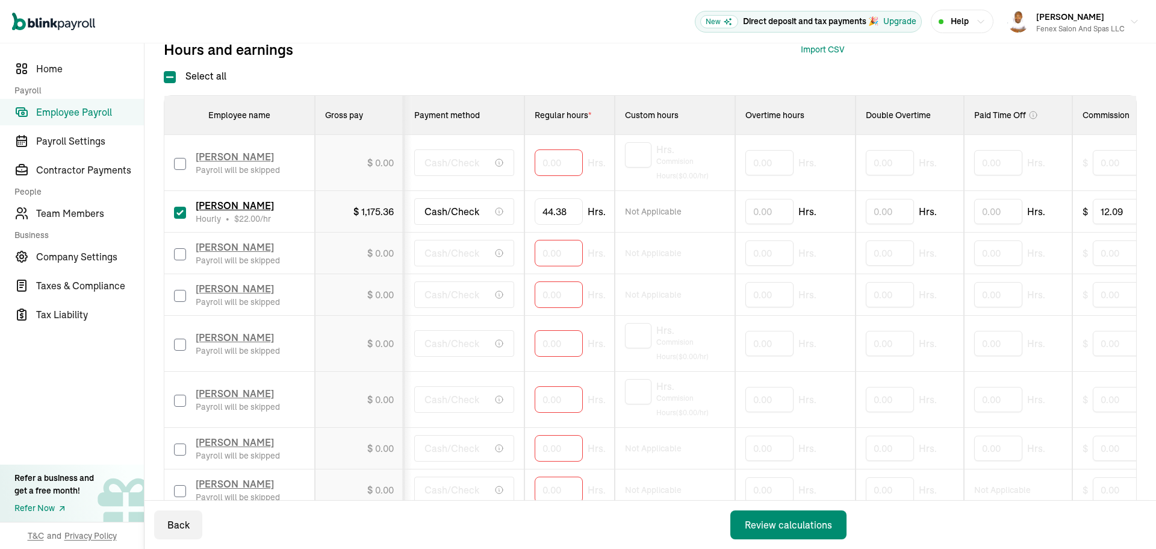
drag, startPoint x: 699, startPoint y: 297, endPoint x: 432, endPoint y: 297, distance: 266.8
click at [178, 298] on input "checkbox" at bounding box center [180, 296] width 12 height 12
checkbox input "true"
click at [568, 219] on input "44.38" at bounding box center [559, 211] width 49 height 25
type input "45.13"
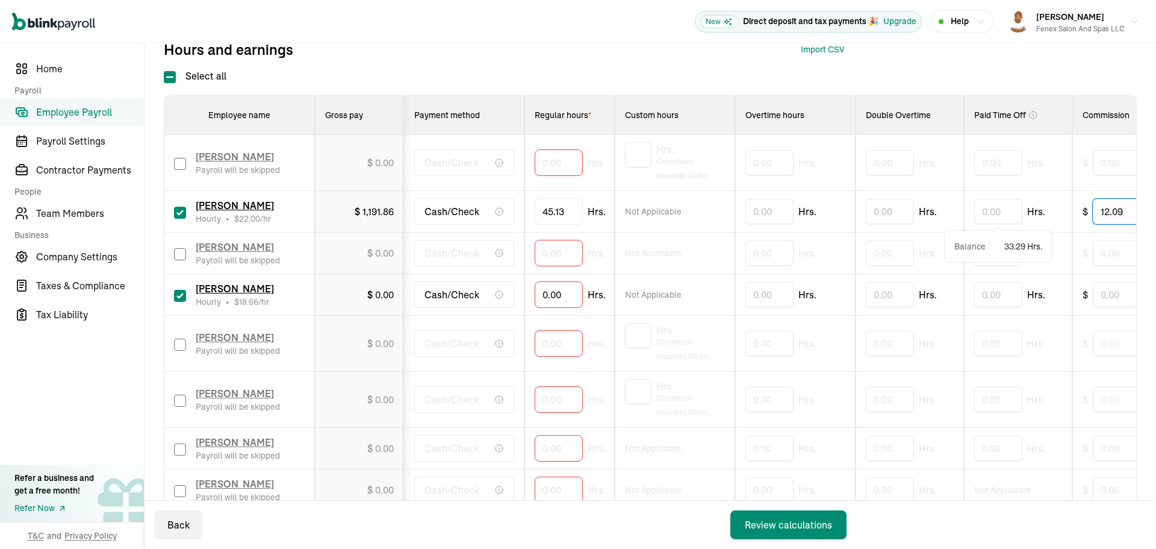
scroll to position [0, 26]
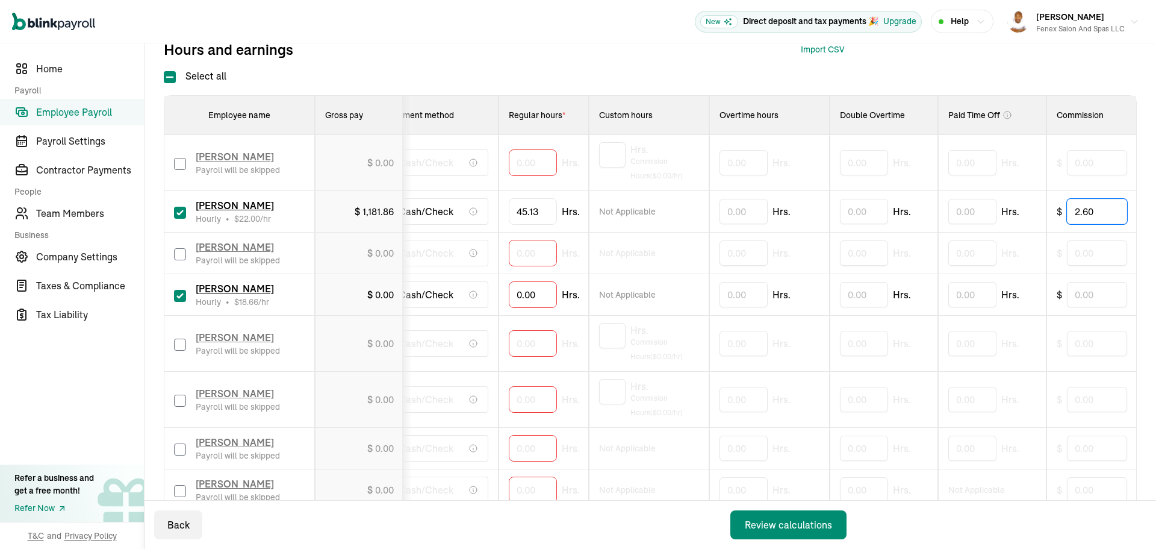
type input "2.60"
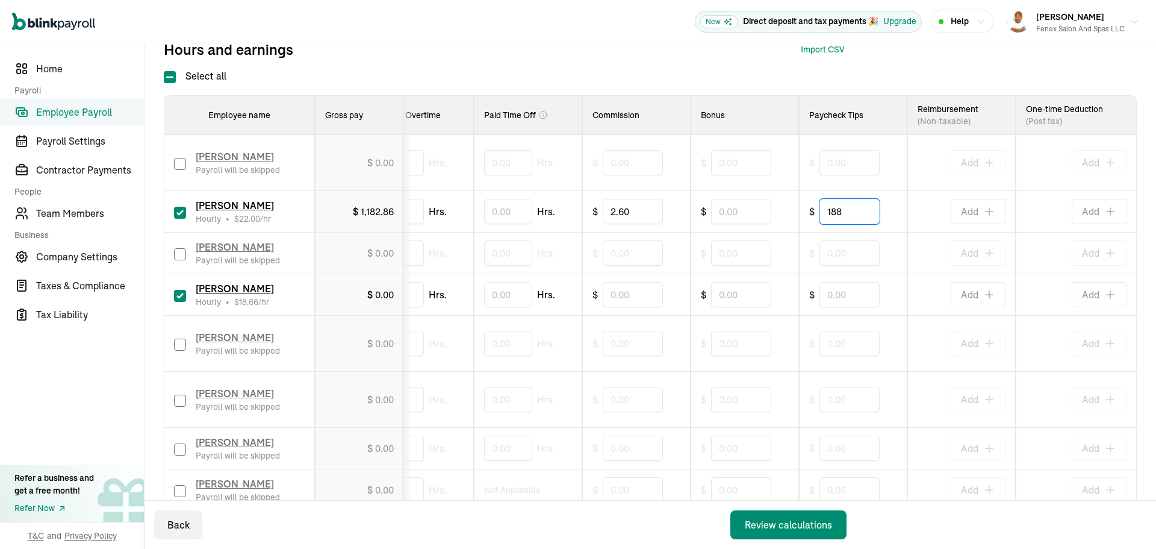
type input "188"
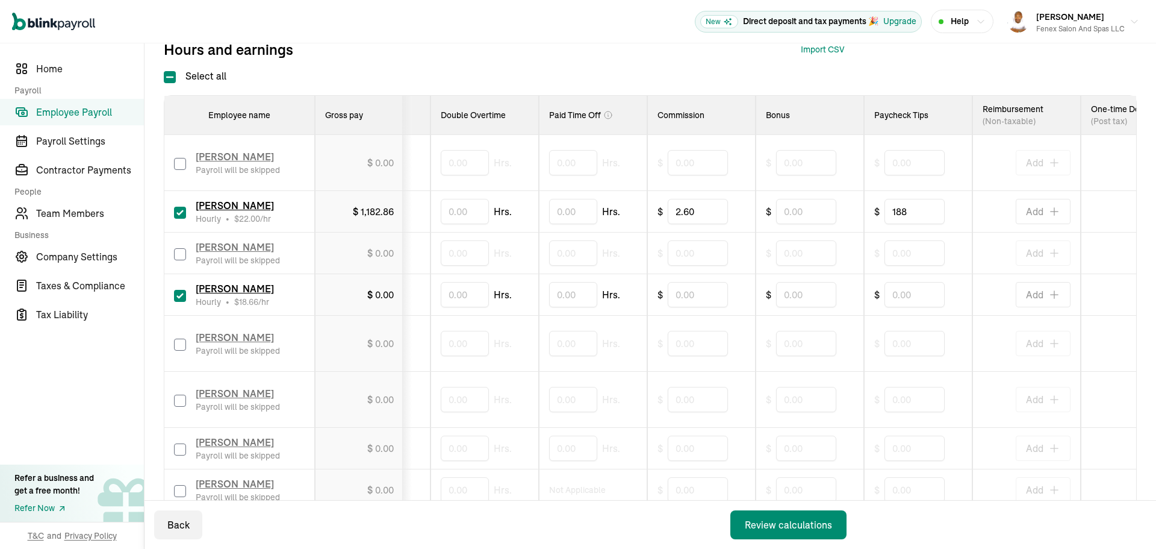
scroll to position [0, 0]
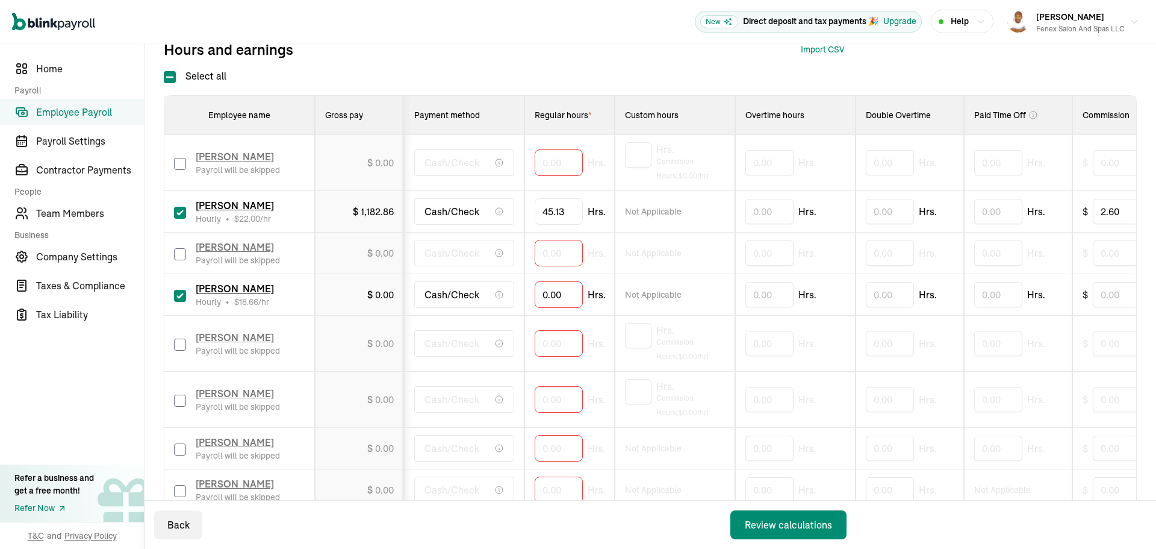
drag, startPoint x: 467, startPoint y: 231, endPoint x: 257, endPoint y: 223, distance: 209.7
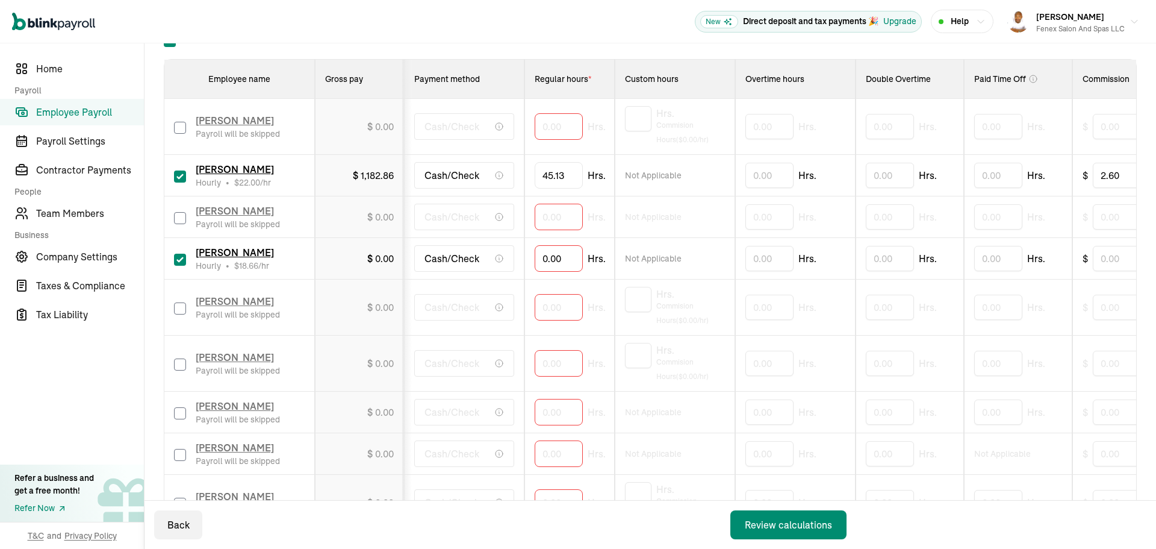
scroll to position [304, 0]
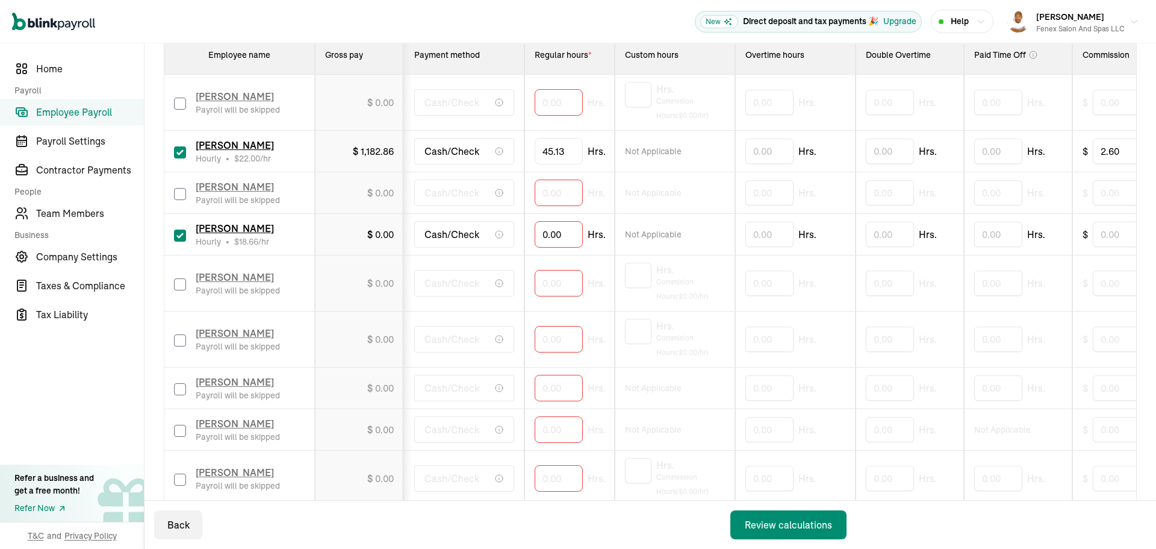
click at [182, 390] on input "checkbox" at bounding box center [180, 389] width 12 height 12
checkbox input "true"
type input "44.38"
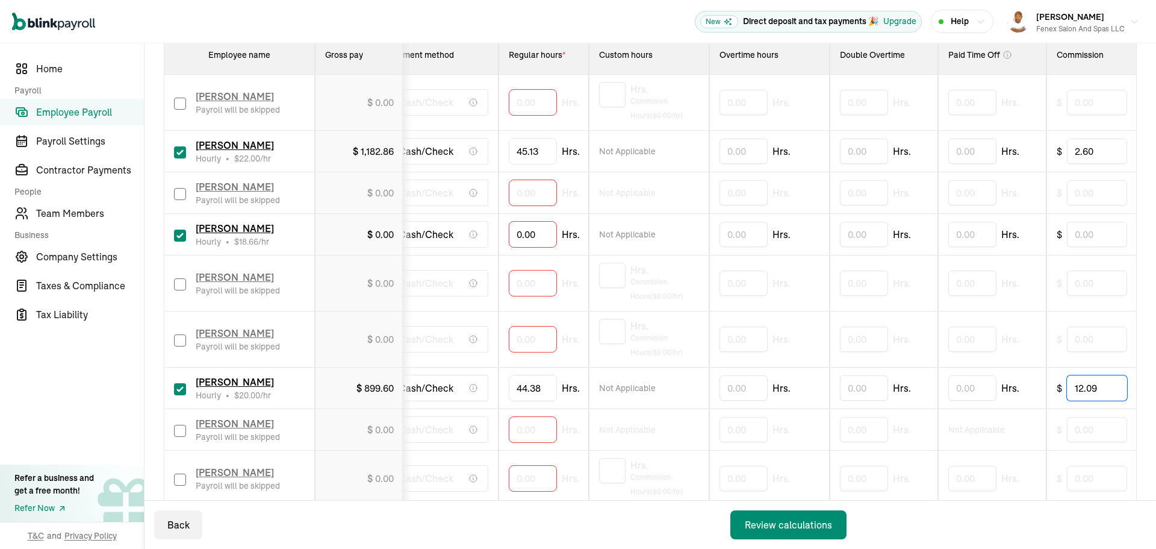
type input "12.09"
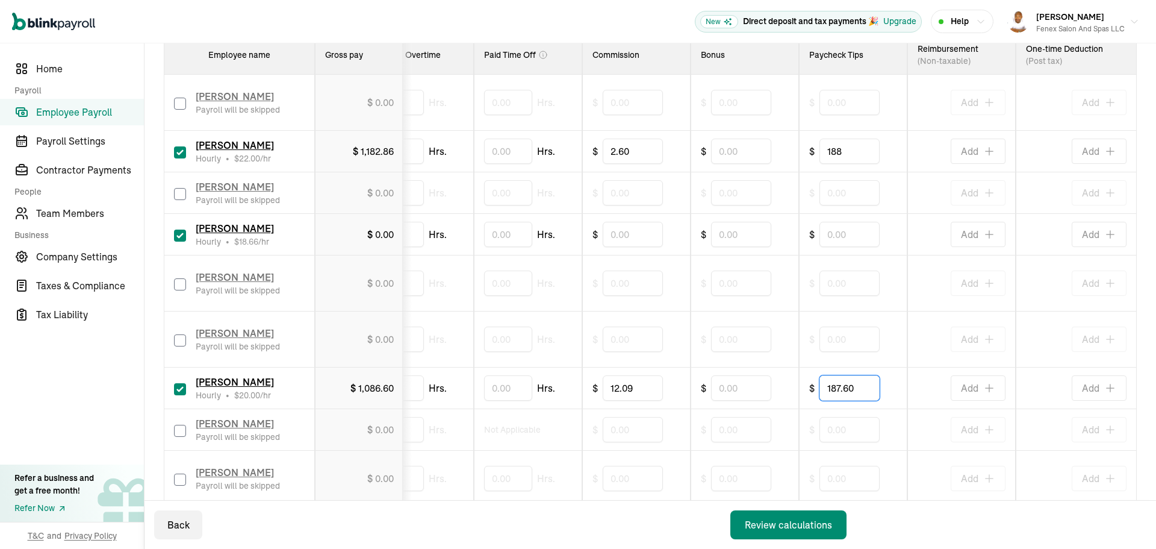
type input "187.60"
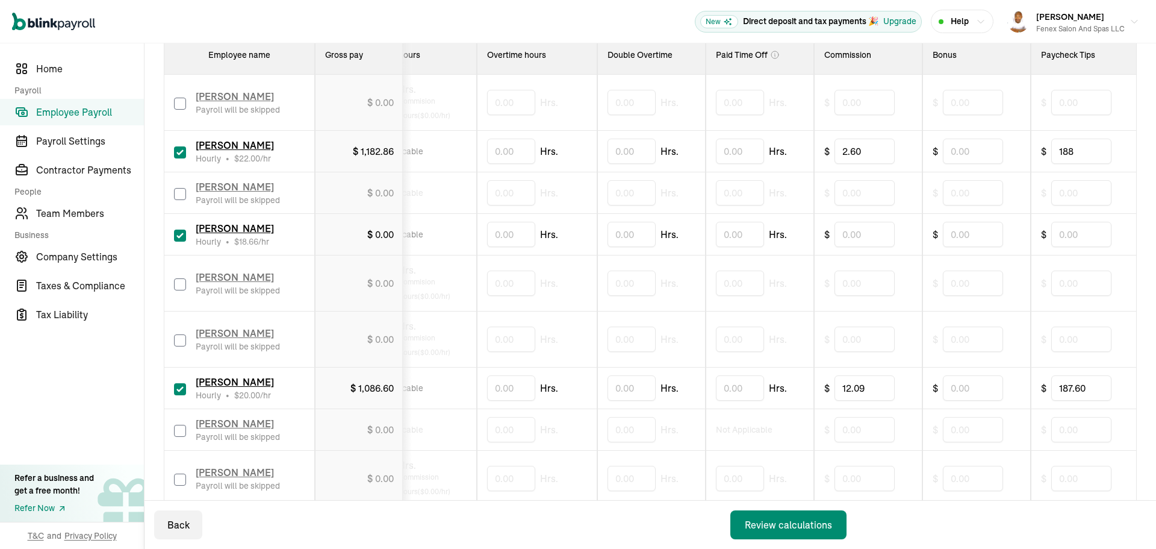
scroll to position [0, 0]
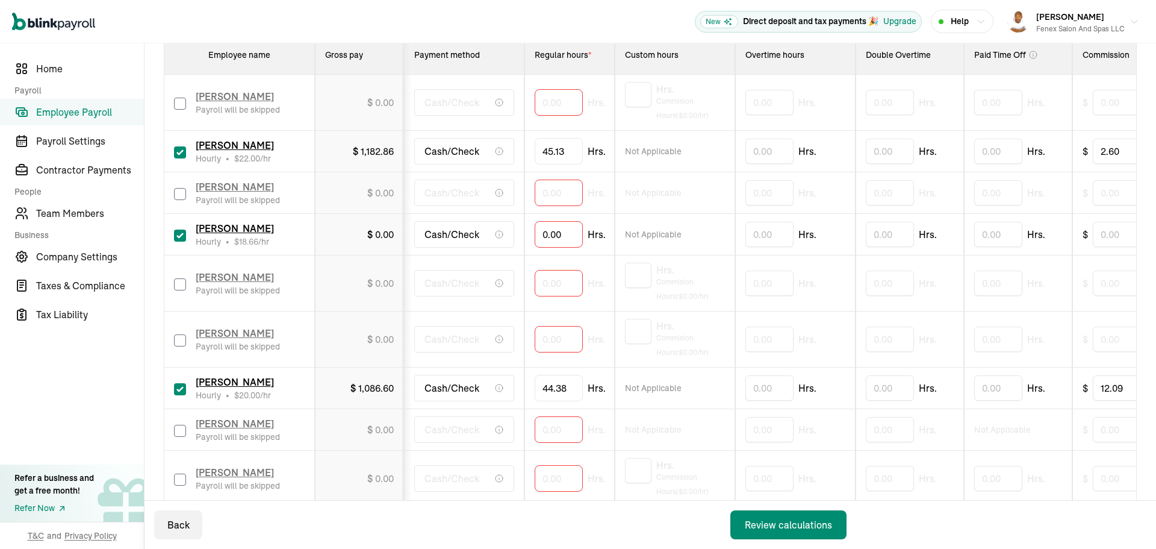
drag, startPoint x: 539, startPoint y: 304, endPoint x: 361, endPoint y: 305, distance: 178.3
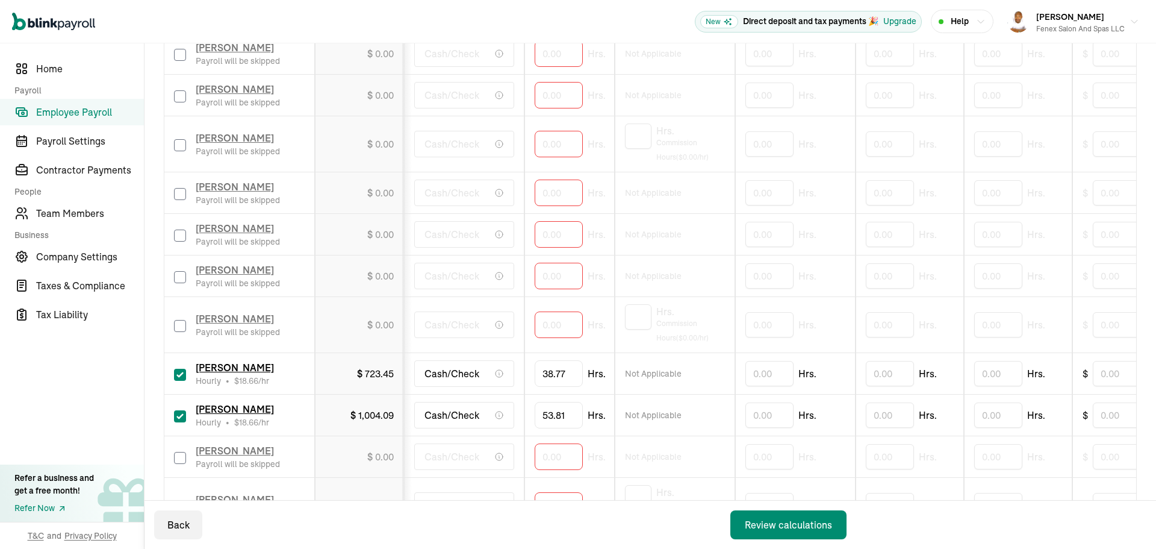
scroll to position [846, 0]
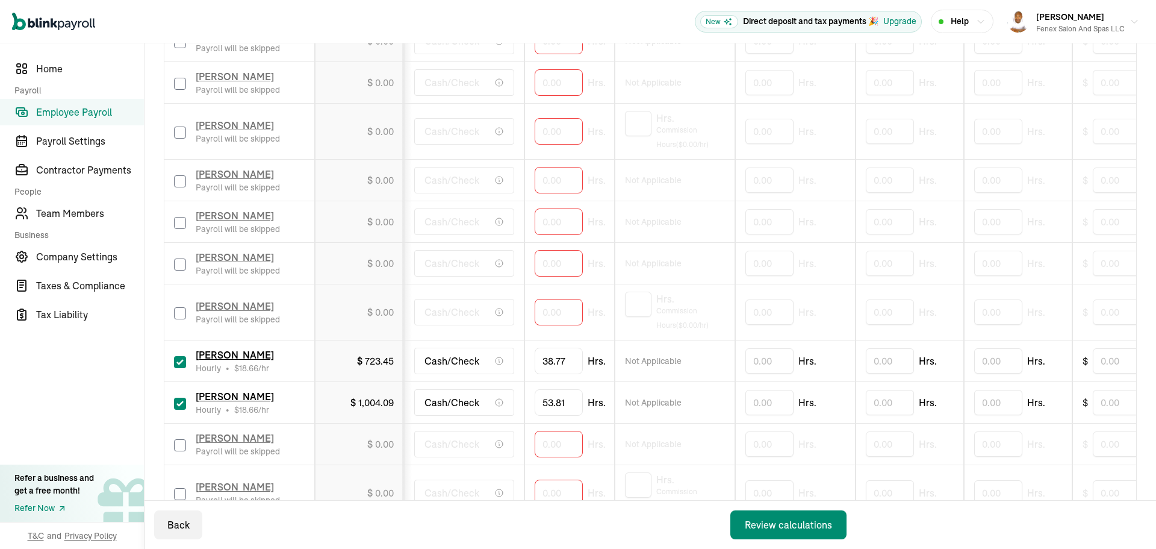
drag, startPoint x: 182, startPoint y: 267, endPoint x: 189, endPoint y: 269, distance: 7.4
click at [182, 267] on input "checkbox" at bounding box center [180, 264] width 12 height 12
checkbox input "true"
click at [553, 268] on input "0" at bounding box center [559, 263] width 48 height 25
type input "38"
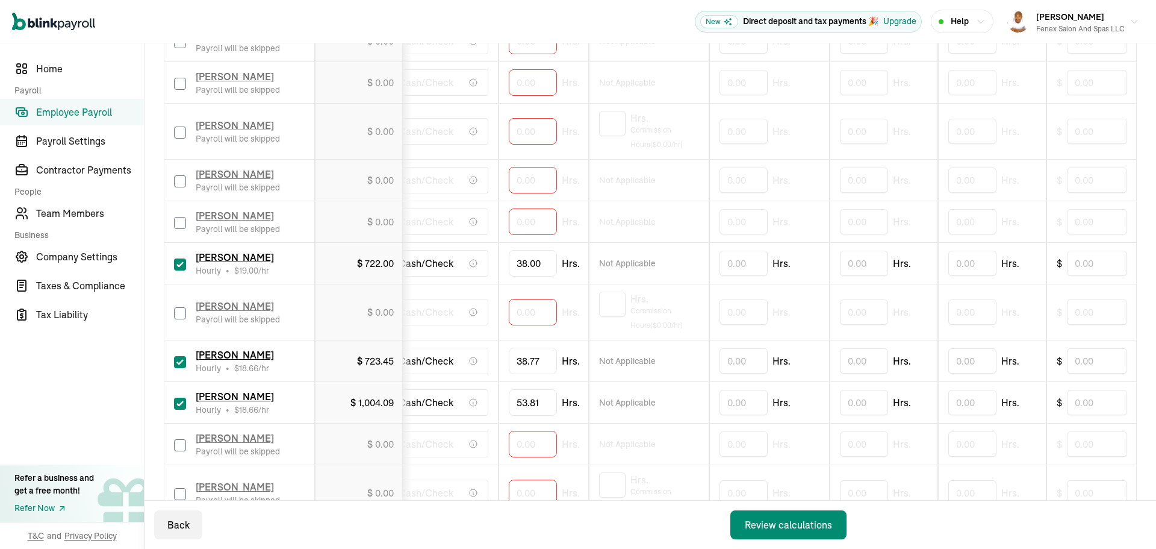
scroll to position [0, 499]
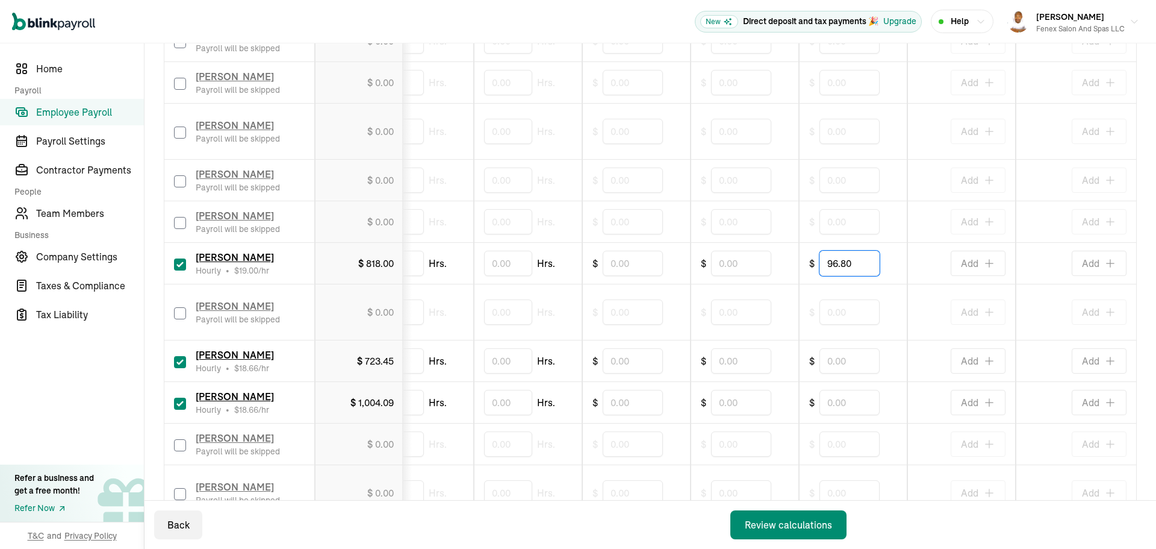
type input "96.80"
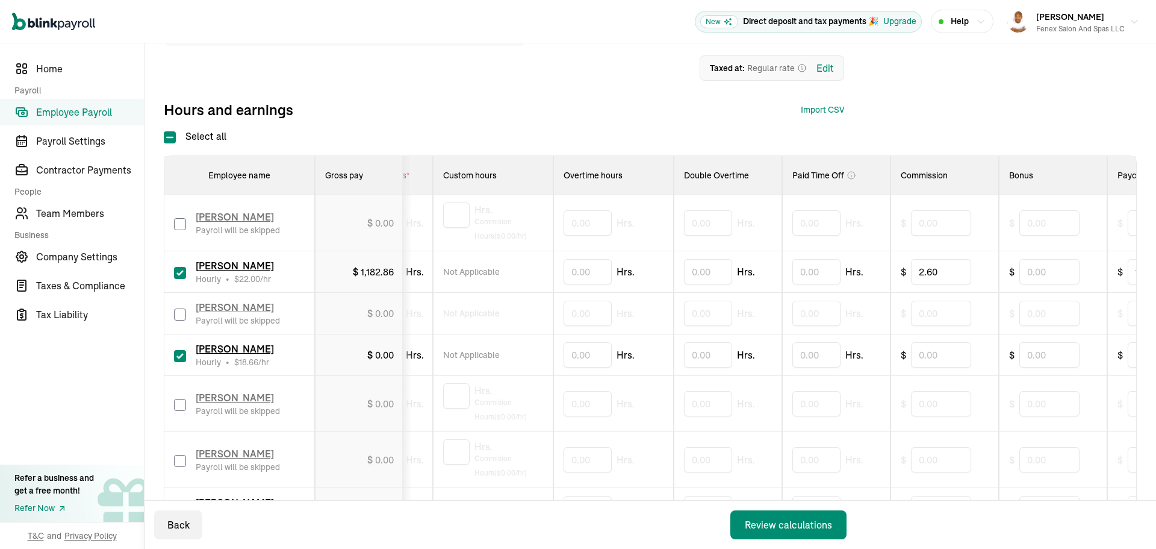
scroll to position [0, 0]
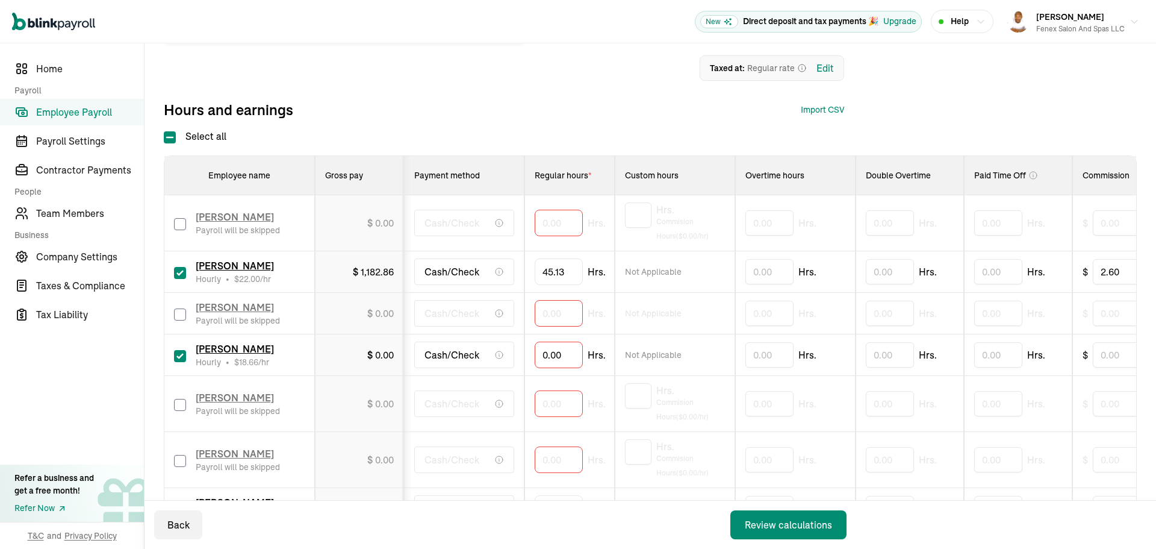
drag, startPoint x: 463, startPoint y: 357, endPoint x: 375, endPoint y: 366, distance: 87.8
click at [550, 355] on input "0" at bounding box center [559, 354] width 48 height 25
type input "39.15"
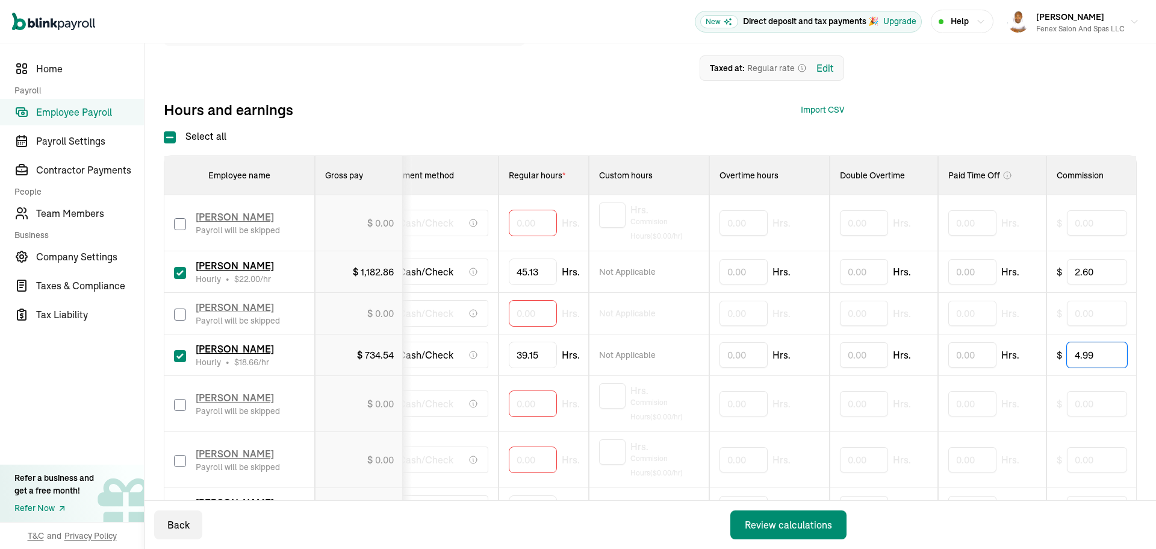
type input "4.99"
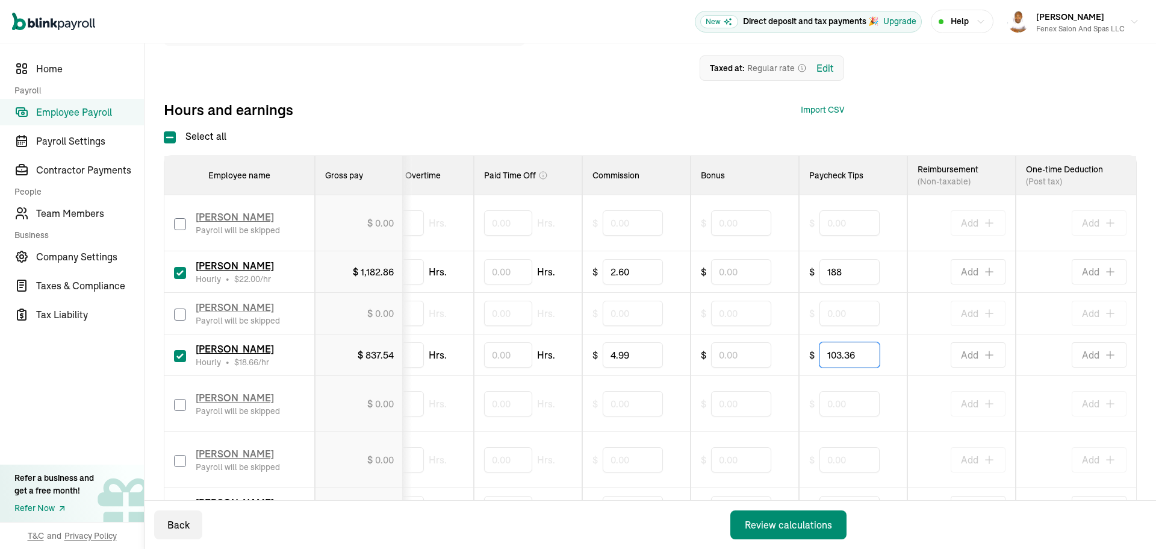
type input "103.36"
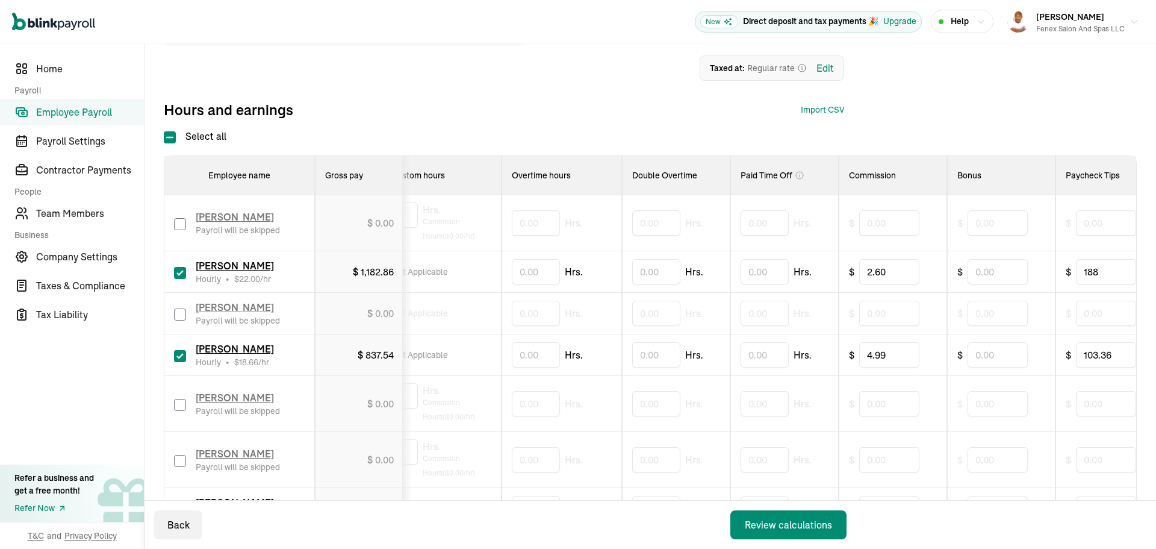
scroll to position [0, 0]
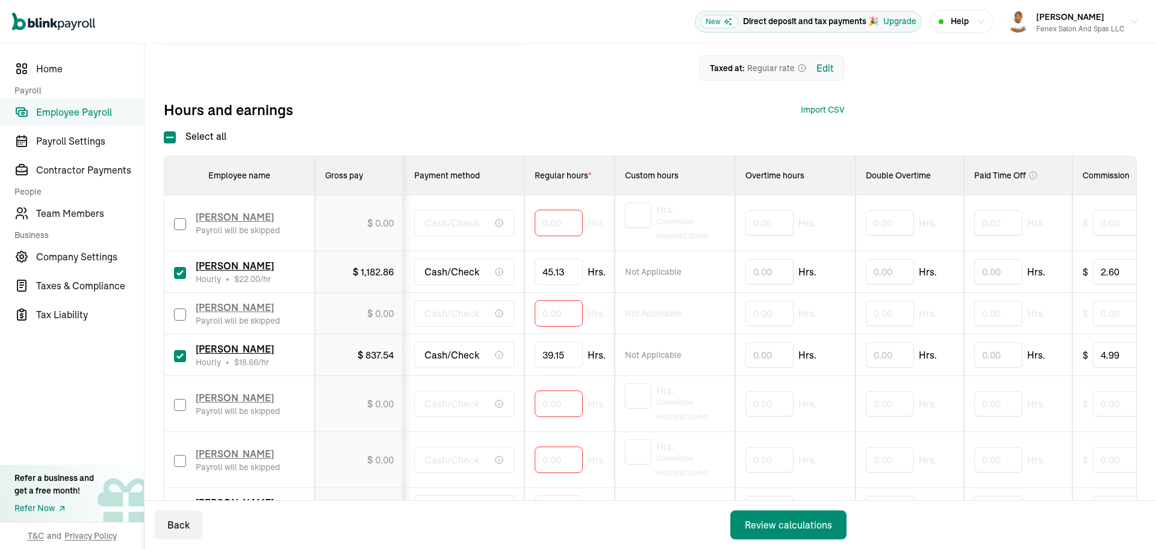
drag, startPoint x: 603, startPoint y: 385, endPoint x: 481, endPoint y: 378, distance: 122.4
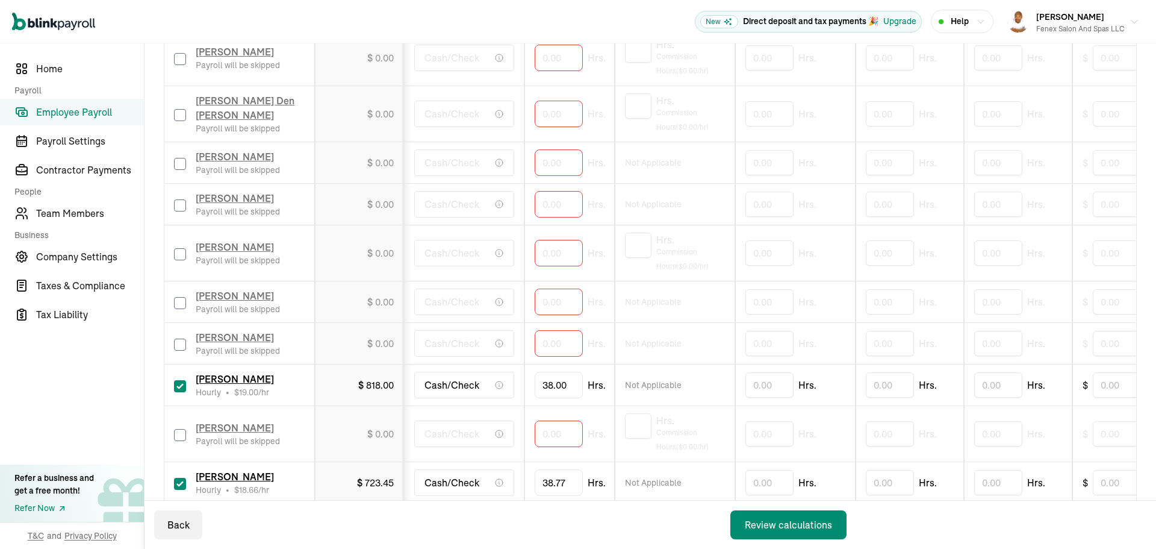
scroll to position [725, 0]
click at [182, 252] on input "checkbox" at bounding box center [180, 253] width 12 height 12
checkbox input "true"
click at [562, 253] on input "0" at bounding box center [559, 251] width 48 height 25
type input "18.93"
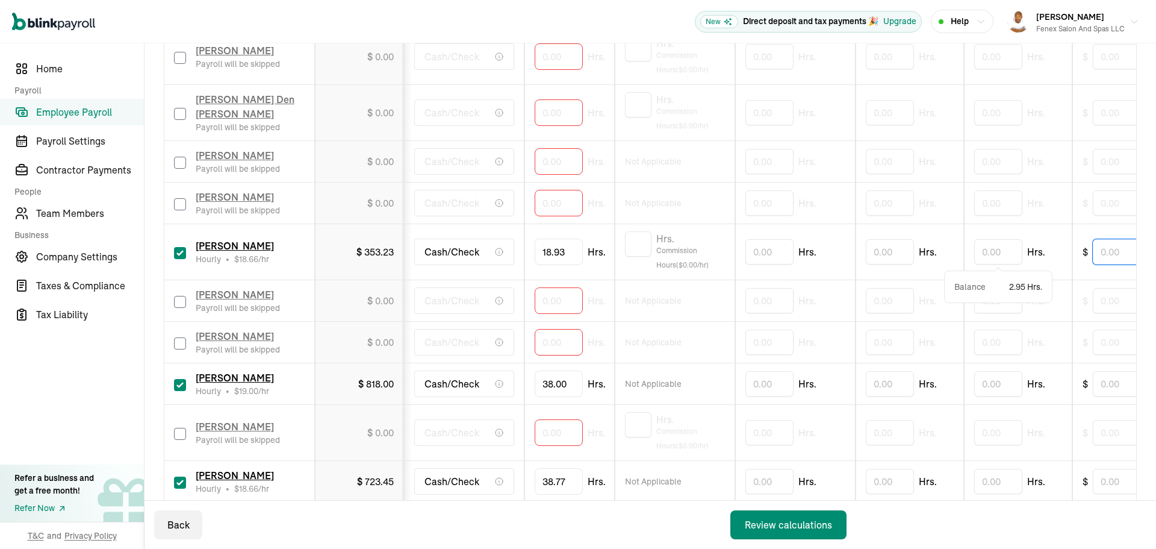
scroll to position [0, 26]
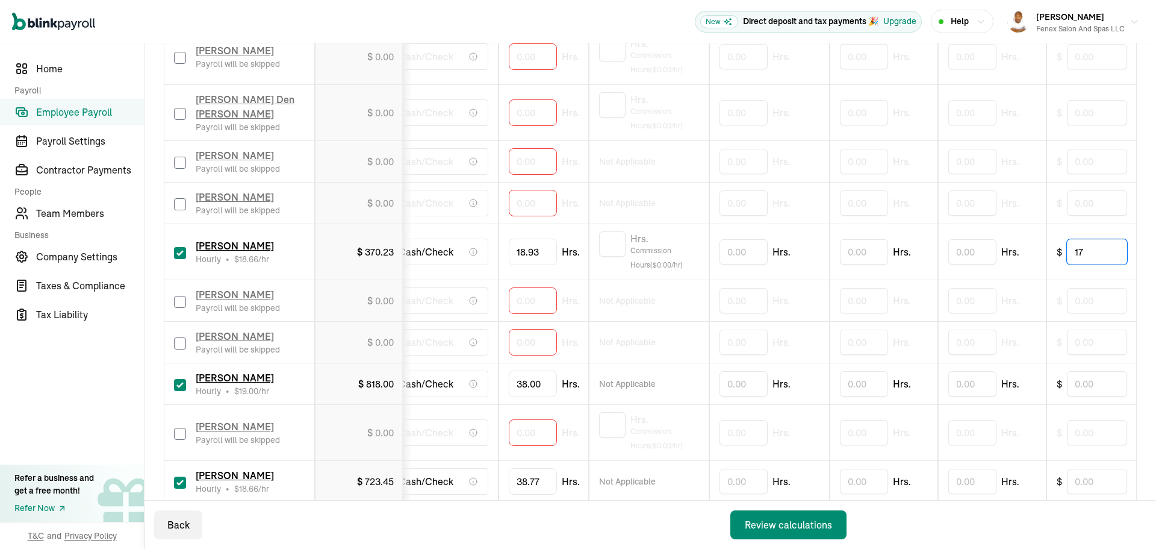
type input "17"
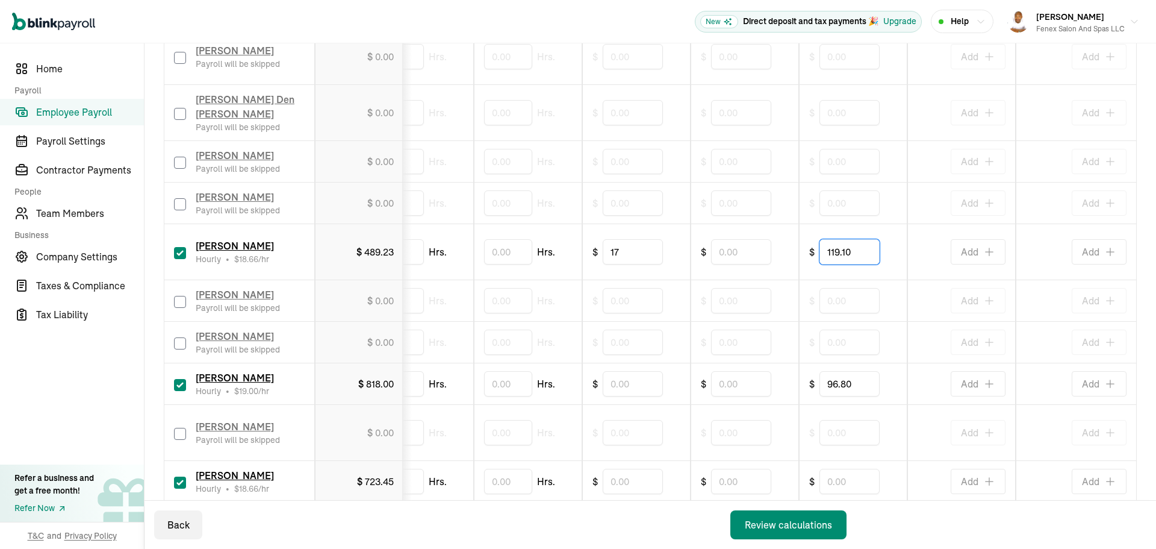
type input "119.10"
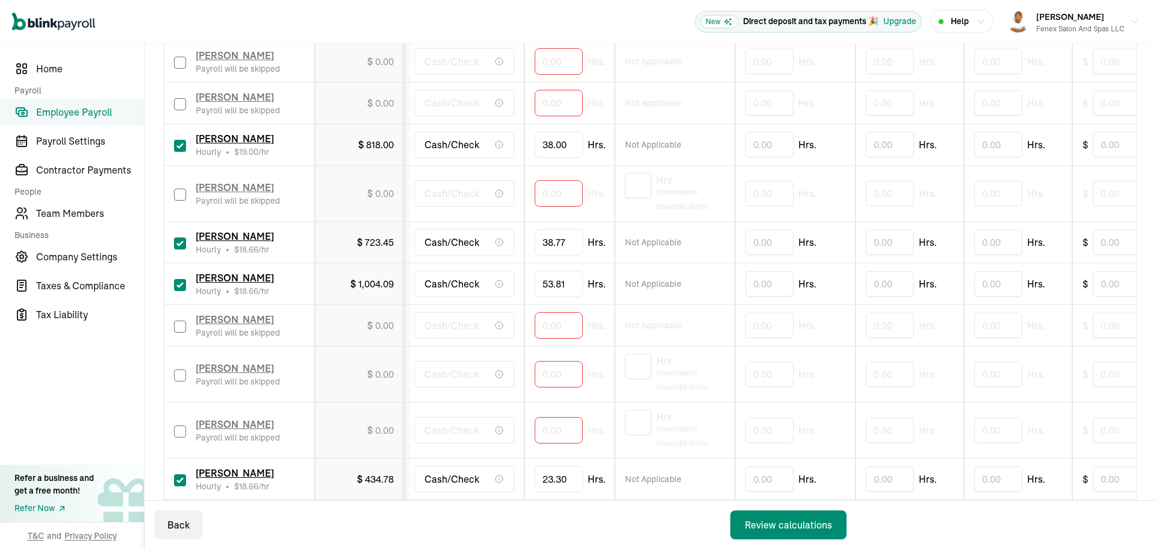
scroll to position [1026, 0]
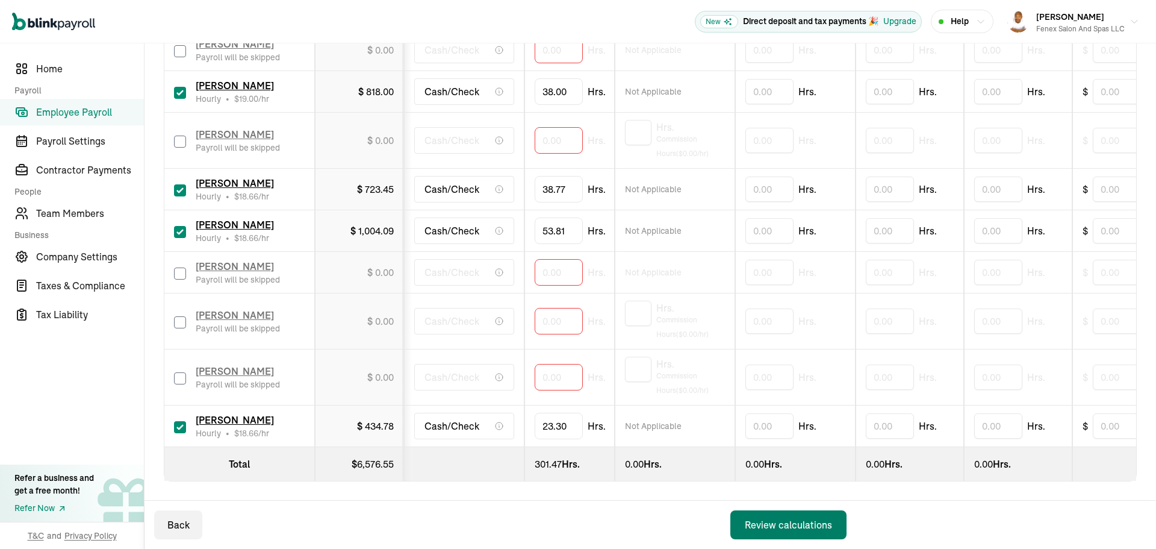
click at [833, 526] on button "Review calculations" at bounding box center [789, 524] width 116 height 29
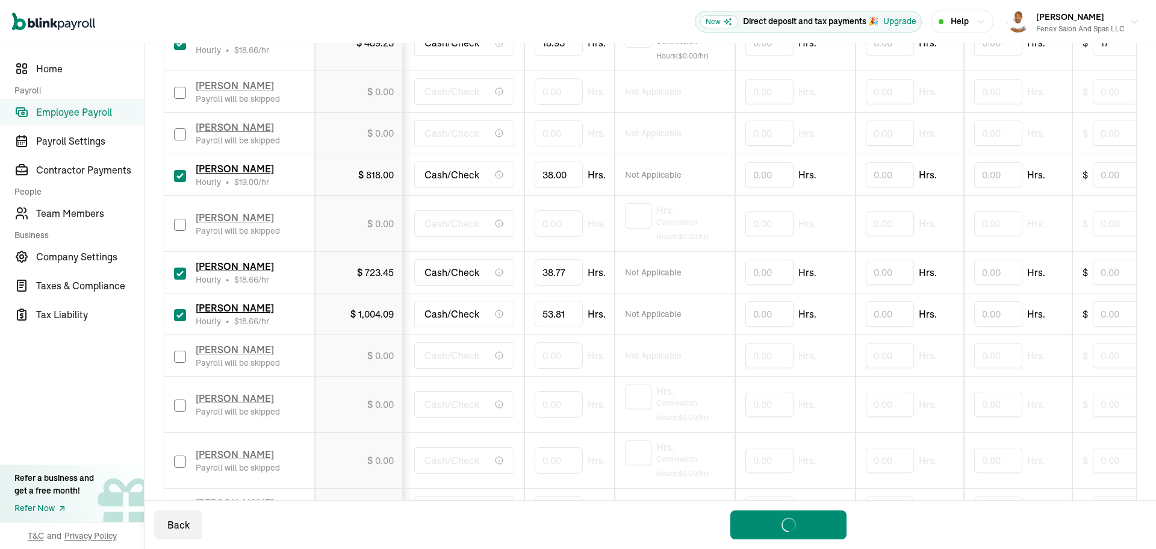
scroll to position [906, 0]
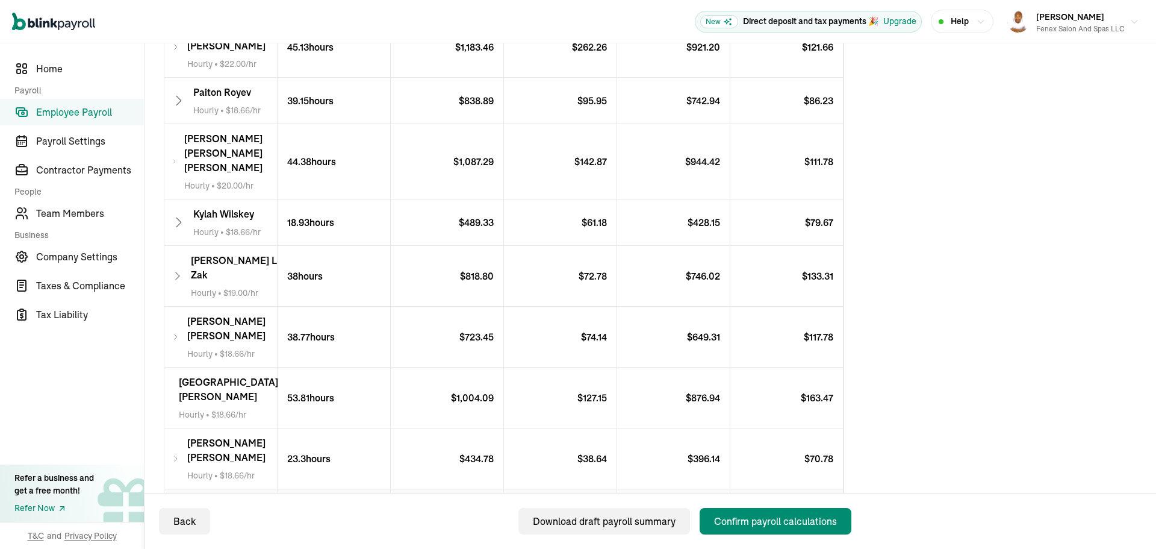
scroll to position [301, 0]
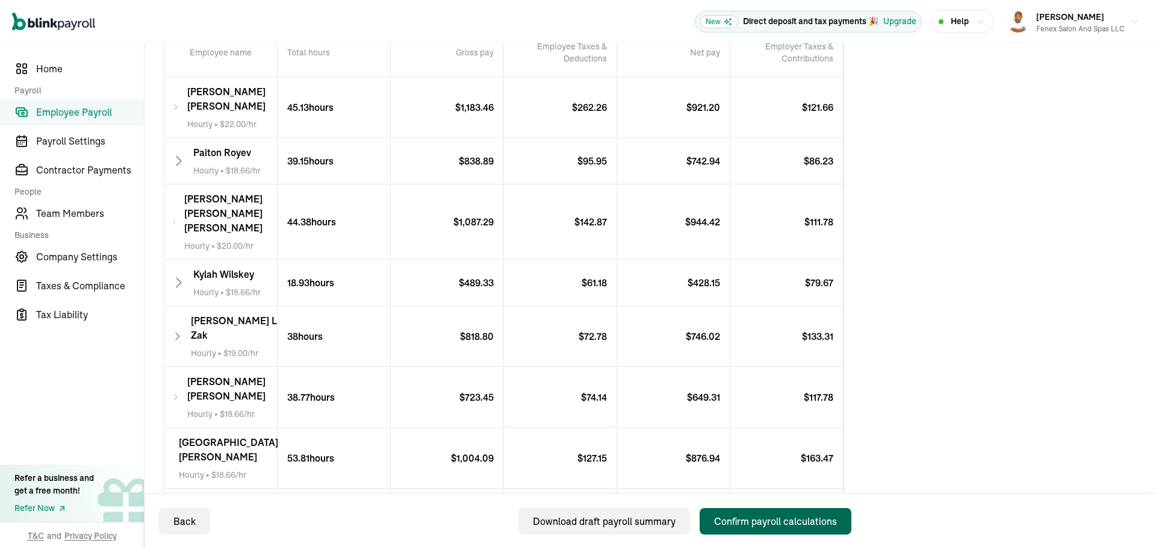
click at [808, 529] on button "Confirm payroll calculations" at bounding box center [776, 521] width 152 height 26
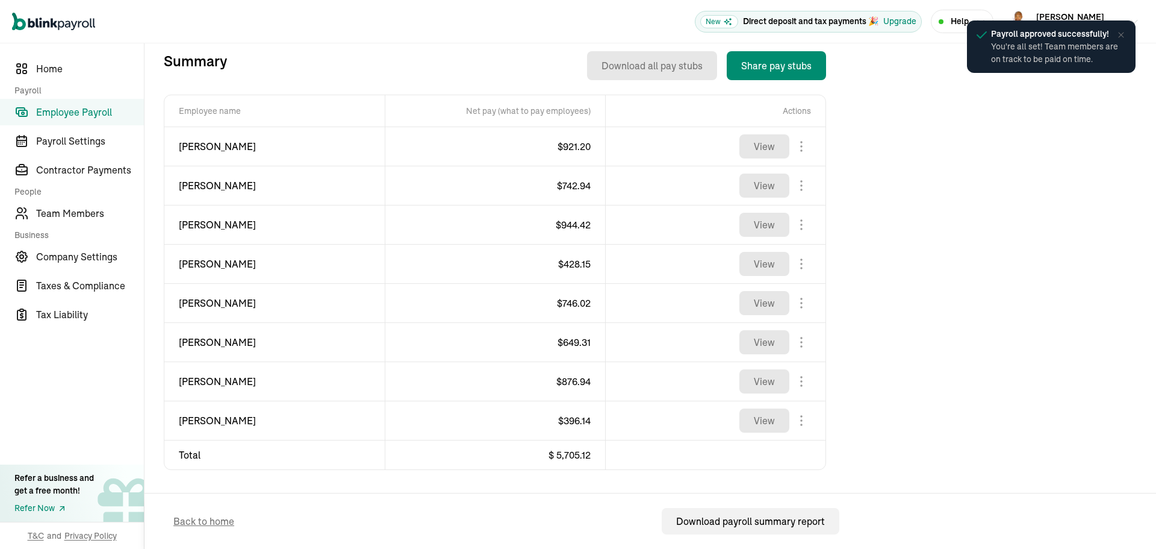
scroll to position [433, 0]
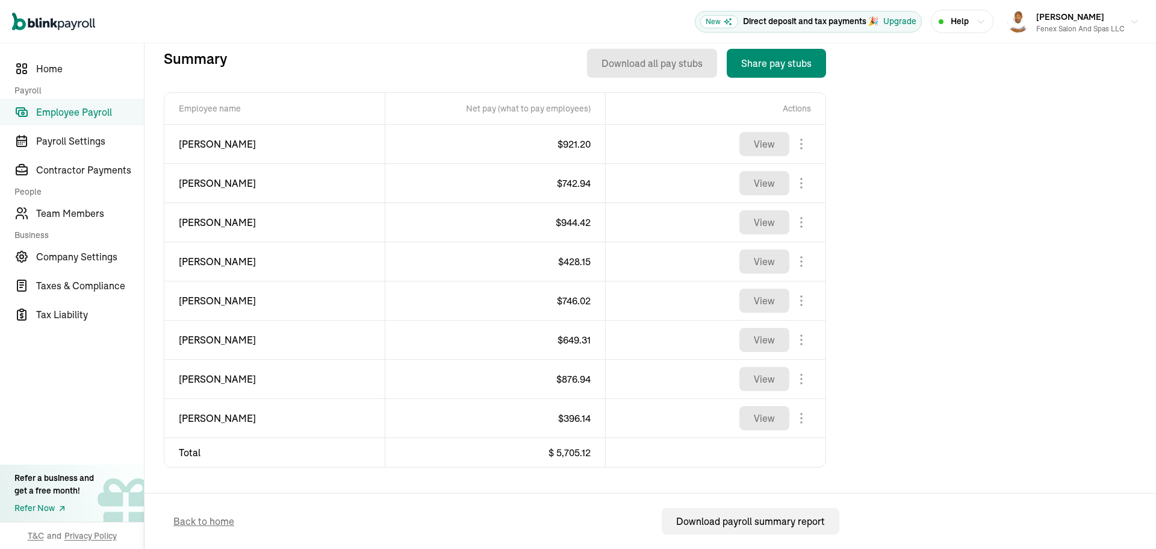
click at [574, 141] on span "$ 921.20" at bounding box center [574, 144] width 33 height 12
copy span "921.20"
click at [192, 221] on span "[PERSON_NAME]" at bounding box center [275, 222] width 192 height 14
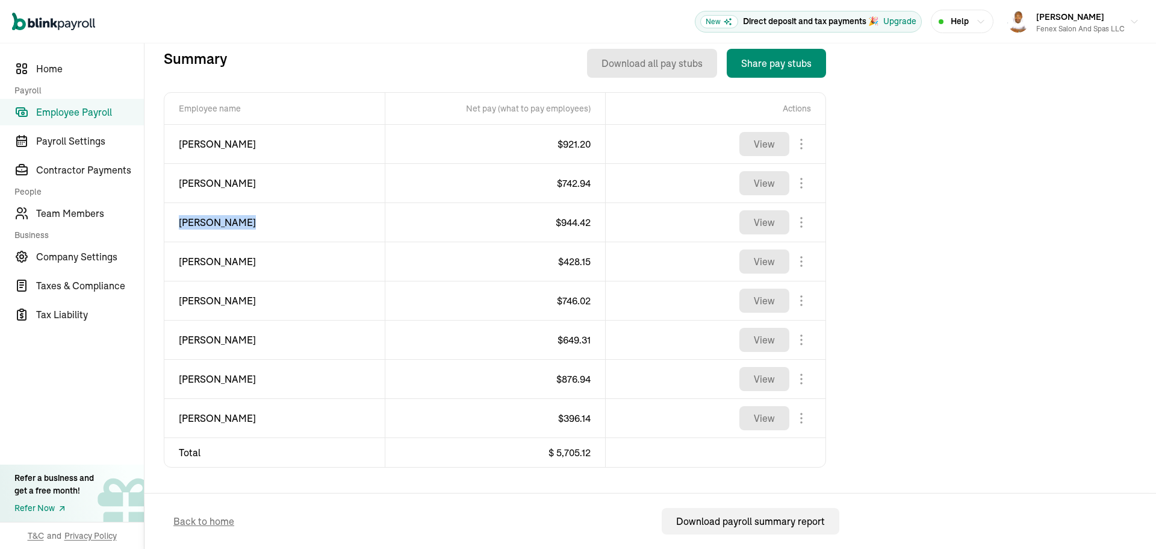
click at [192, 221] on span "[PERSON_NAME]" at bounding box center [275, 222] width 192 height 14
copy div "[PERSON_NAME]"
click at [583, 224] on span "$ 944.42" at bounding box center [573, 222] width 35 height 12
copy span "944.42"
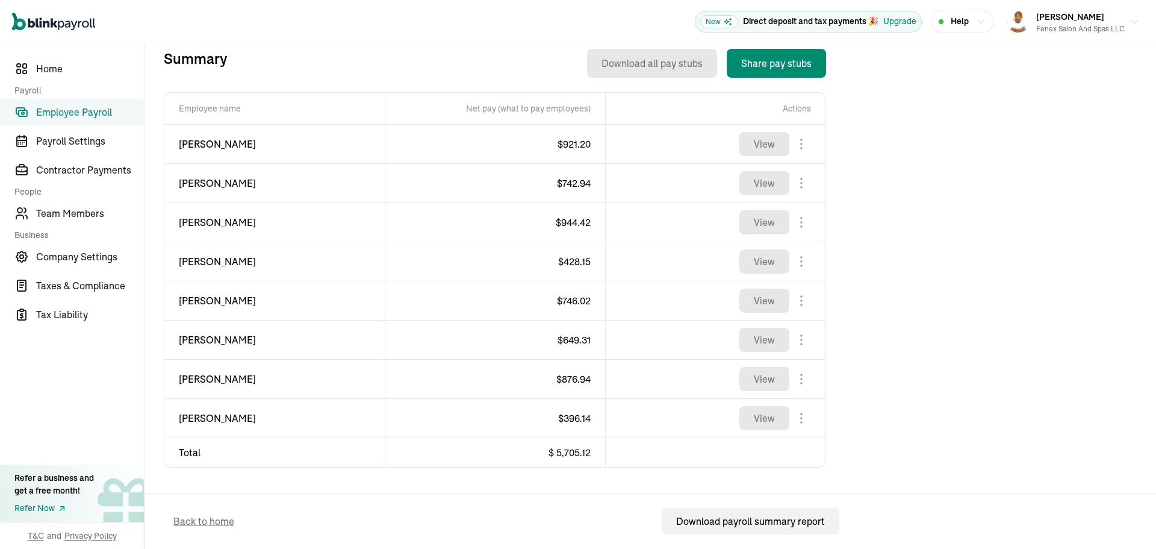
click at [191, 258] on span "[PERSON_NAME]" at bounding box center [275, 261] width 192 height 14
copy div "[PERSON_NAME]"
click at [569, 266] on span "$ 428.15" at bounding box center [574, 261] width 33 height 12
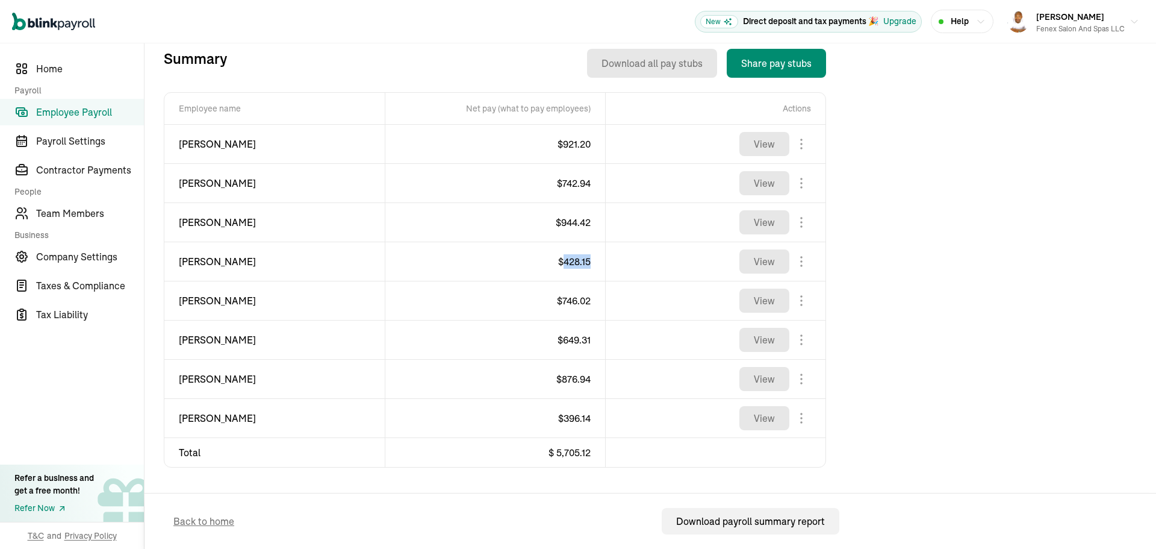
click at [569, 266] on span "$ 428.15" at bounding box center [574, 261] width 33 height 12
copy span "428.15"
click at [187, 301] on span "[PERSON_NAME]" at bounding box center [275, 300] width 192 height 14
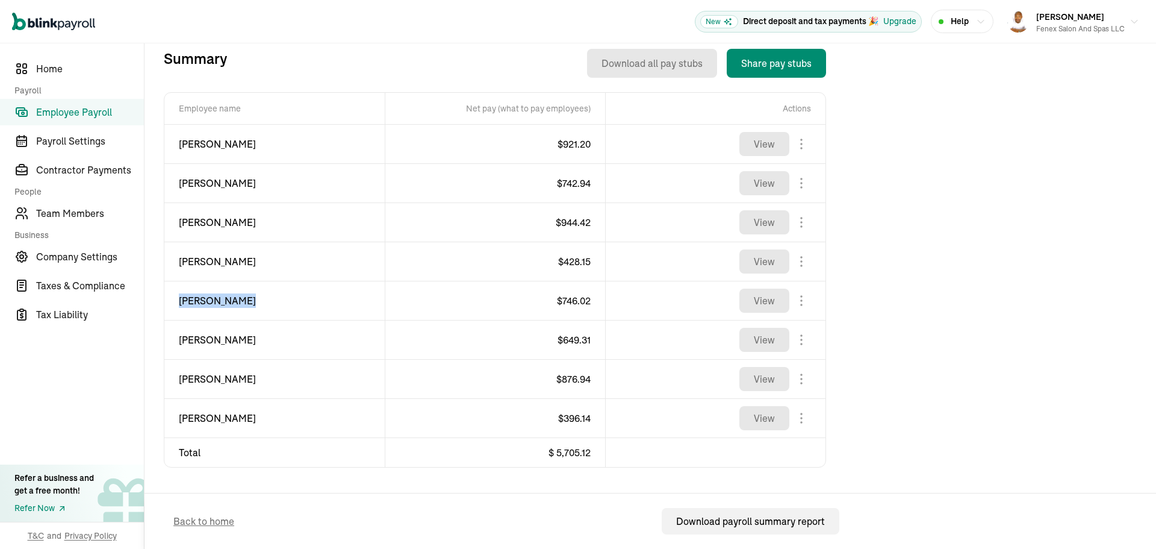
copy div "[PERSON_NAME]"
click at [577, 299] on span "$ 746.02" at bounding box center [574, 300] width 34 height 12
copy span "746.02"
click at [200, 342] on span "[PERSON_NAME]" at bounding box center [275, 339] width 192 height 14
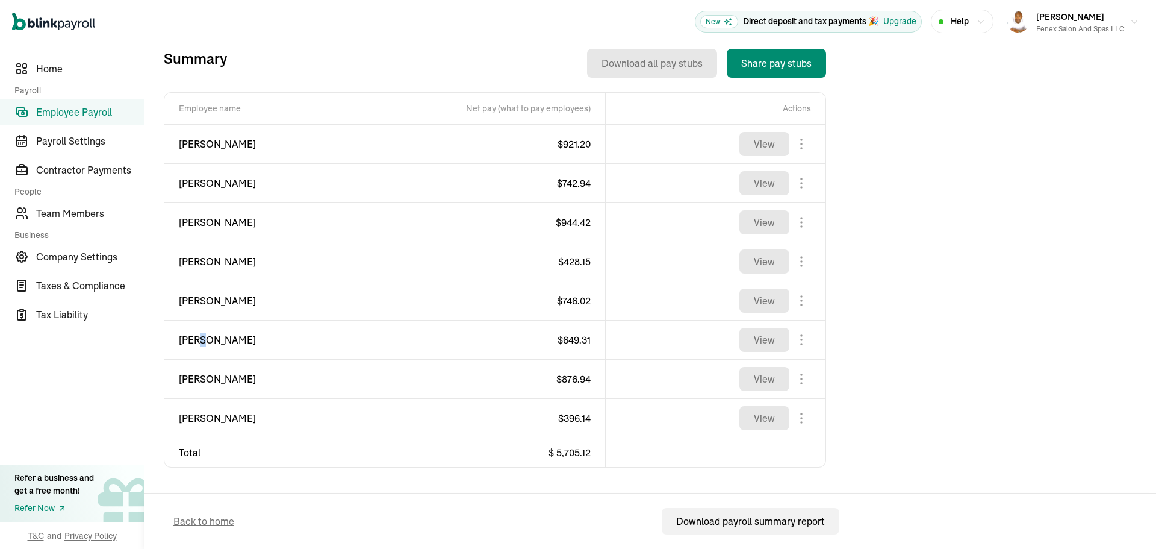
click at [200, 342] on span "[PERSON_NAME]" at bounding box center [275, 339] width 192 height 14
copy div "[PERSON_NAME]"
click at [581, 338] on span "$ 649.31" at bounding box center [574, 340] width 33 height 12
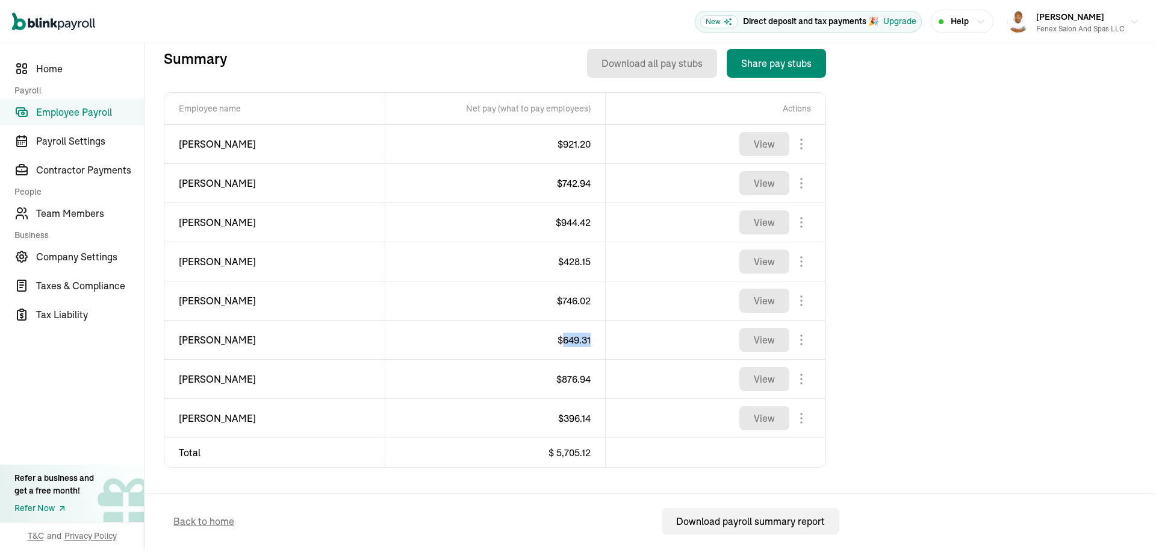
copy span "649.31"
click at [233, 378] on span "[PERSON_NAME]" at bounding box center [275, 379] width 192 height 14
copy div "[PERSON_NAME]"
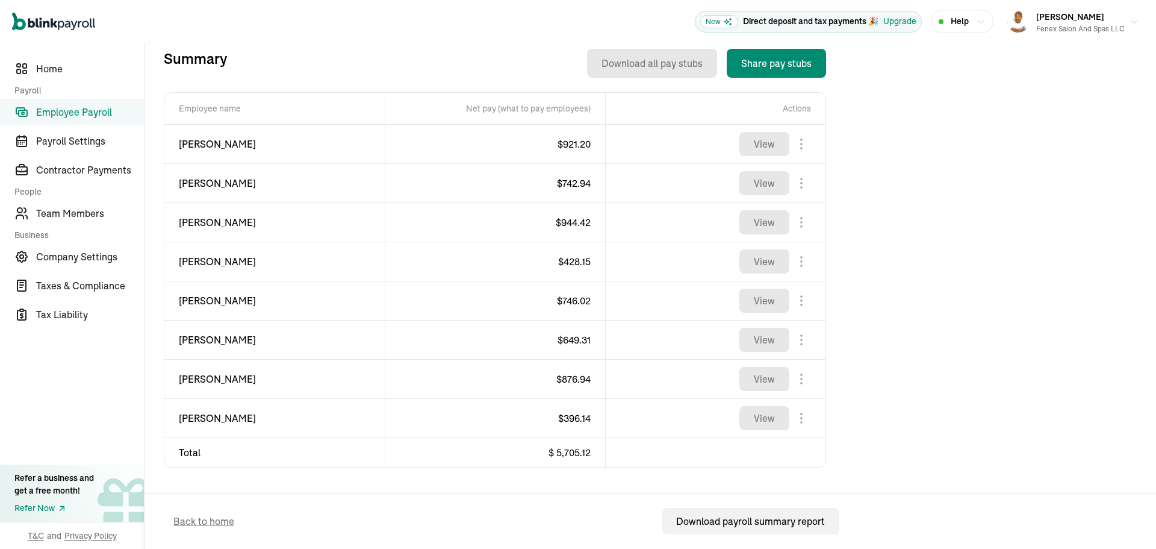
click at [579, 379] on span "$ 876.94" at bounding box center [573, 379] width 34 height 12
click at [199, 432] on td "[PERSON_NAME]" at bounding box center [274, 418] width 220 height 39
click at [201, 432] on td "[PERSON_NAME]" at bounding box center [274, 418] width 220 height 39
click at [213, 411] on span "[PERSON_NAME]" at bounding box center [275, 418] width 192 height 14
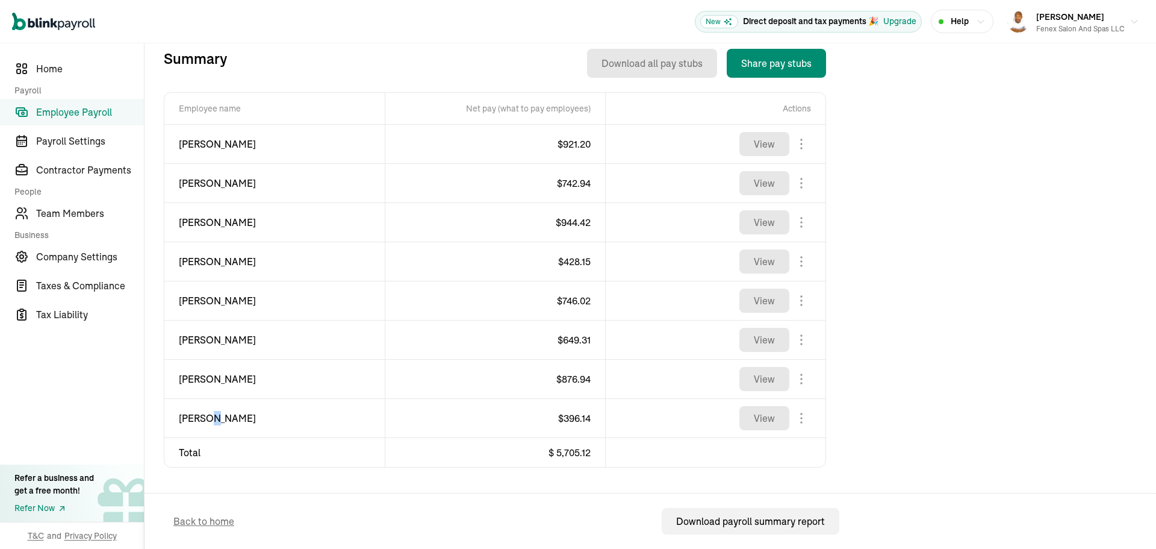
click at [213, 411] on span "[PERSON_NAME]" at bounding box center [275, 418] width 192 height 14
click at [582, 417] on span "$ 396.14" at bounding box center [574, 418] width 33 height 12
